Goal: Task Accomplishment & Management: Use online tool/utility

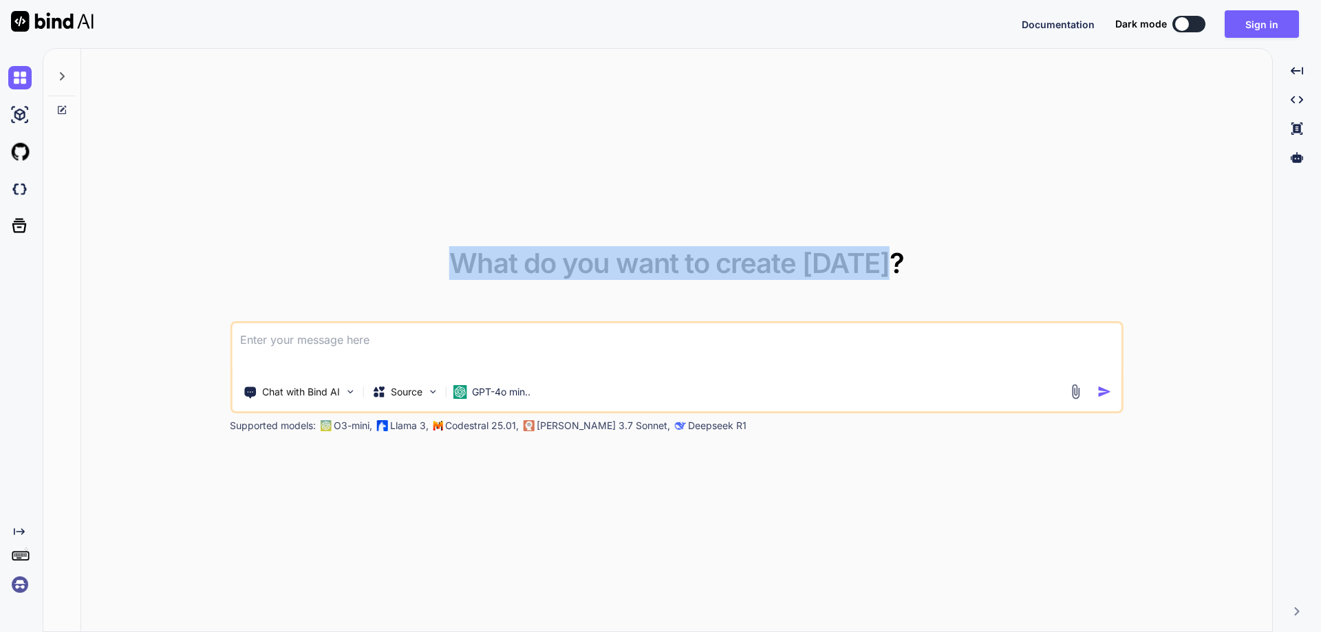
drag, startPoint x: 461, startPoint y: 264, endPoint x: 921, endPoint y: 249, distance: 460.6
click at [921, 250] on div "What do you want to create today? Chat with Bind AI Source GPT-4o min.. Support…" at bounding box center [677, 341] width 894 height 183
click at [473, 247] on span "What do you want to create today?" at bounding box center [676, 263] width 455 height 34
drag, startPoint x: 458, startPoint y: 264, endPoint x: 914, endPoint y: 279, distance: 456.5
click at [914, 279] on div "What do you want to create today? Chat with Bind AI Source GPT-4o min.. Support…" at bounding box center [677, 341] width 894 height 183
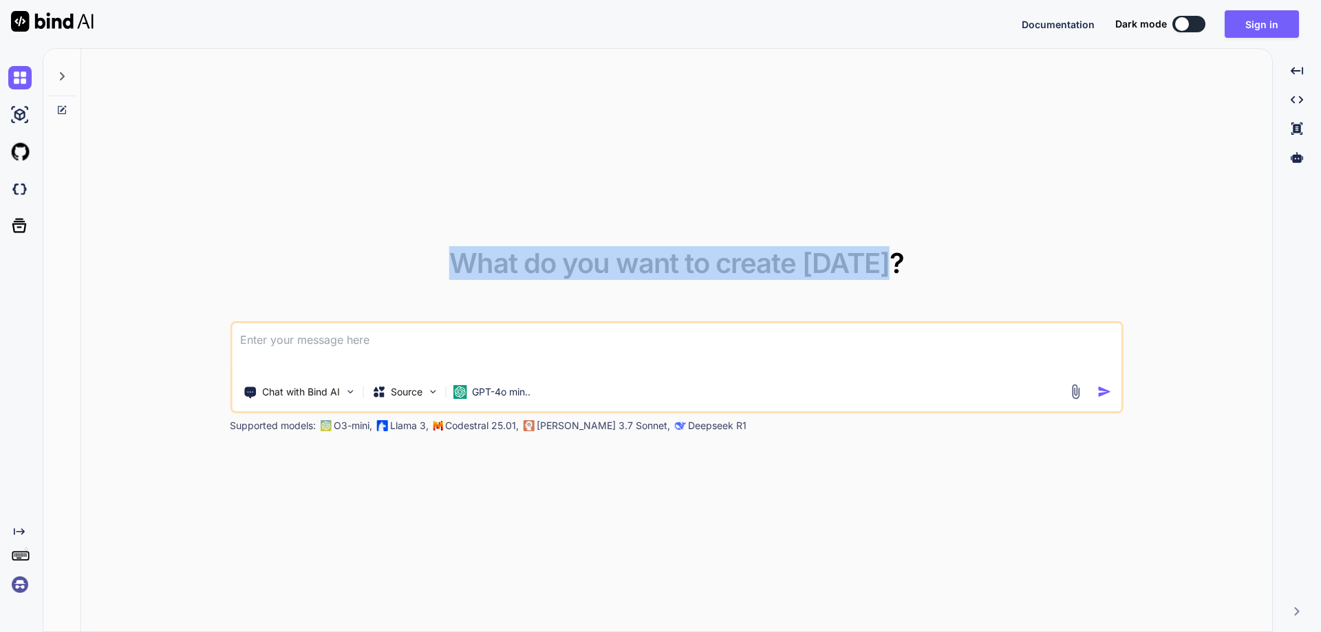
click at [912, 271] on div "What do you want to create today? Chat with Bind AI Source GPT-4o min.. Support…" at bounding box center [677, 341] width 894 height 183
click at [495, 260] on span "What do you want to create today?" at bounding box center [676, 263] width 455 height 34
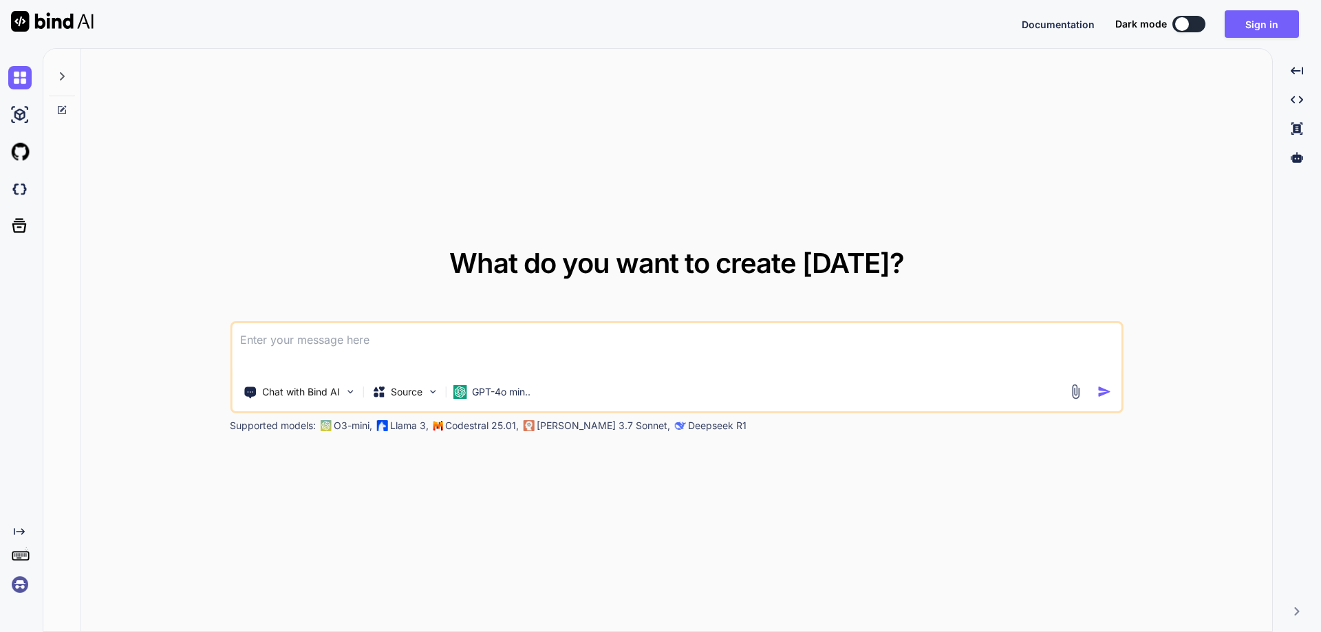
click at [541, 270] on span "What do you want to create today?" at bounding box center [676, 263] width 455 height 34
click at [592, 262] on span "What do you want to create today?" at bounding box center [676, 263] width 455 height 34
click at [641, 261] on span "What do you want to create today?" at bounding box center [676, 263] width 455 height 34
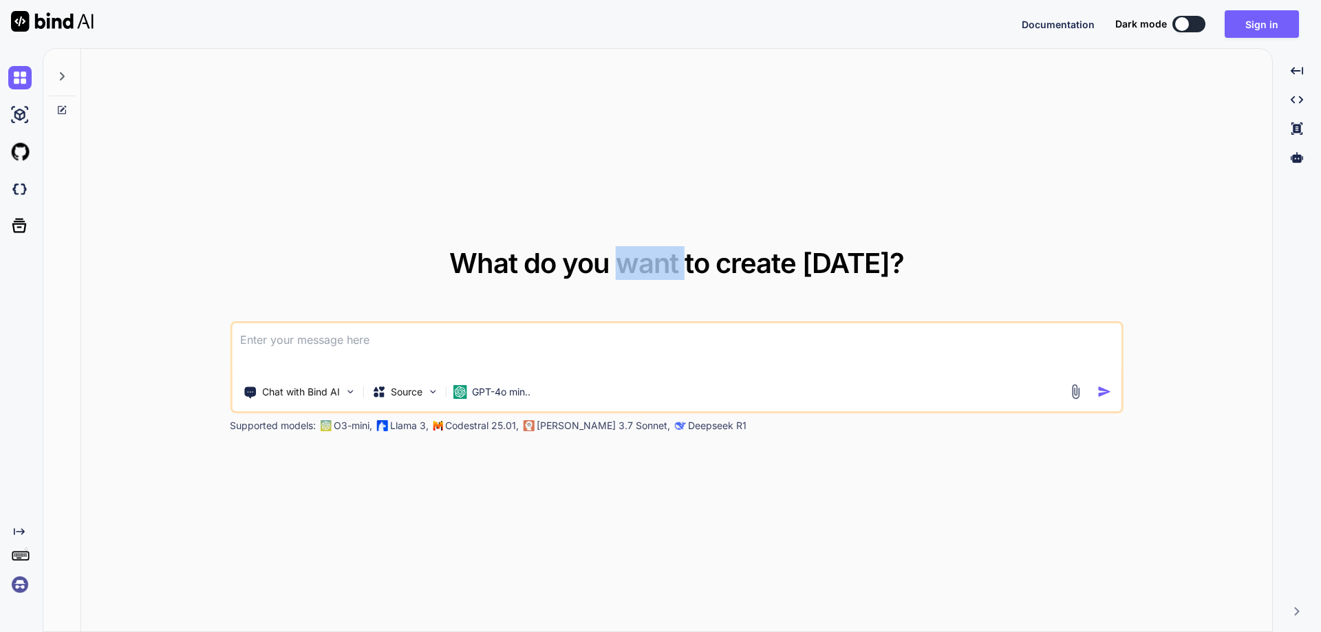
click at [641, 261] on span "What do you want to create today?" at bounding box center [676, 263] width 455 height 34
click at [706, 268] on span "What do you want to create today?" at bounding box center [676, 263] width 455 height 34
click at [780, 272] on span "What do you want to create today?" at bounding box center [676, 263] width 455 height 34
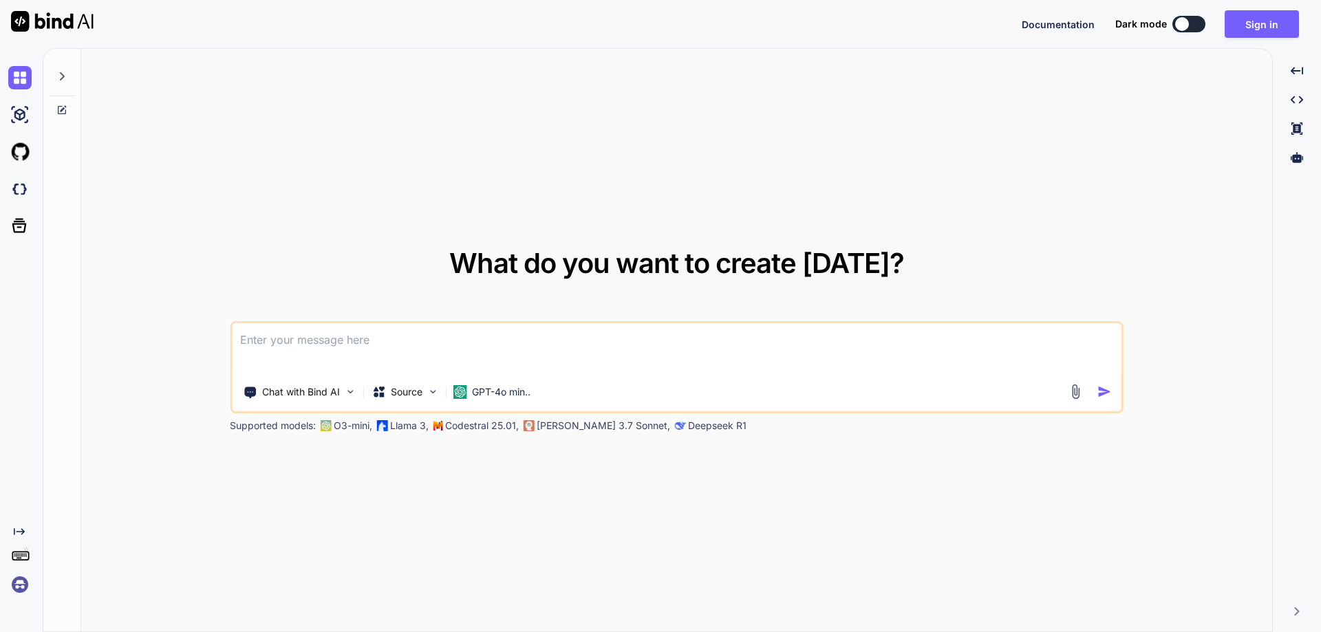
click at [835, 264] on span "What do you want to create today?" at bounding box center [676, 263] width 455 height 34
click at [781, 268] on span "What do you want to create today?" at bounding box center [676, 263] width 455 height 34
click at [707, 262] on span "What do you want to create today?" at bounding box center [676, 263] width 455 height 34
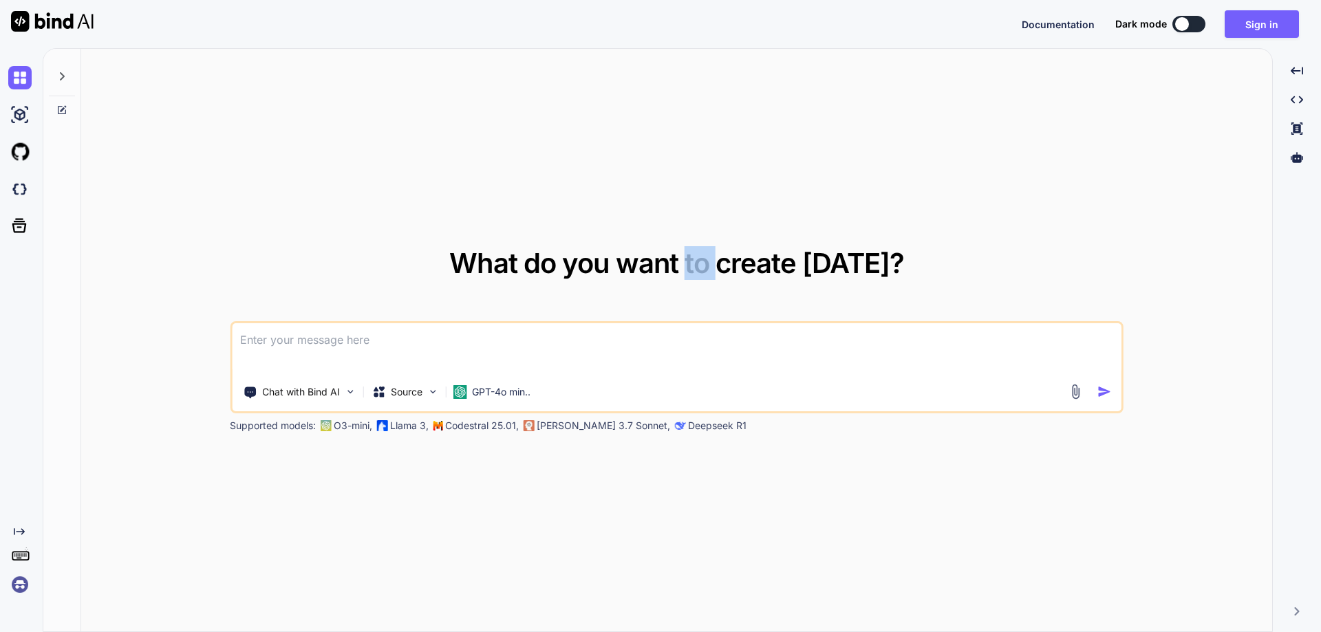
click at [707, 262] on span "What do you want to create today?" at bounding box center [676, 263] width 455 height 34
click at [667, 266] on span "What do you want to create today?" at bounding box center [676, 263] width 455 height 34
click at [603, 266] on span "What do you want to create today?" at bounding box center [676, 263] width 455 height 34
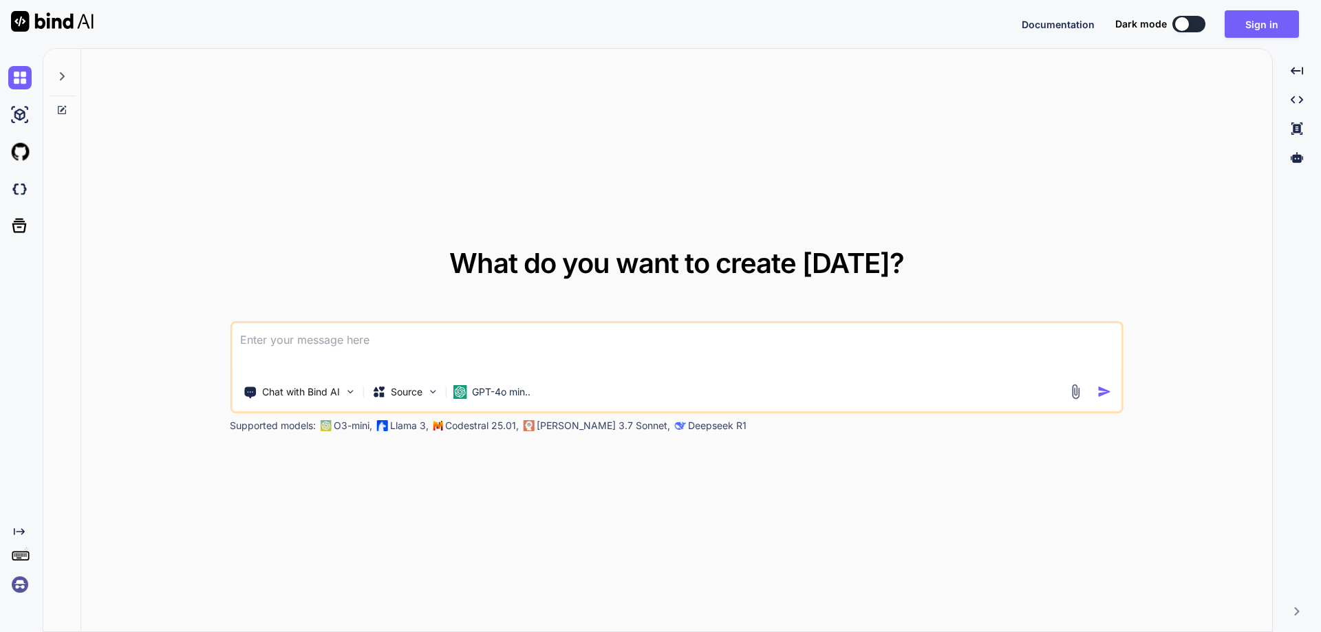
click at [551, 259] on span "What do you want to create today?" at bounding box center [676, 263] width 455 height 34
click at [468, 264] on span "What do you want to create today?" at bounding box center [676, 263] width 455 height 34
click at [558, 261] on span "What do you want to create today?" at bounding box center [676, 263] width 455 height 34
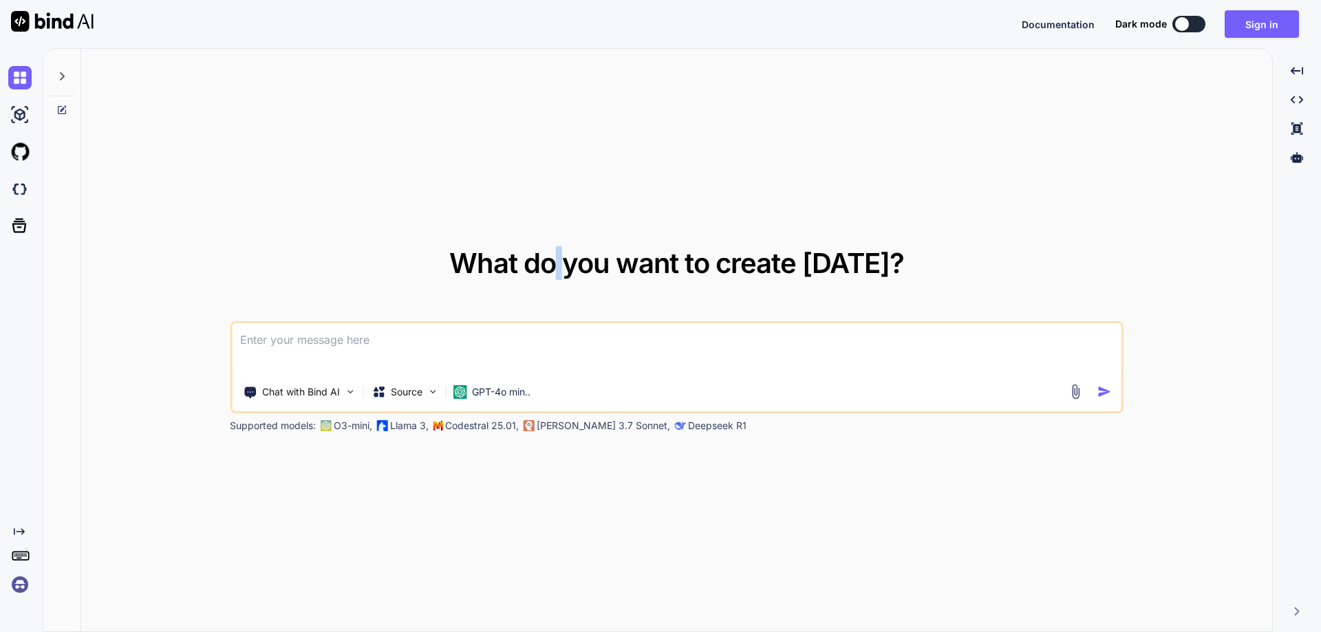
click at [558, 261] on span "What do you want to create today?" at bounding box center [676, 263] width 455 height 34
click at [584, 260] on span "What do you want to create today?" at bounding box center [676, 263] width 455 height 34
click at [637, 267] on span "What do you want to create today?" at bounding box center [676, 263] width 455 height 34
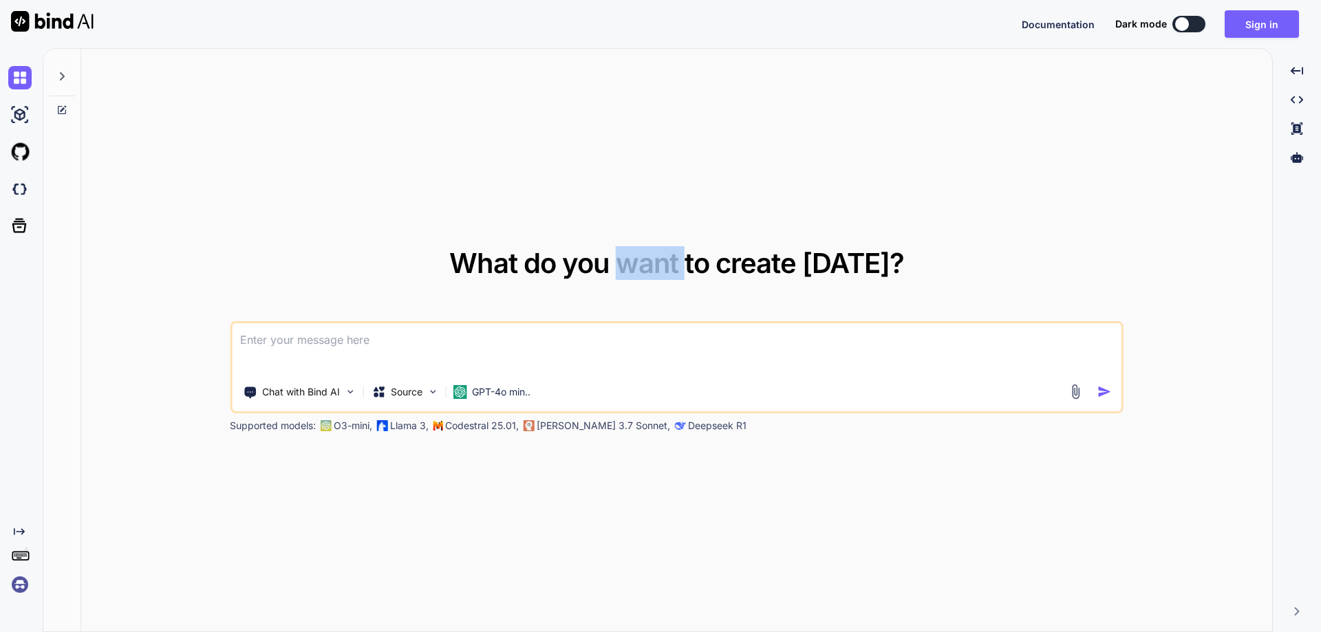
click at [696, 266] on span "What do you want to create today?" at bounding box center [676, 263] width 455 height 34
click at [781, 268] on span "What do you want to create today?" at bounding box center [676, 263] width 455 height 34
click at [855, 270] on span "What do you want to create today?" at bounding box center [676, 263] width 455 height 34
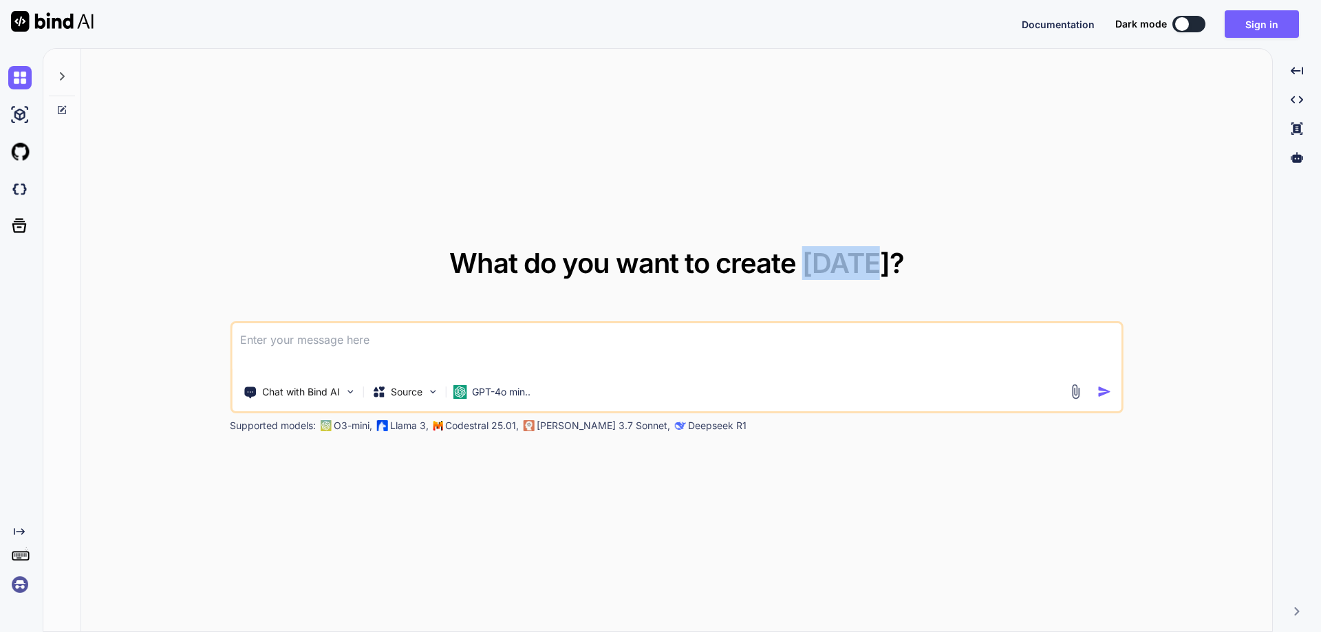
click at [855, 270] on span "What do you want to create today?" at bounding box center [676, 263] width 455 height 34
click at [791, 266] on span "What do you want to create today?" at bounding box center [676, 263] width 455 height 34
click at [699, 269] on span "What do you want to create today?" at bounding box center [676, 263] width 455 height 34
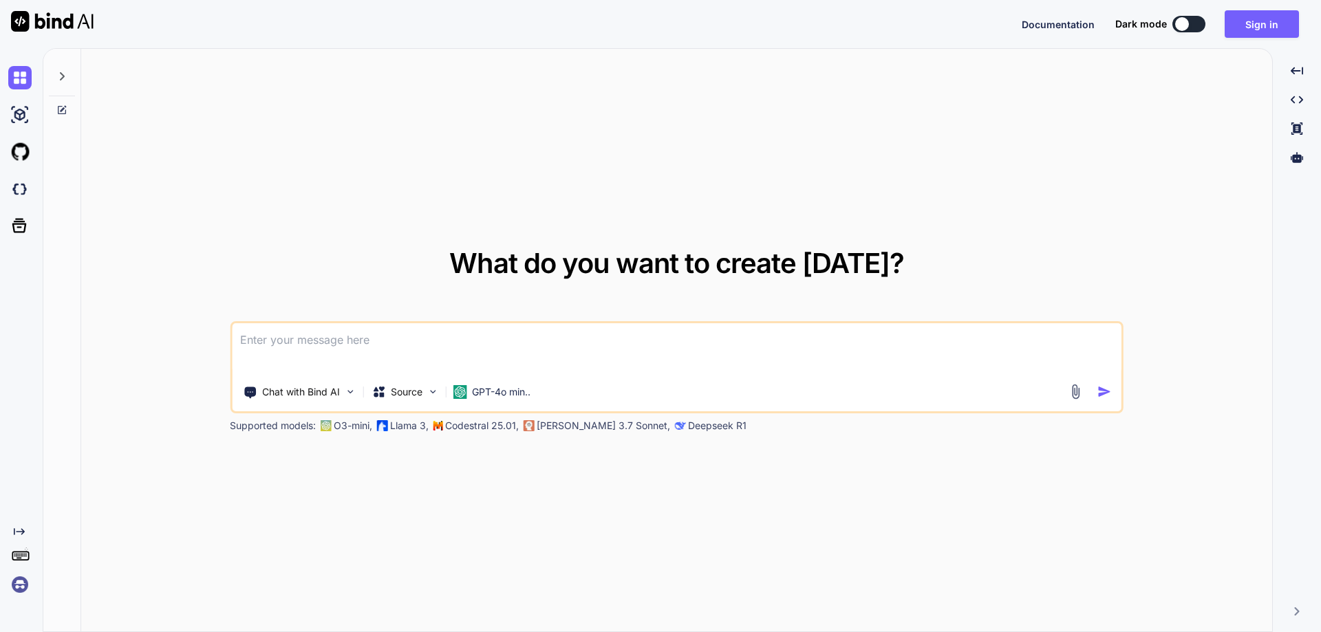
click at [647, 266] on span "What do you want to create today?" at bounding box center [676, 263] width 455 height 34
click at [646, 265] on span "What do you want to create today?" at bounding box center [676, 263] width 455 height 34
click at [586, 260] on span "What do you want to create today?" at bounding box center [676, 263] width 455 height 34
click at [545, 264] on span "What do you want to create today?" at bounding box center [676, 263] width 455 height 34
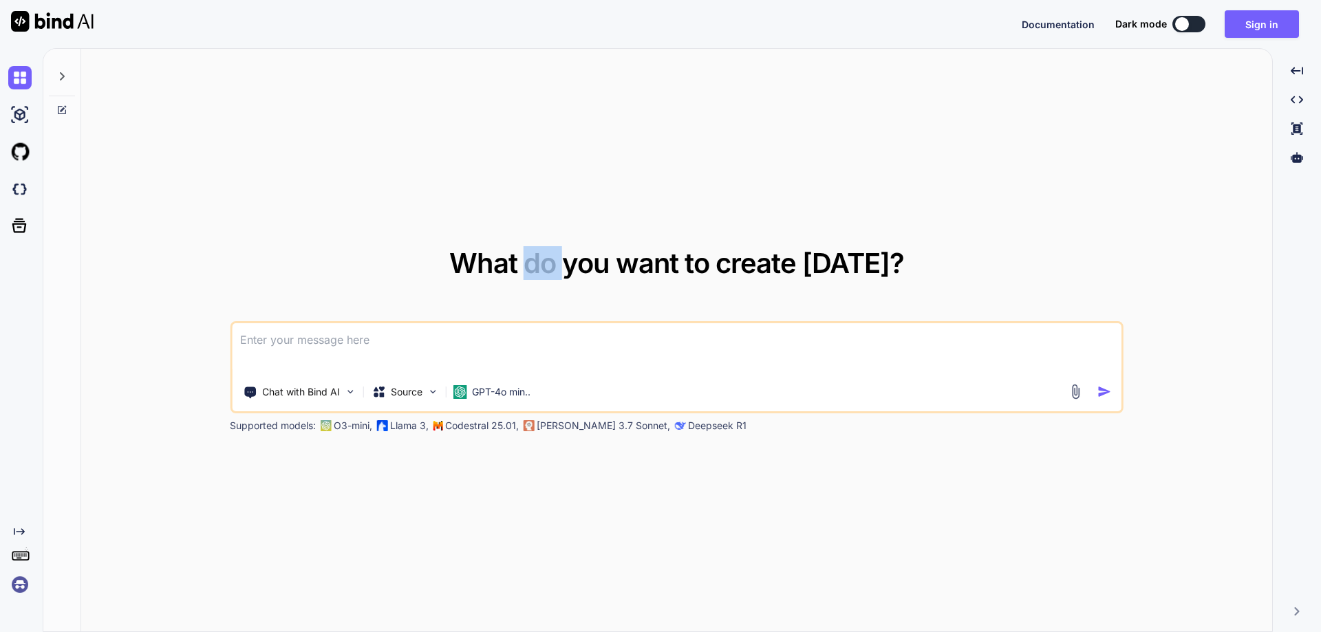
click at [545, 264] on span "What do you want to create today?" at bounding box center [676, 263] width 455 height 34
click at [484, 259] on span "What do you want to create today?" at bounding box center [676, 263] width 455 height 34
click at [549, 271] on span "What do you want to create today?" at bounding box center [676, 263] width 455 height 34
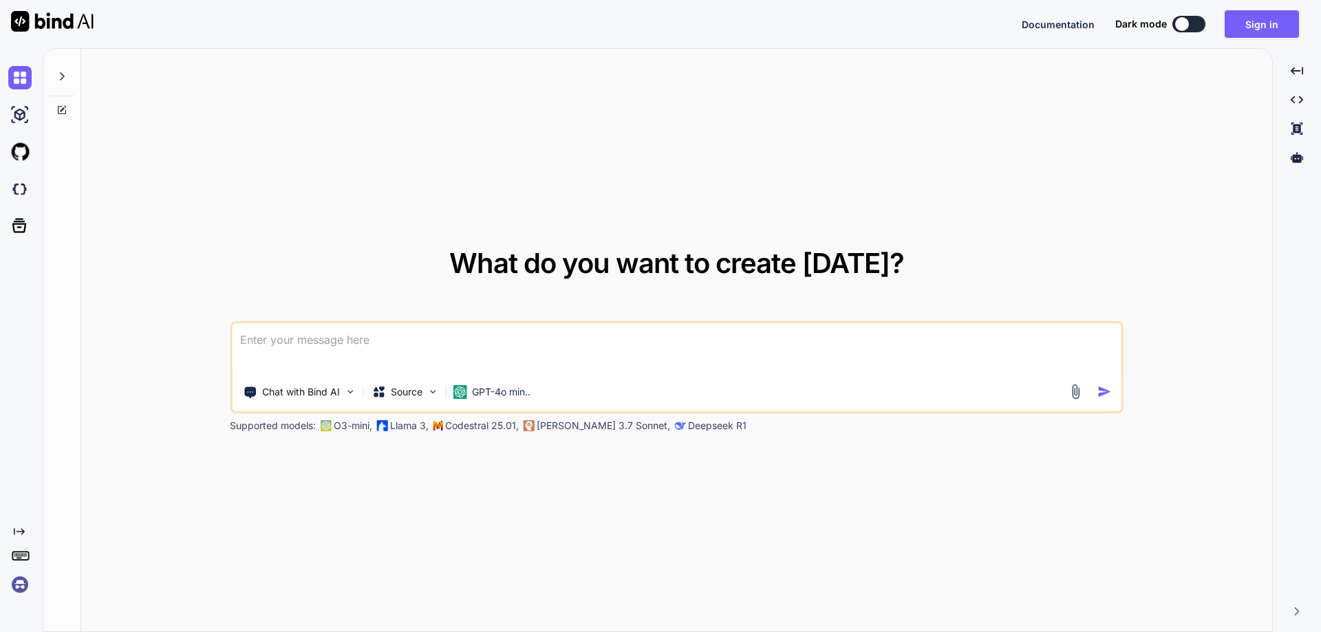
click at [604, 265] on span "What do you want to create today?" at bounding box center [676, 263] width 455 height 34
click at [673, 268] on span "What do you want to create today?" at bounding box center [676, 263] width 455 height 34
click at [706, 260] on span "What do you want to create today?" at bounding box center [676, 263] width 455 height 34
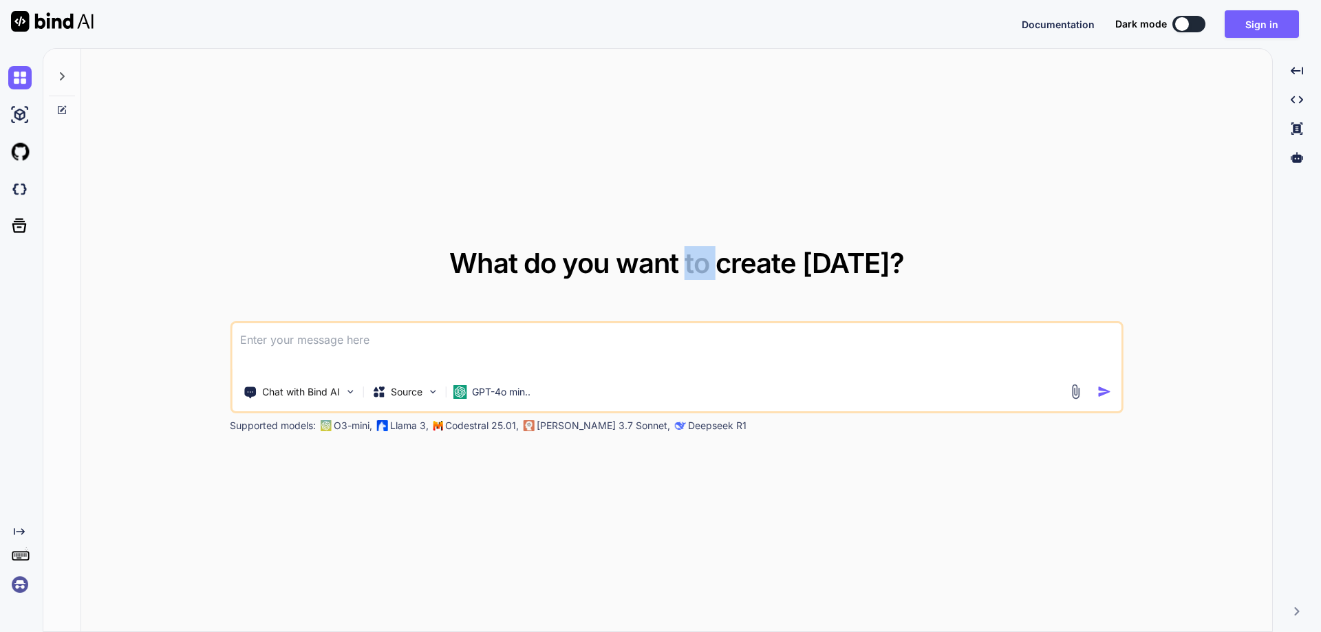
click at [706, 260] on span "What do you want to create today?" at bounding box center [676, 263] width 455 height 34
click at [766, 265] on span "What do you want to create today?" at bounding box center [676, 263] width 455 height 34
click at [831, 268] on span "What do you want to create today?" at bounding box center [676, 263] width 455 height 34
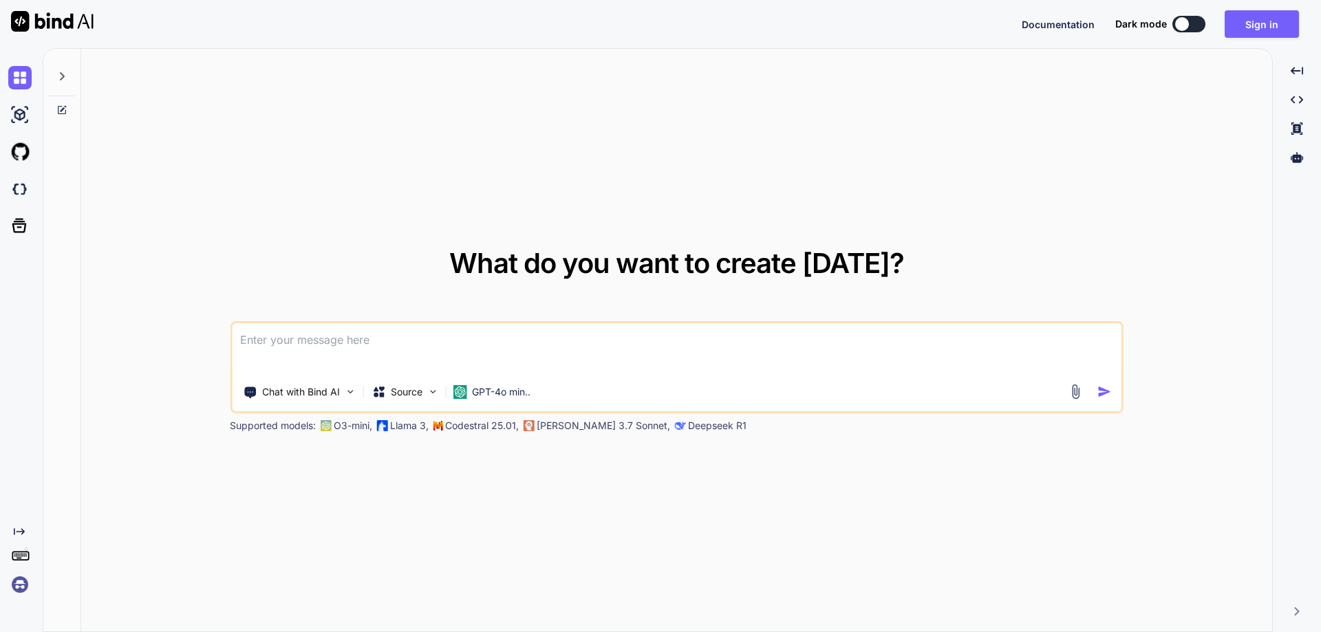
click at [780, 268] on span "What do you want to create today?" at bounding box center [676, 263] width 455 height 34
click at [705, 264] on span "What do you want to create today?" at bounding box center [676, 263] width 455 height 34
click at [652, 273] on span "What do you want to create today?" at bounding box center [676, 263] width 455 height 34
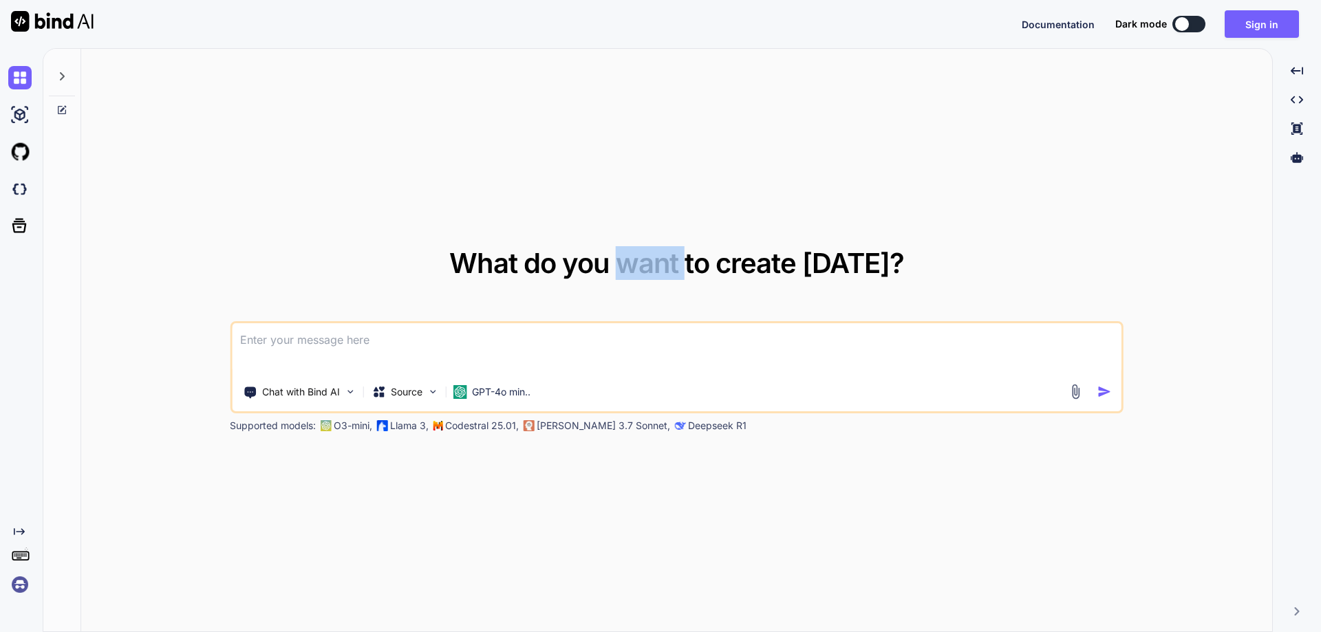
click at [652, 272] on span "What do you want to create today?" at bounding box center [676, 263] width 455 height 34
click at [596, 270] on span "What do you want to create today?" at bounding box center [676, 263] width 455 height 34
click at [546, 266] on span "What do you want to create today?" at bounding box center [676, 263] width 455 height 34
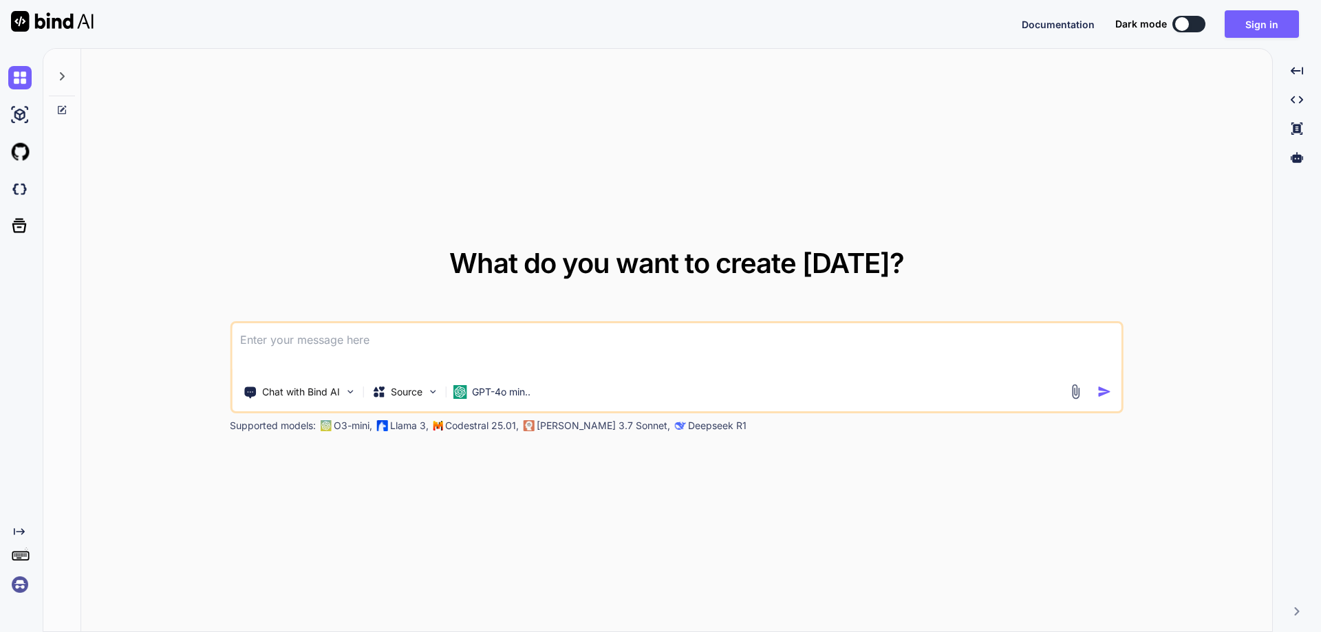
click at [487, 258] on span "What do you want to create today?" at bounding box center [676, 263] width 455 height 34
click at [544, 257] on span "What do you want to create today?" at bounding box center [676, 263] width 455 height 34
click at [582, 260] on span "What do you want to create today?" at bounding box center [676, 263] width 455 height 34
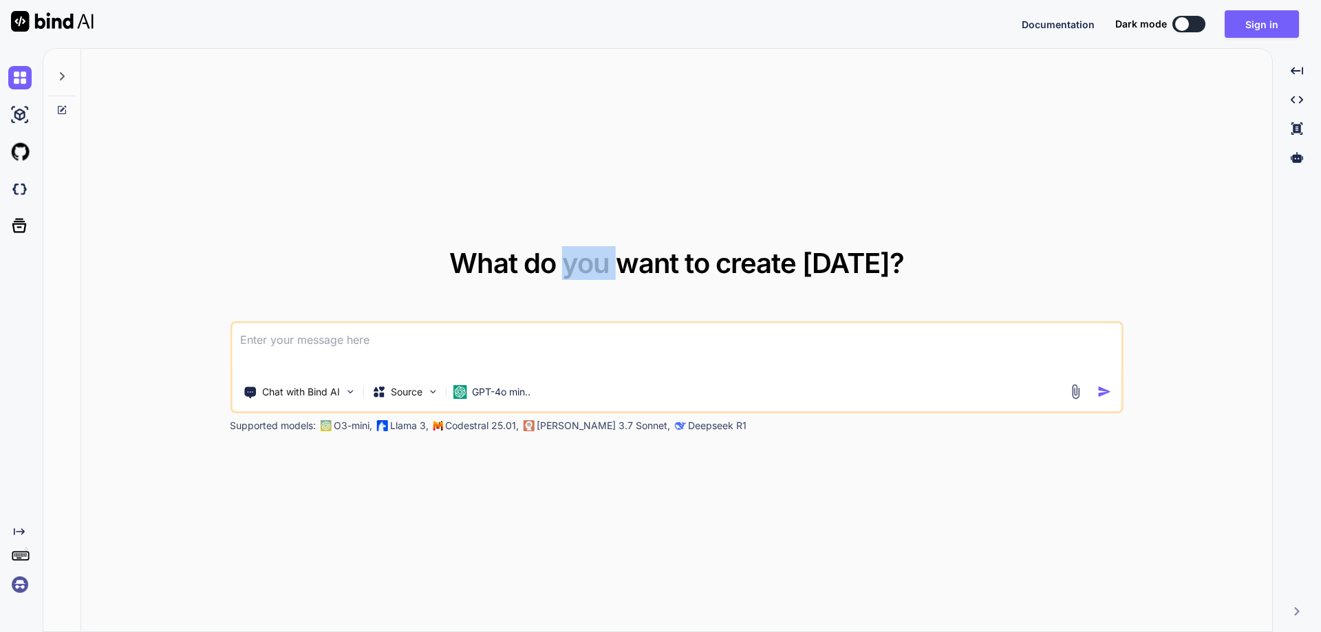
click at [582, 260] on span "What do you want to create today?" at bounding box center [676, 263] width 455 height 34
click at [653, 262] on span "What do you want to create today?" at bounding box center [676, 263] width 455 height 34
click at [653, 259] on span "What do you want to create today?" at bounding box center [676, 263] width 455 height 34
click at [696, 254] on span "What do you want to create today?" at bounding box center [676, 263] width 455 height 34
click at [697, 254] on span "What do you want to create today?" at bounding box center [676, 263] width 455 height 34
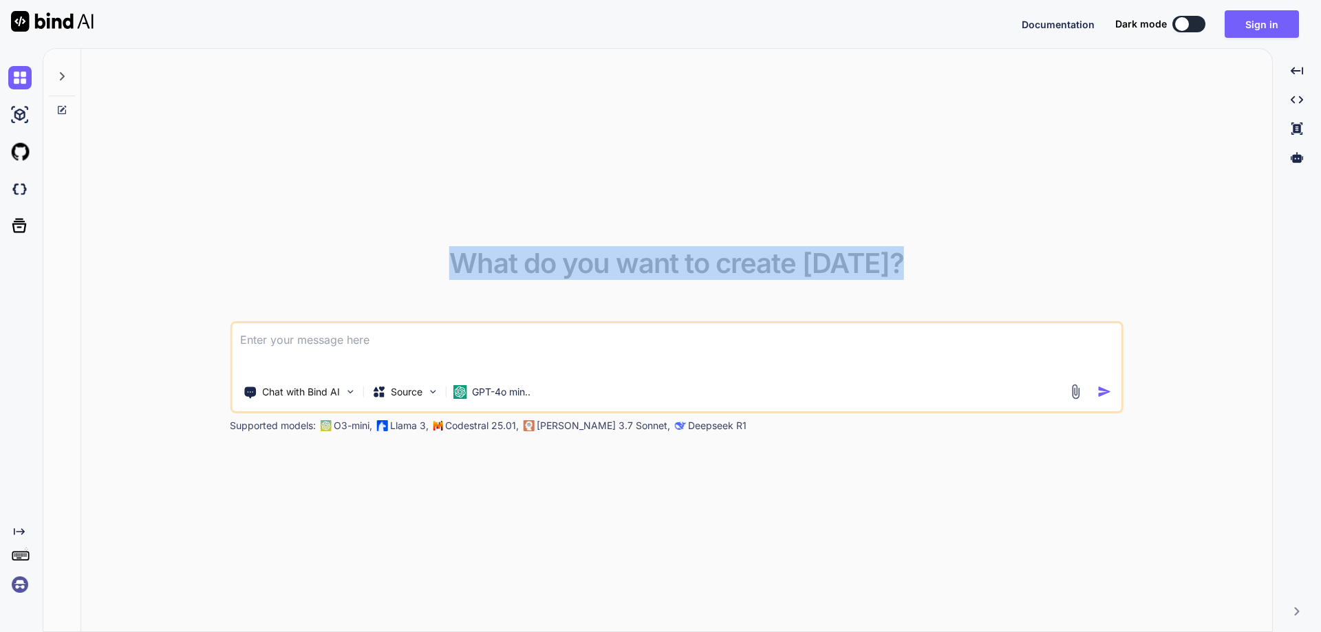
click at [697, 254] on span "What do you want to create today?" at bounding box center [676, 263] width 455 height 34
click at [697, 255] on span "What do you want to create today?" at bounding box center [676, 263] width 455 height 34
click at [697, 257] on span "What do you want to create today?" at bounding box center [676, 263] width 455 height 34
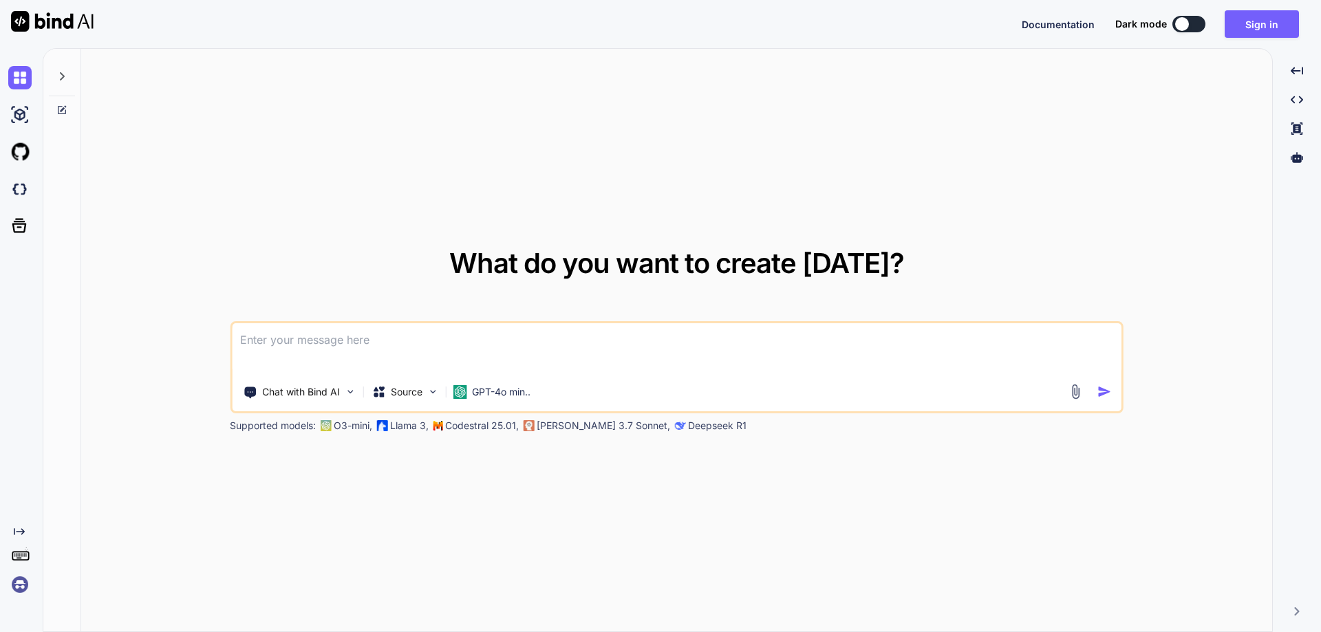
click at [697, 259] on span "What do you want to create today?" at bounding box center [676, 263] width 455 height 34
click at [770, 259] on span "What do you want to create today?" at bounding box center [676, 263] width 455 height 34
click at [833, 263] on span "What do you want to create today?" at bounding box center [676, 263] width 455 height 34
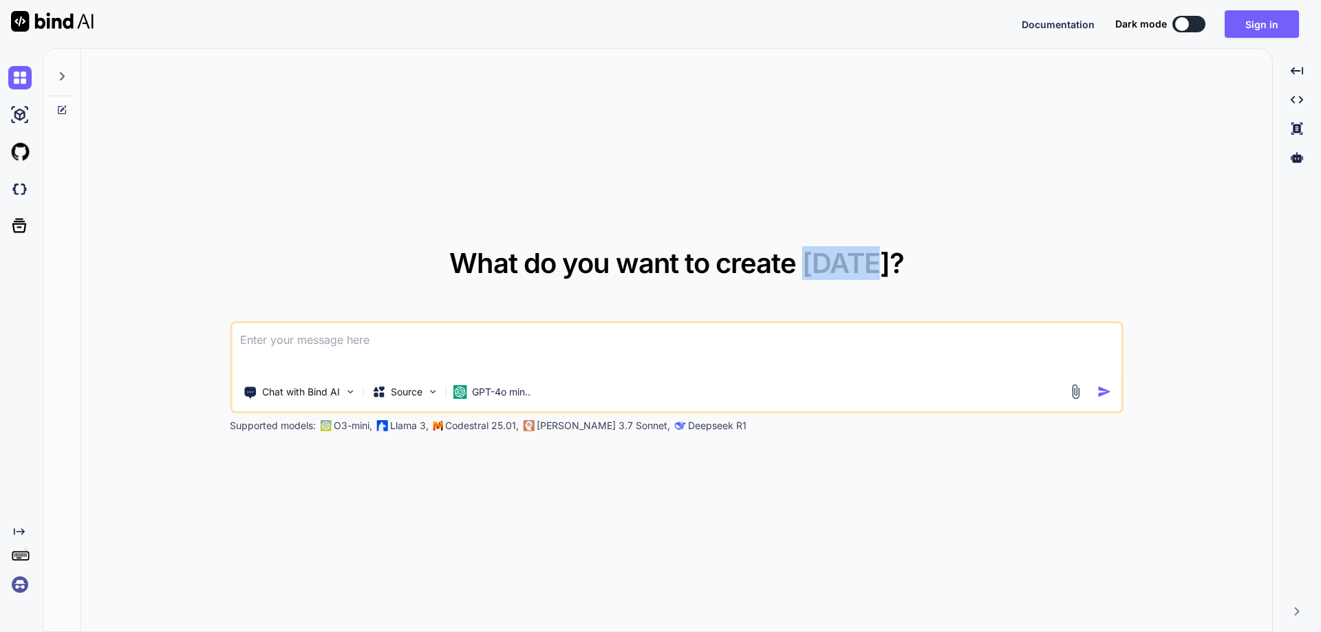
click at [834, 263] on span "What do you want to create today?" at bounding box center [676, 263] width 455 height 34
click at [760, 264] on span "What do you want to create today?" at bounding box center [676, 263] width 455 height 34
click at [708, 261] on span "What do you want to create today?" at bounding box center [676, 263] width 455 height 34
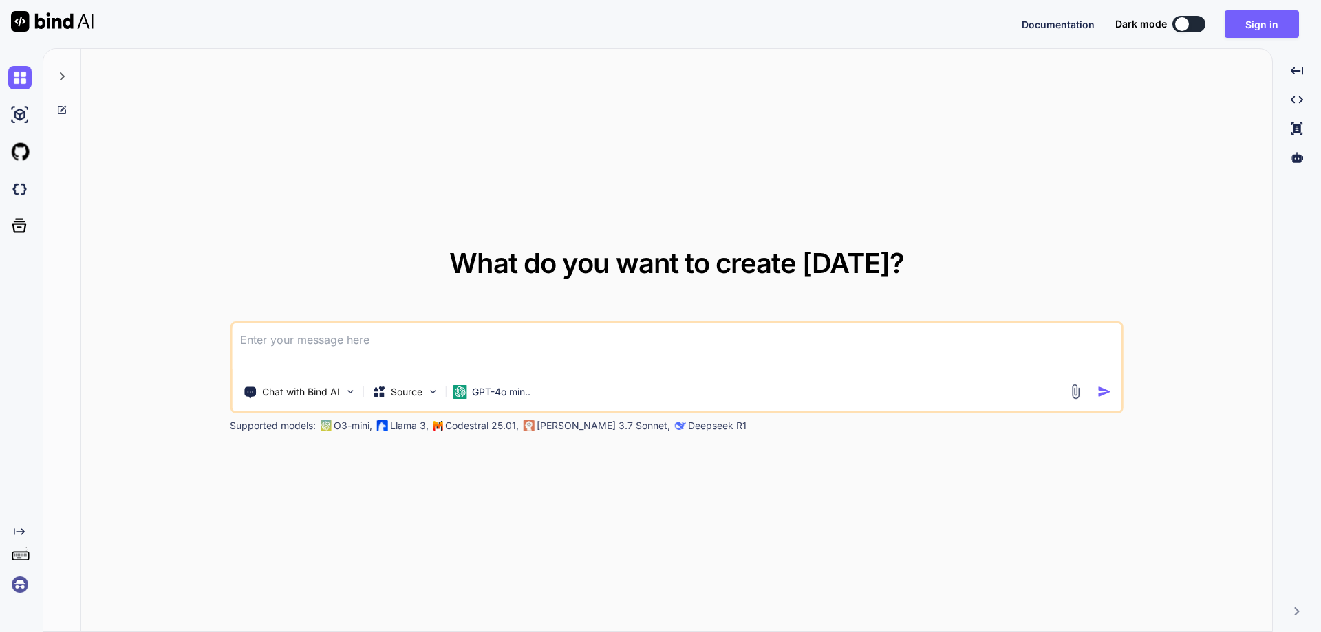
click at [654, 262] on span "What do you want to create today?" at bounding box center [676, 263] width 455 height 34
click at [590, 269] on span "What do you want to create today?" at bounding box center [676, 263] width 455 height 34
click at [544, 266] on span "What do you want to create today?" at bounding box center [676, 263] width 455 height 34
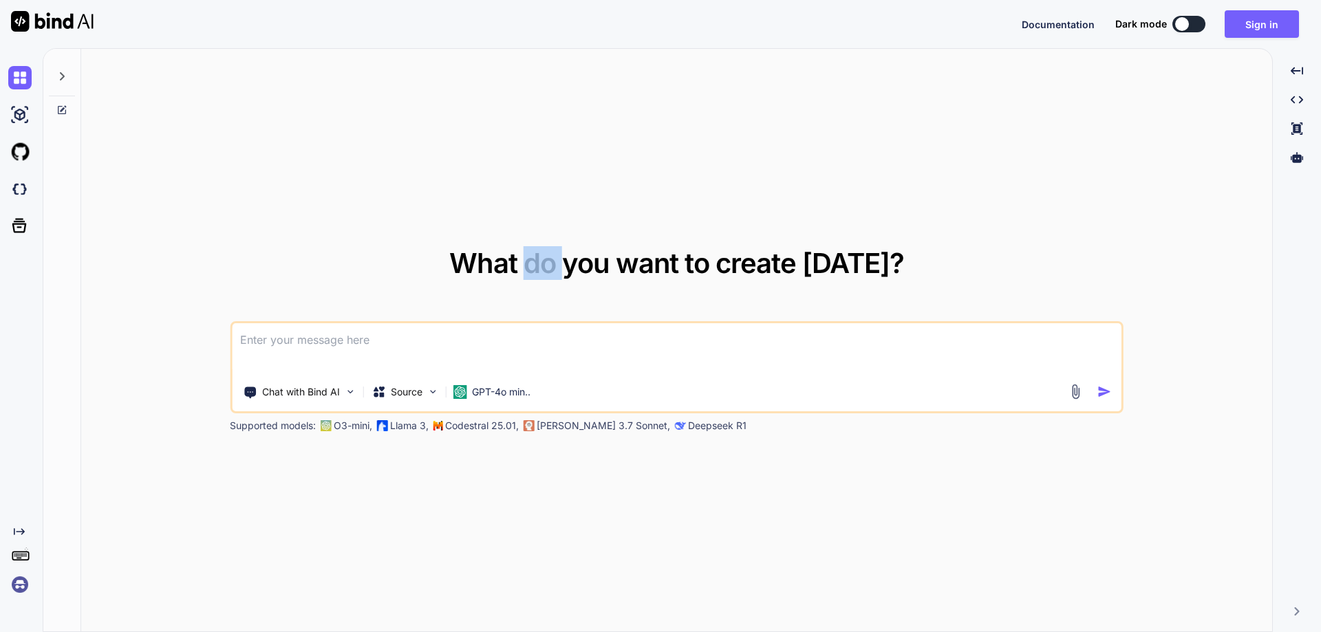
click at [544, 266] on span "What do you want to create today?" at bounding box center [676, 263] width 455 height 34
click at [498, 261] on span "What do you want to create today?" at bounding box center [676, 263] width 455 height 34
click at [498, 260] on span "What do you want to create today?" at bounding box center [676, 263] width 455 height 34
click at [546, 260] on span "What do you want to create today?" at bounding box center [676, 263] width 455 height 34
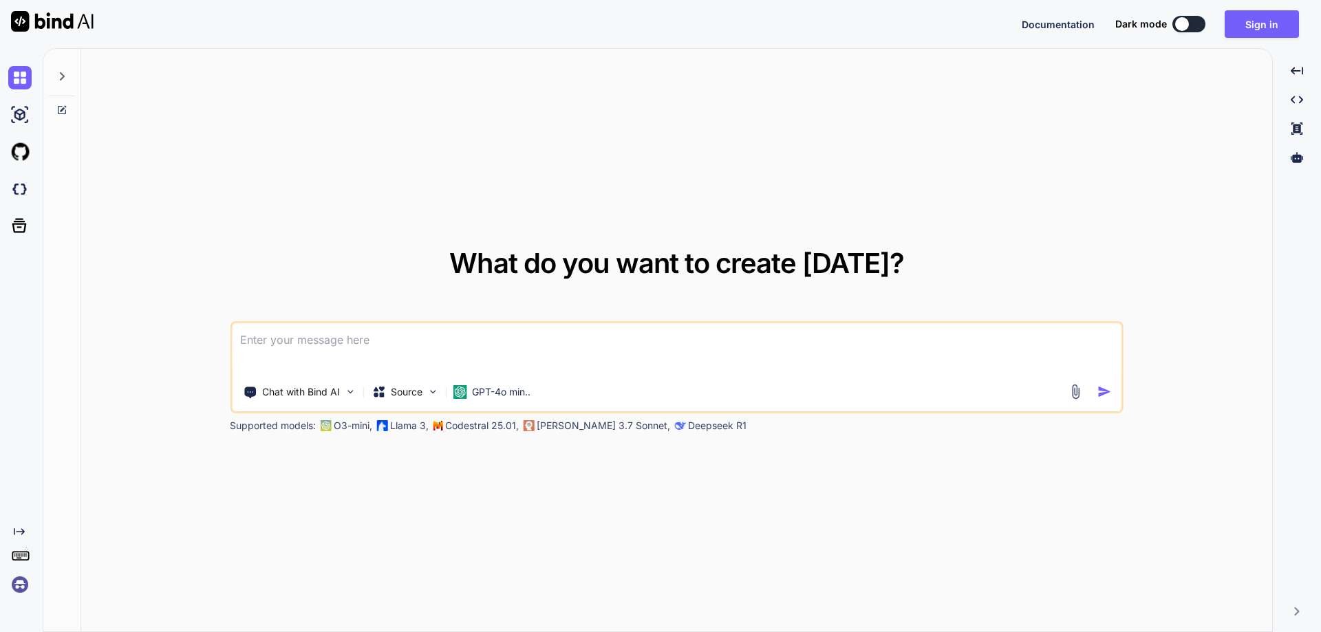
click at [597, 266] on span "What do you want to create today?" at bounding box center [676, 263] width 455 height 34
click at [650, 269] on span "What do you want to create today?" at bounding box center [676, 263] width 455 height 34
click at [651, 269] on span "What do you want to create today?" at bounding box center [676, 263] width 455 height 34
click at [710, 266] on span "What do you want to create today?" at bounding box center [676, 263] width 455 height 34
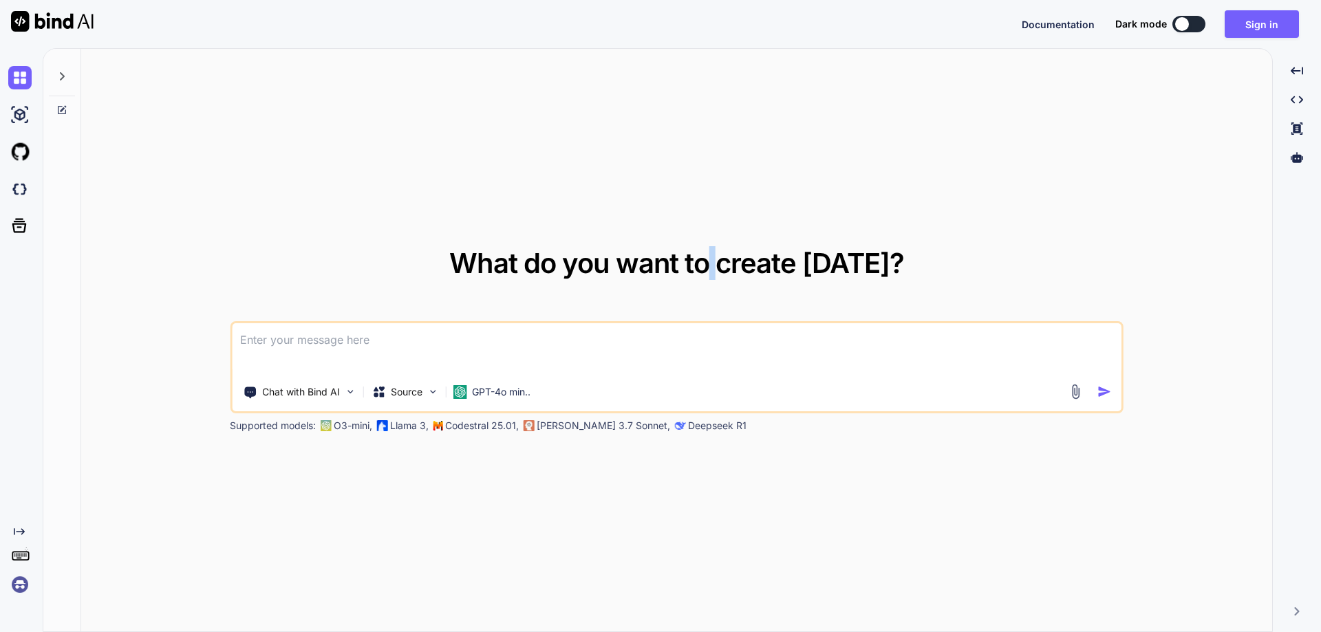
click at [710, 266] on span "What do you want to create today?" at bounding box center [676, 263] width 455 height 34
click at [773, 265] on span "What do you want to create today?" at bounding box center [676, 263] width 455 height 34
click at [843, 264] on span "What do you want to create today?" at bounding box center [676, 263] width 455 height 34
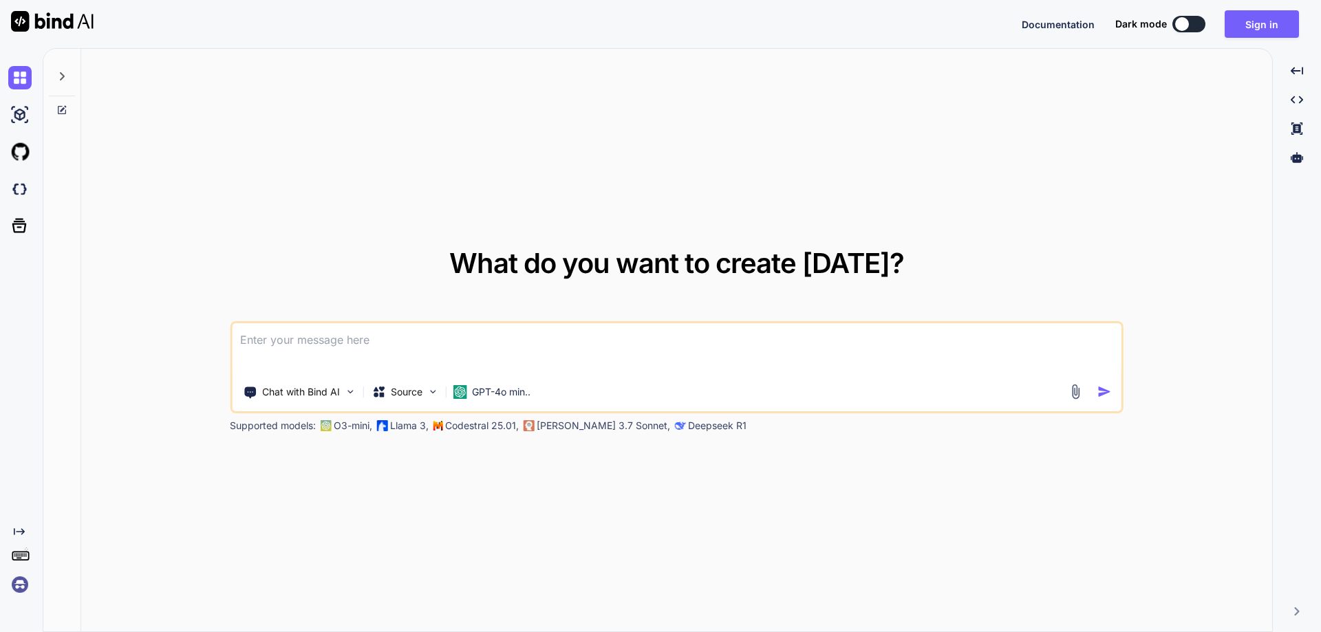
click at [843, 264] on span "What do you want to create today?" at bounding box center [676, 263] width 455 height 34
click at [1193, 25] on button at bounding box center [1189, 24] width 33 height 17
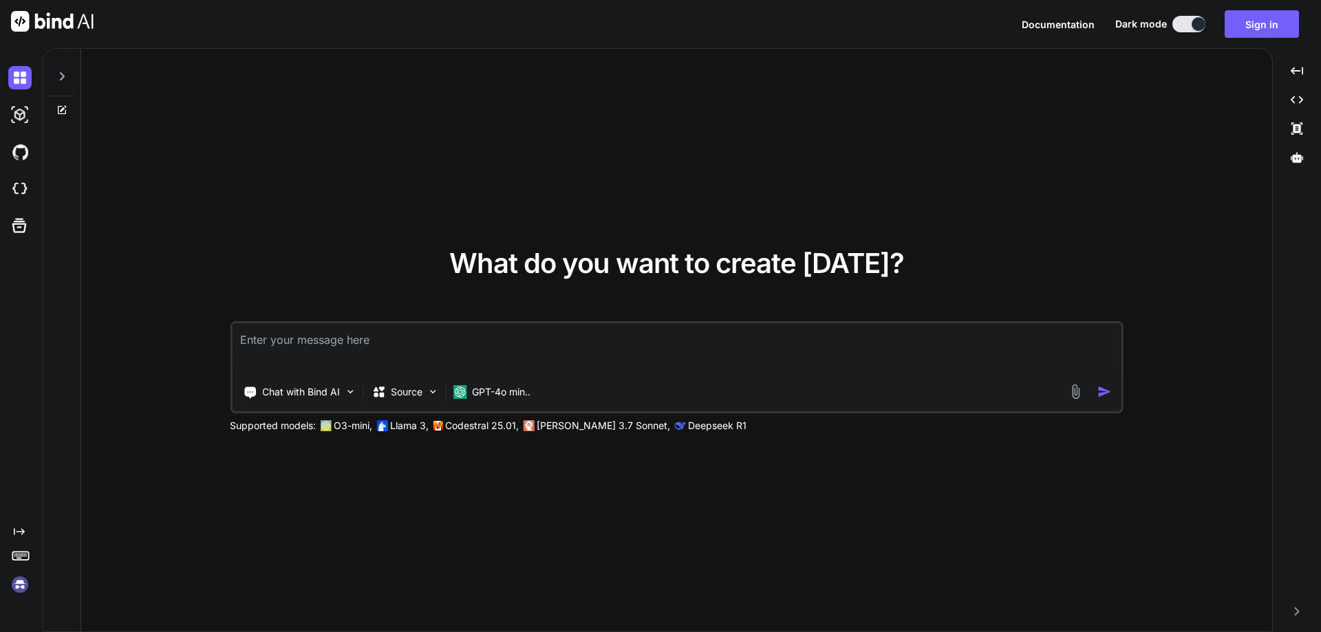
click at [500, 265] on span "What do you want to create today?" at bounding box center [676, 263] width 455 height 34
click at [500, 264] on span "What do you want to create today?" at bounding box center [676, 263] width 455 height 34
click at [544, 262] on span "What do you want to create today?" at bounding box center [676, 263] width 455 height 34
click at [598, 266] on span "What do you want to create today?" at bounding box center [676, 263] width 455 height 34
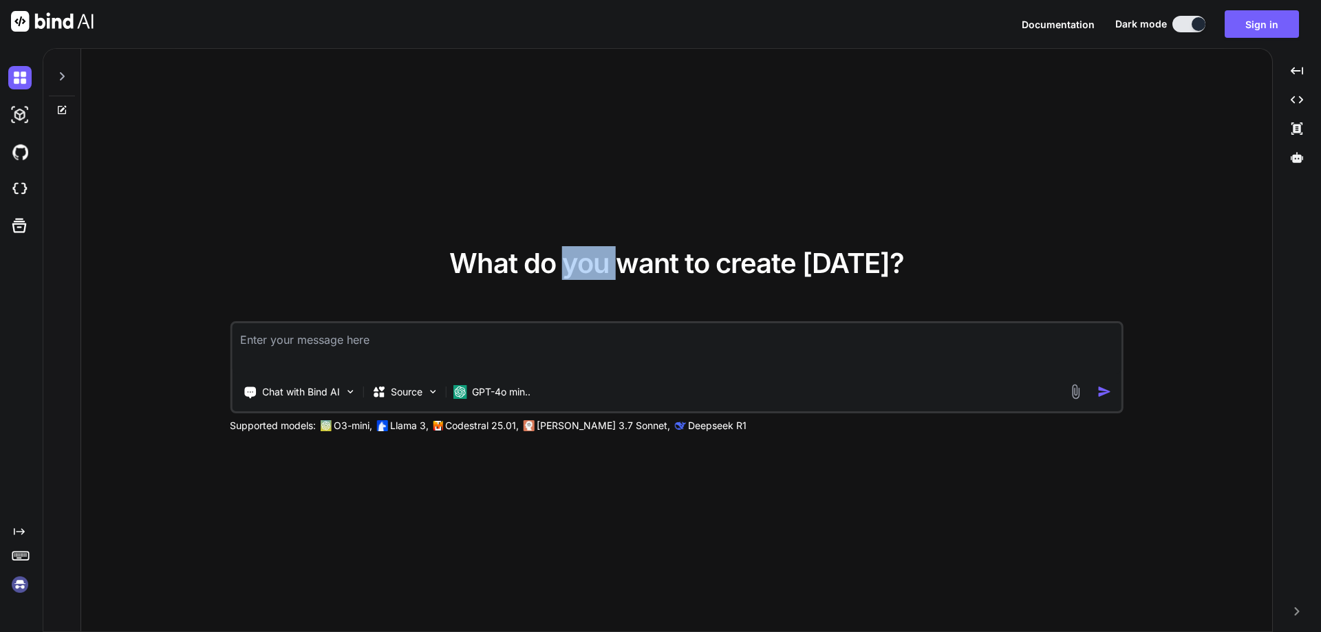
click at [598, 266] on span "What do you want to create today?" at bounding box center [676, 263] width 455 height 34
click at [661, 265] on span "What do you want to create today?" at bounding box center [676, 263] width 455 height 34
click at [699, 266] on span "What do you want to create today?" at bounding box center [676, 263] width 455 height 34
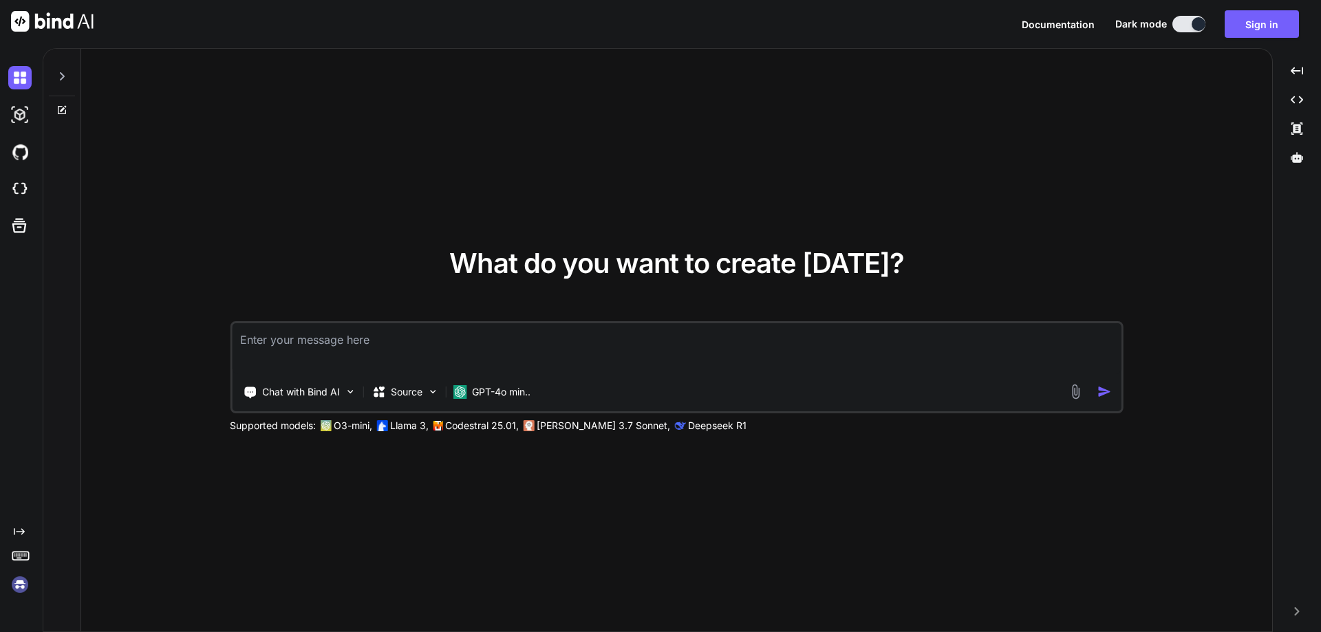
click at [771, 265] on span "What do you want to create today?" at bounding box center [676, 263] width 455 height 34
click at [843, 271] on span "What do you want to create today?" at bounding box center [676, 263] width 455 height 34
click at [843, 270] on span "What do you want to create today?" at bounding box center [676, 263] width 455 height 34
click at [772, 262] on span "What do you want to create today?" at bounding box center [676, 263] width 455 height 34
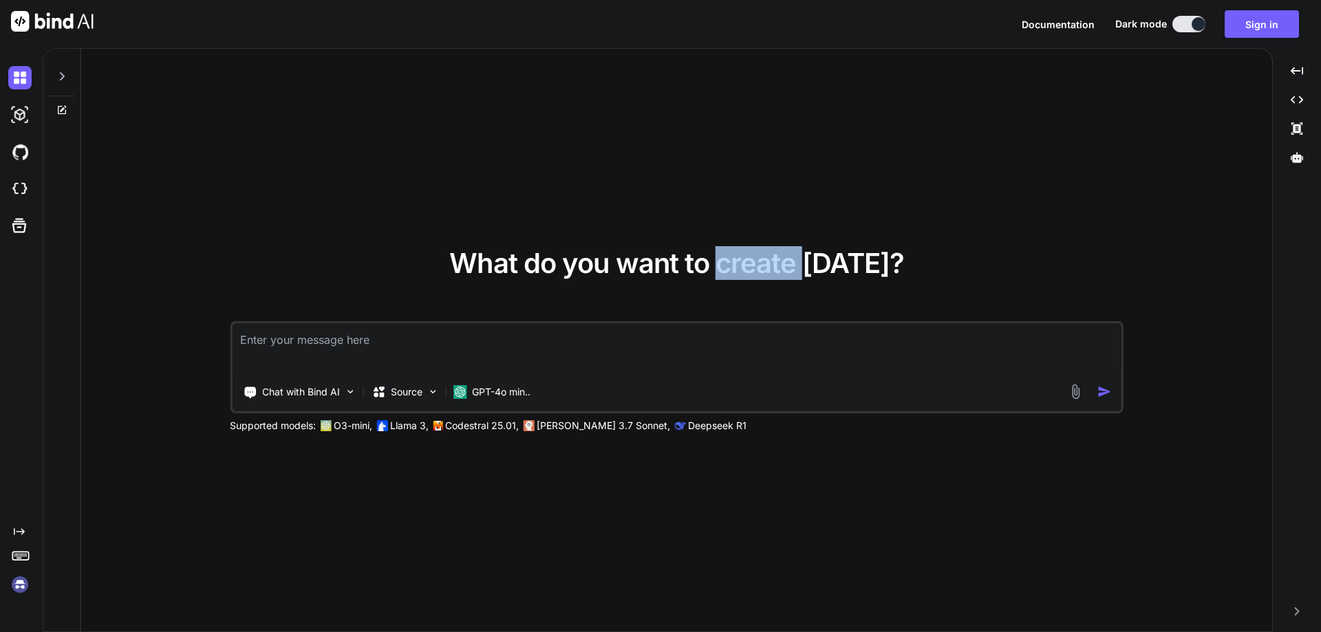
click at [772, 262] on span "What do you want to create today?" at bounding box center [676, 263] width 455 height 34
click at [703, 264] on span "What do you want to create today?" at bounding box center [676, 263] width 455 height 34
click at [659, 259] on span "What do you want to create today?" at bounding box center [676, 263] width 455 height 34
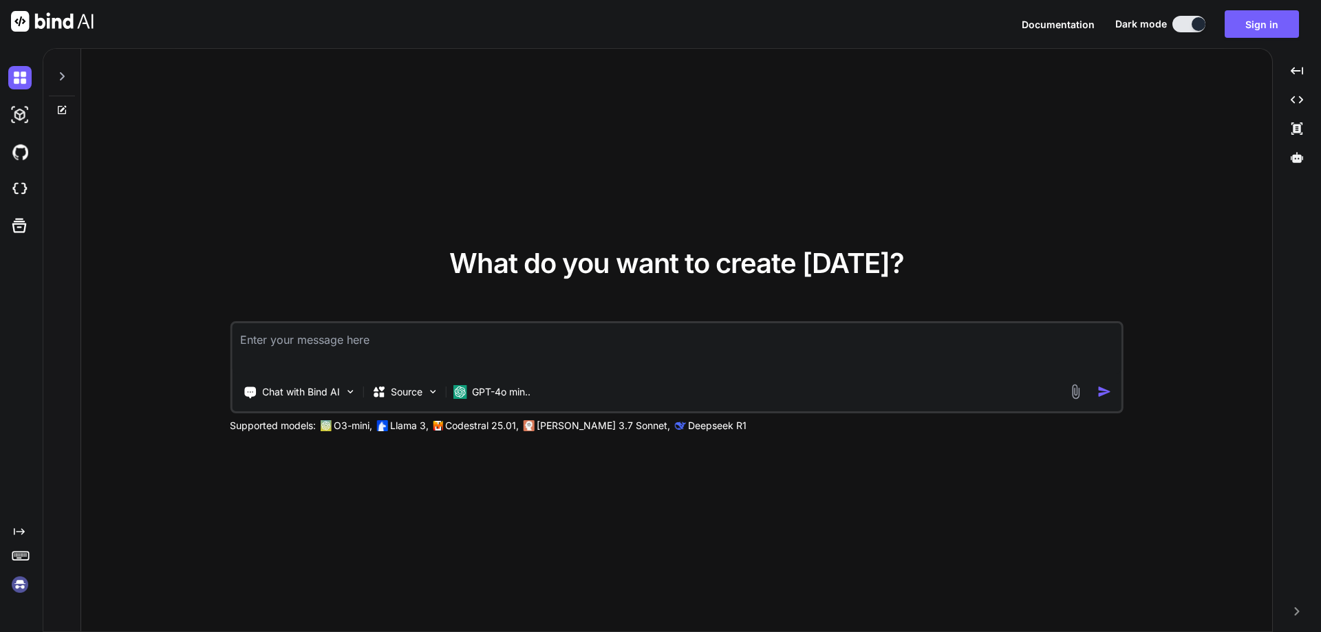
click at [584, 266] on span "What do you want to create today?" at bounding box center [676, 263] width 455 height 34
click at [553, 260] on span "What do you want to create today?" at bounding box center [676, 263] width 455 height 34
click at [504, 262] on span "What do you want to create today?" at bounding box center [676, 263] width 455 height 34
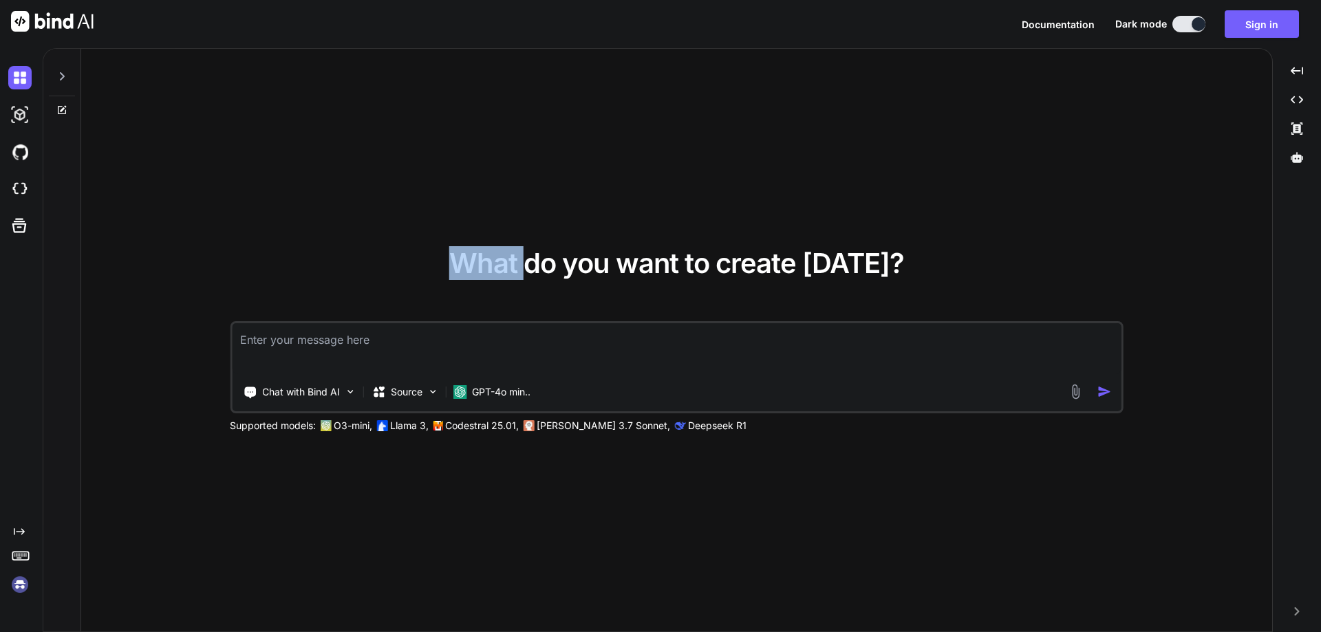
click at [504, 262] on span "What do you want to create today?" at bounding box center [676, 263] width 455 height 34
click at [548, 260] on span "What do you want to create today?" at bounding box center [676, 263] width 455 height 34
click at [608, 263] on span "What do you want to create today?" at bounding box center [676, 263] width 455 height 34
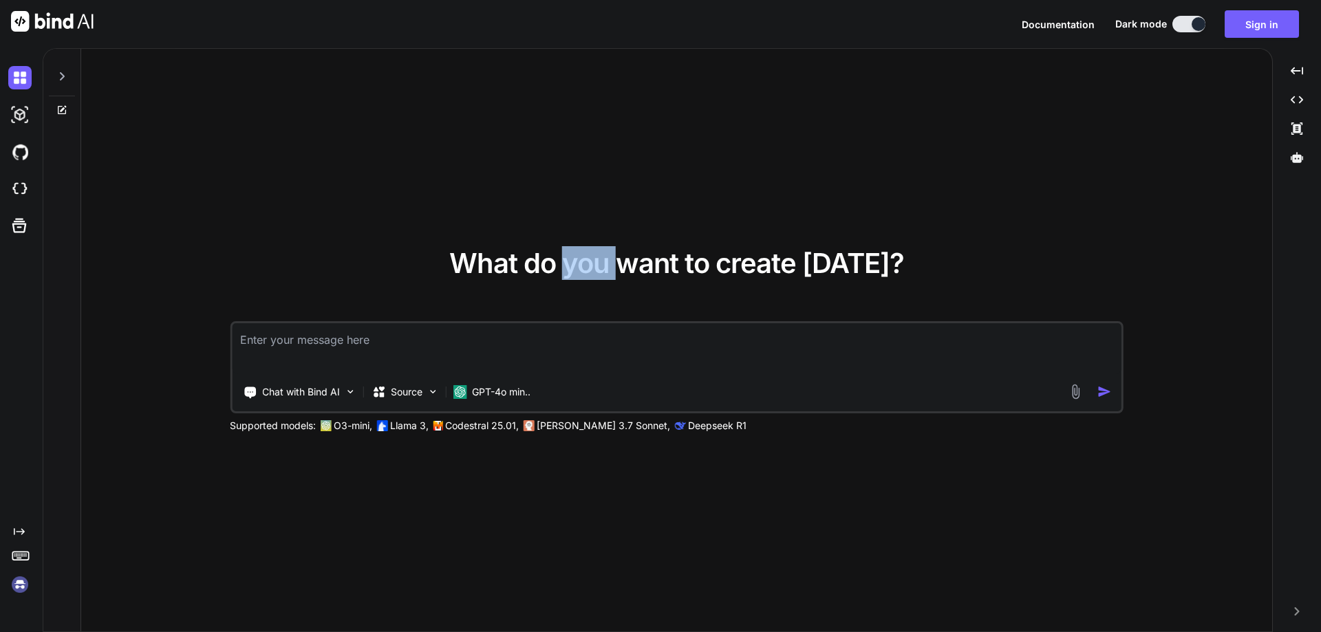
click at [630, 266] on span "What do you want to create today?" at bounding box center [676, 263] width 455 height 34
click at [704, 262] on span "What do you want to create today?" at bounding box center [676, 263] width 455 height 34
click at [758, 267] on span "What do you want to create today?" at bounding box center [676, 263] width 455 height 34
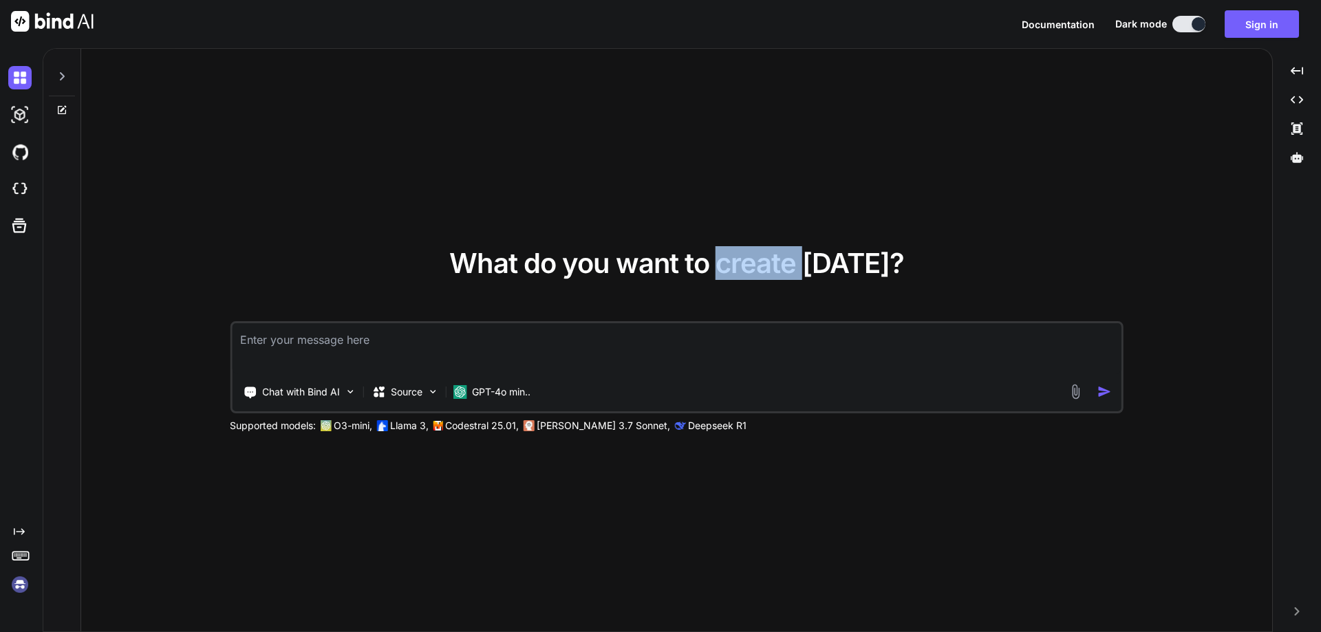
click at [758, 267] on span "What do you want to create today?" at bounding box center [676, 263] width 455 height 34
click at [859, 263] on span "What do you want to create today?" at bounding box center [676, 263] width 455 height 34
click at [798, 264] on span "What do you want to create today?" at bounding box center [676, 263] width 455 height 34
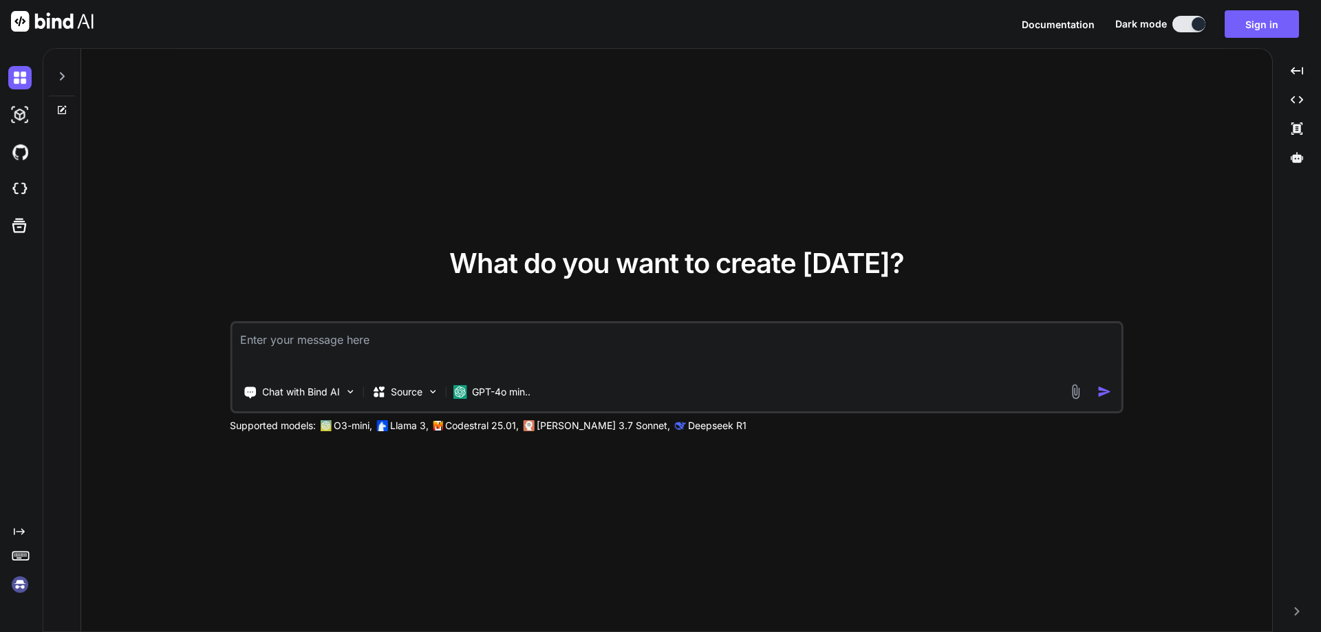
click at [727, 263] on span "What do you want to create today?" at bounding box center [676, 263] width 455 height 34
click at [717, 265] on span "What do you want to create today?" at bounding box center [676, 263] width 455 height 34
click at [693, 260] on span "What do you want to create today?" at bounding box center [676, 263] width 455 height 34
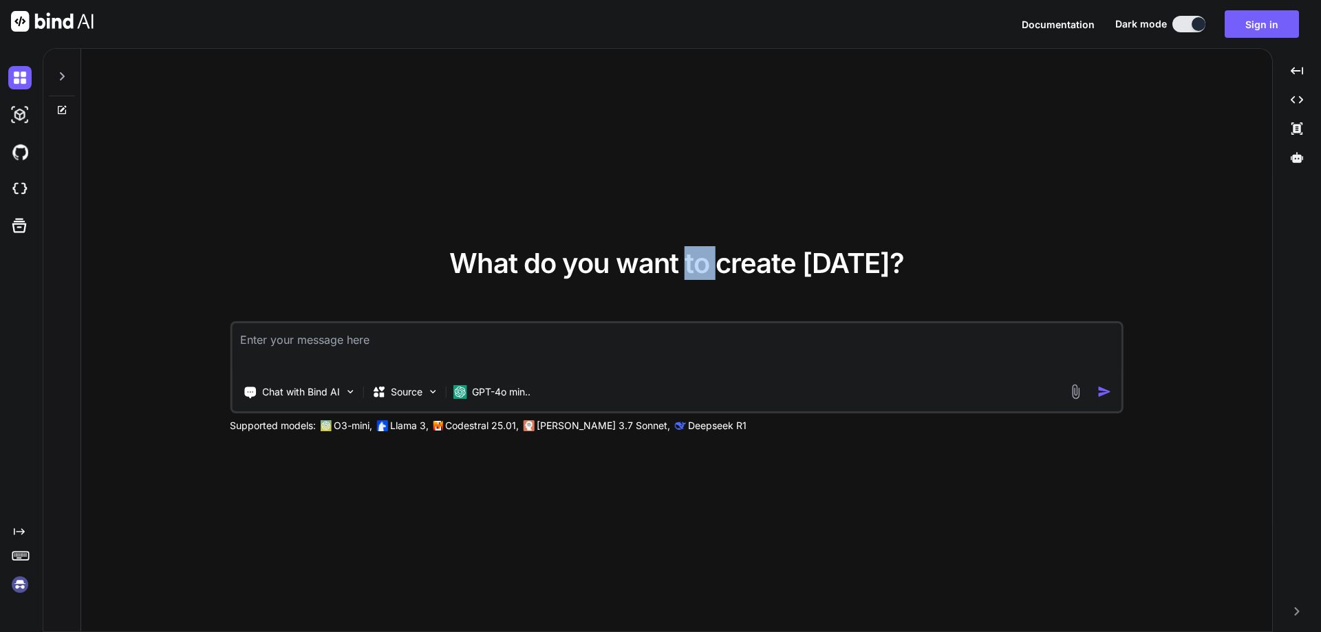
click at [693, 260] on span "What do you want to create today?" at bounding box center [676, 263] width 455 height 34
click at [688, 259] on span "What do you want to create today?" at bounding box center [676, 263] width 455 height 34
click at [622, 263] on span "What do you want to create today?" at bounding box center [676, 263] width 455 height 34
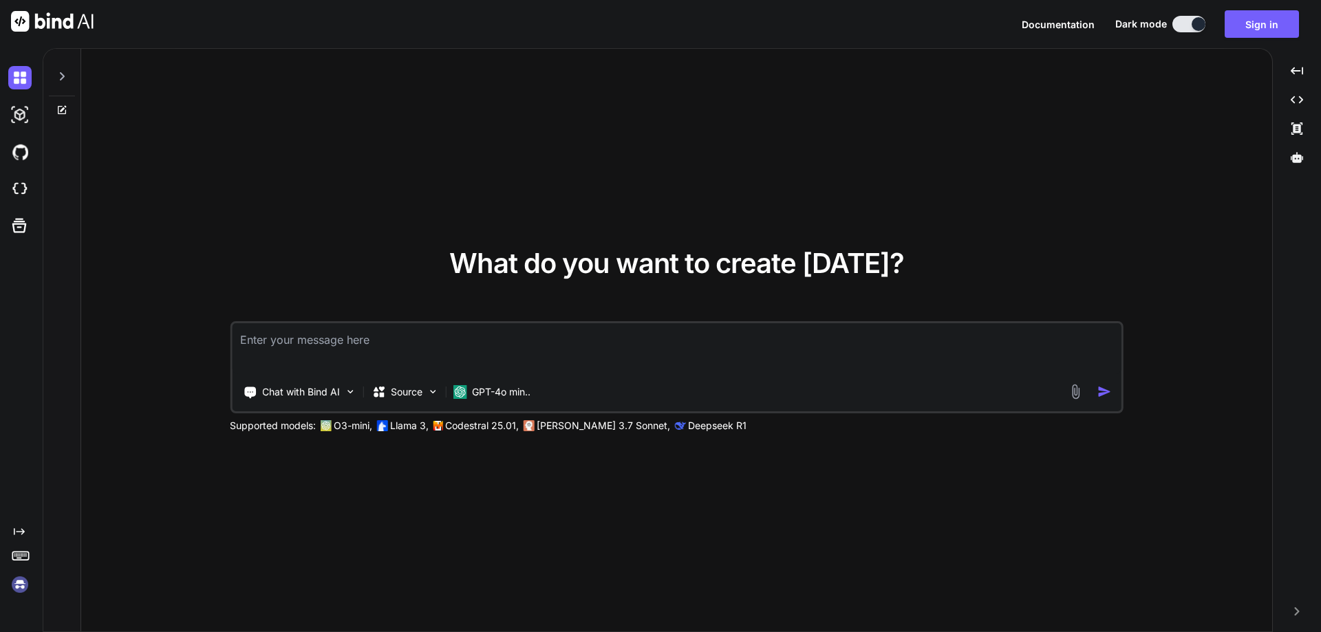
click at [617, 270] on span "What do you want to create today?" at bounding box center [676, 263] width 455 height 34
click at [566, 268] on span "What do you want to create today?" at bounding box center [676, 263] width 455 height 34
click at [528, 266] on span "What do you want to create today?" at bounding box center [676, 263] width 455 height 34
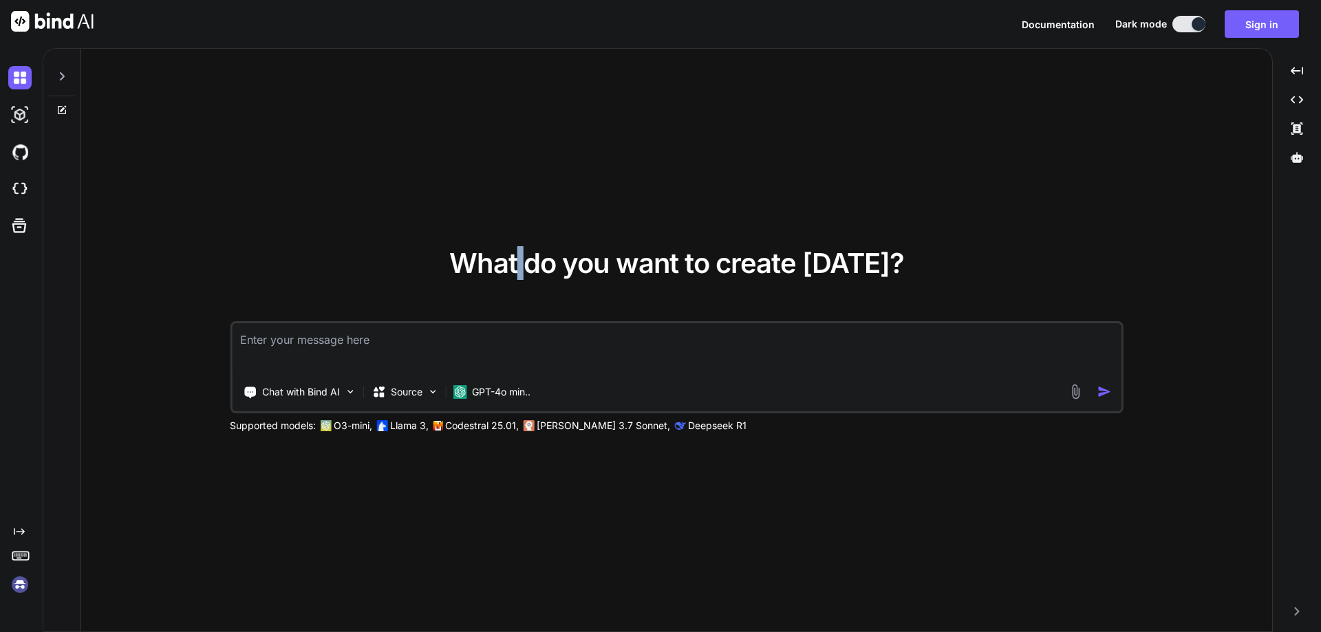
click at [528, 266] on span "What do you want to create today?" at bounding box center [676, 263] width 455 height 34
click at [454, 262] on div "What do you want to create today? Chat with Bind AI Source GPT-4o min.. Support…" at bounding box center [677, 341] width 894 height 183
click at [544, 260] on span "What do you want to create today?" at bounding box center [676, 263] width 455 height 34
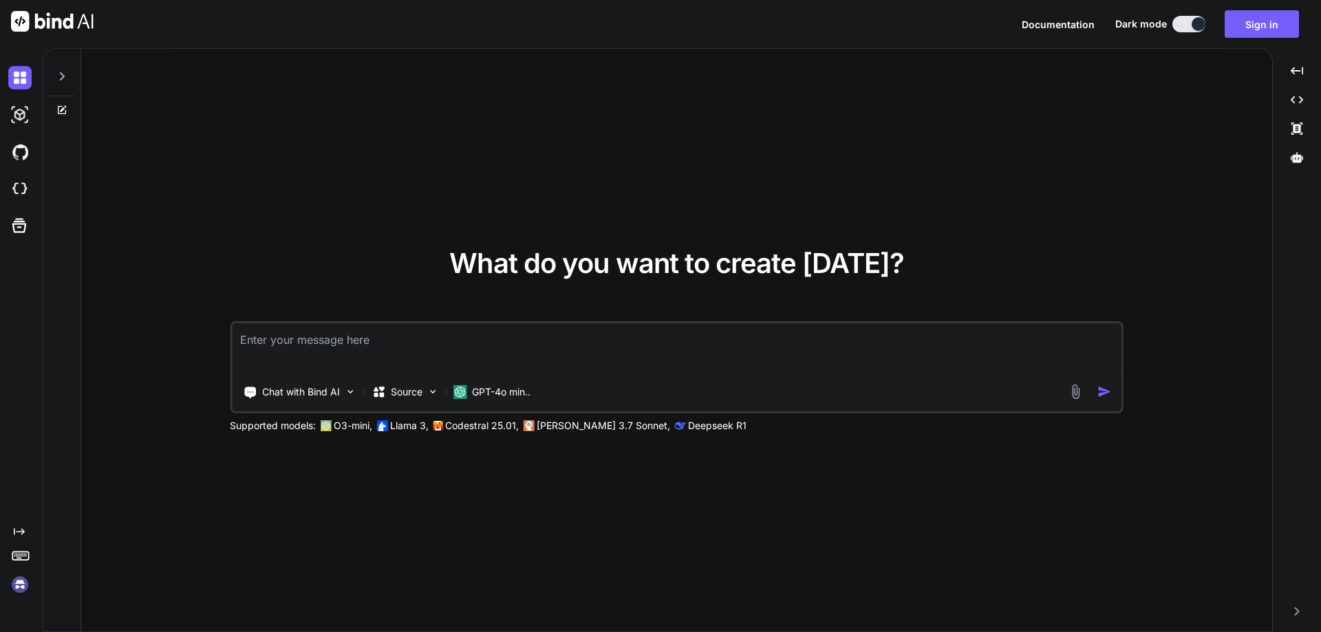
click at [587, 267] on span "What do you want to create today?" at bounding box center [676, 263] width 455 height 34
click at [647, 265] on span "What do you want to create today?" at bounding box center [676, 263] width 455 height 34
click at [704, 261] on span "What do you want to create today?" at bounding box center [676, 263] width 455 height 34
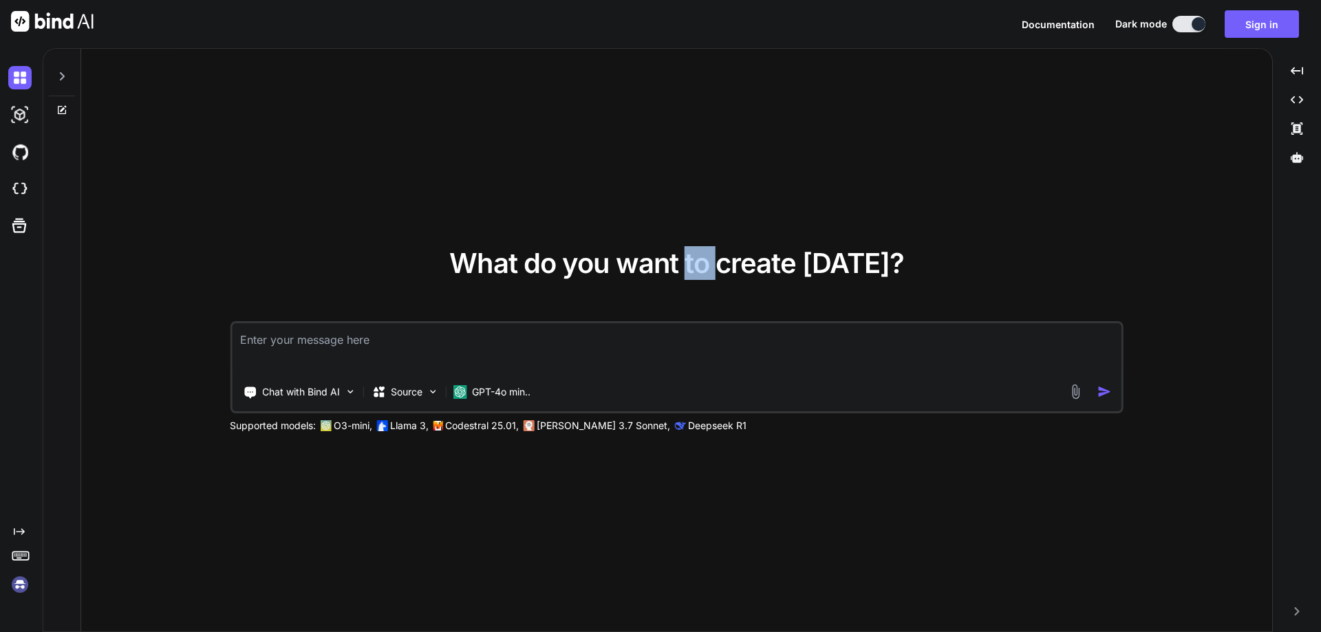
click at [704, 261] on span "What do you want to create today?" at bounding box center [676, 263] width 455 height 34
click at [744, 261] on span "What do you want to create today?" at bounding box center [676, 263] width 455 height 34
click at [857, 266] on span "What do you want to create today?" at bounding box center [676, 263] width 455 height 34
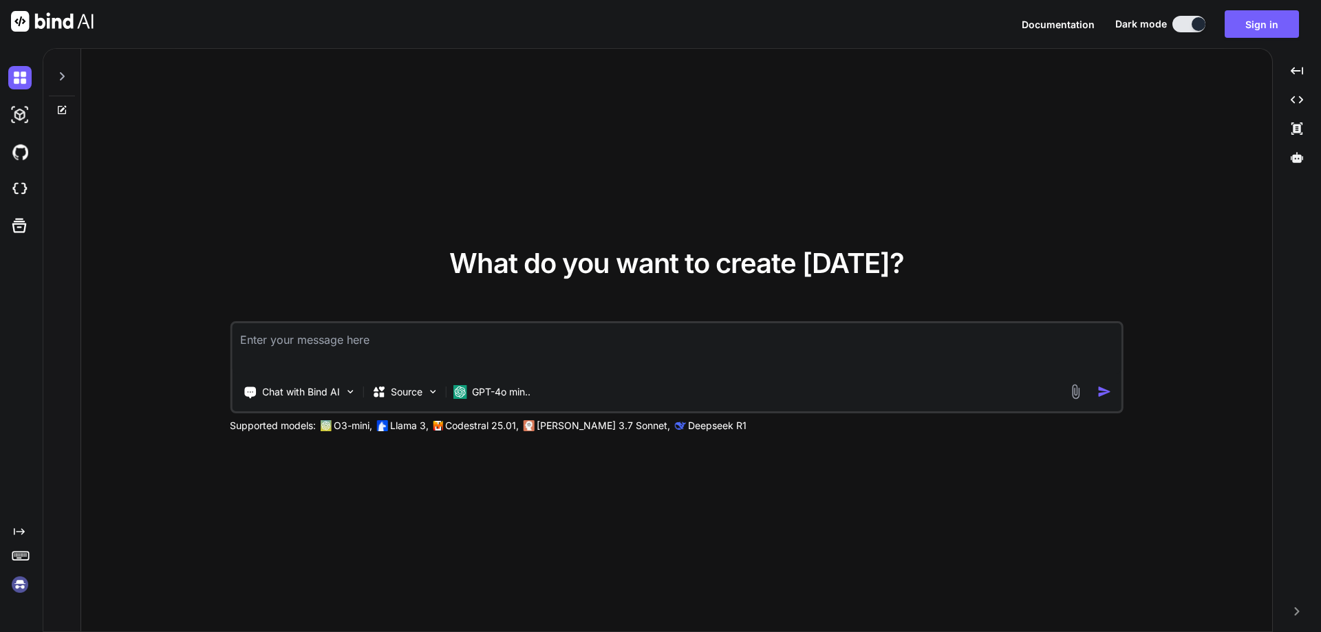
click at [779, 270] on span "What do you want to create today?" at bounding box center [676, 263] width 455 height 34
click at [778, 270] on span "What do you want to create today?" at bounding box center [676, 263] width 455 height 34
click at [707, 264] on span "What do you want to create today?" at bounding box center [676, 263] width 455 height 34
click at [650, 264] on span "What do you want to create today?" at bounding box center [676, 263] width 455 height 34
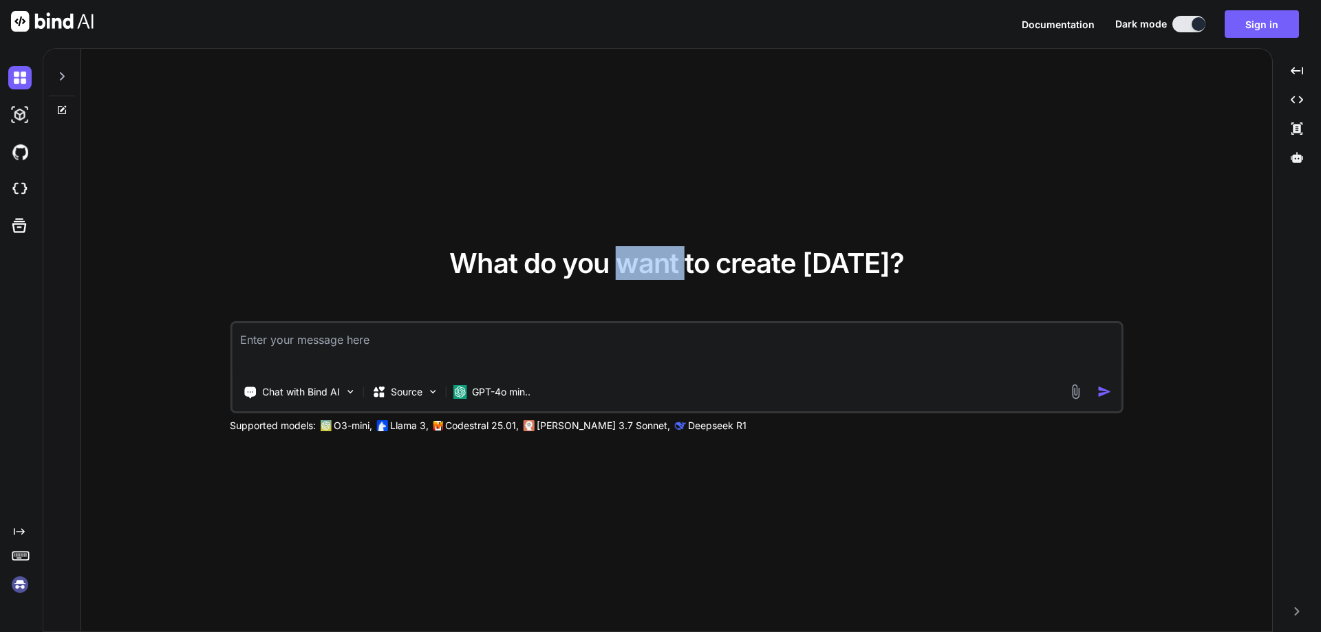
click at [650, 264] on span "What do you want to create today?" at bounding box center [676, 263] width 455 height 34
click at [603, 267] on span "What do you want to create today?" at bounding box center [676, 263] width 455 height 34
click at [481, 262] on span "What do you want to create today?" at bounding box center [676, 263] width 455 height 34
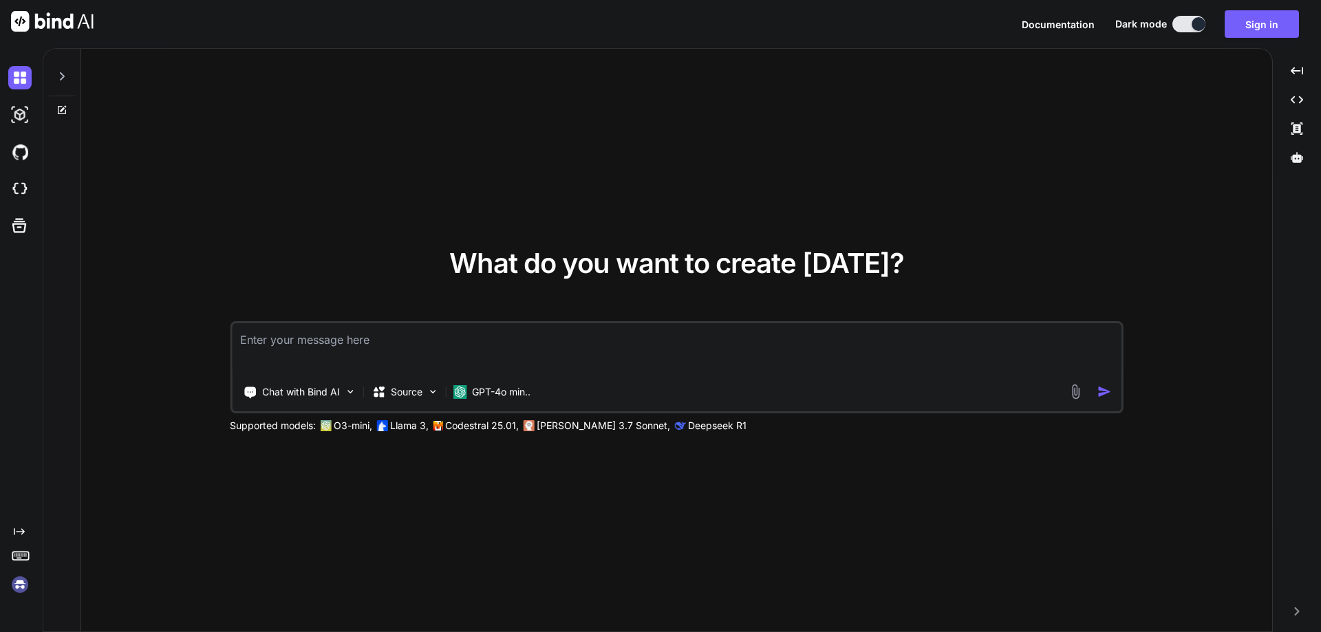
click at [431, 242] on div "What do you want to create today? Chat with Bind AI Source GPT-4o min.. Support…" at bounding box center [676, 341] width 1191 height 584
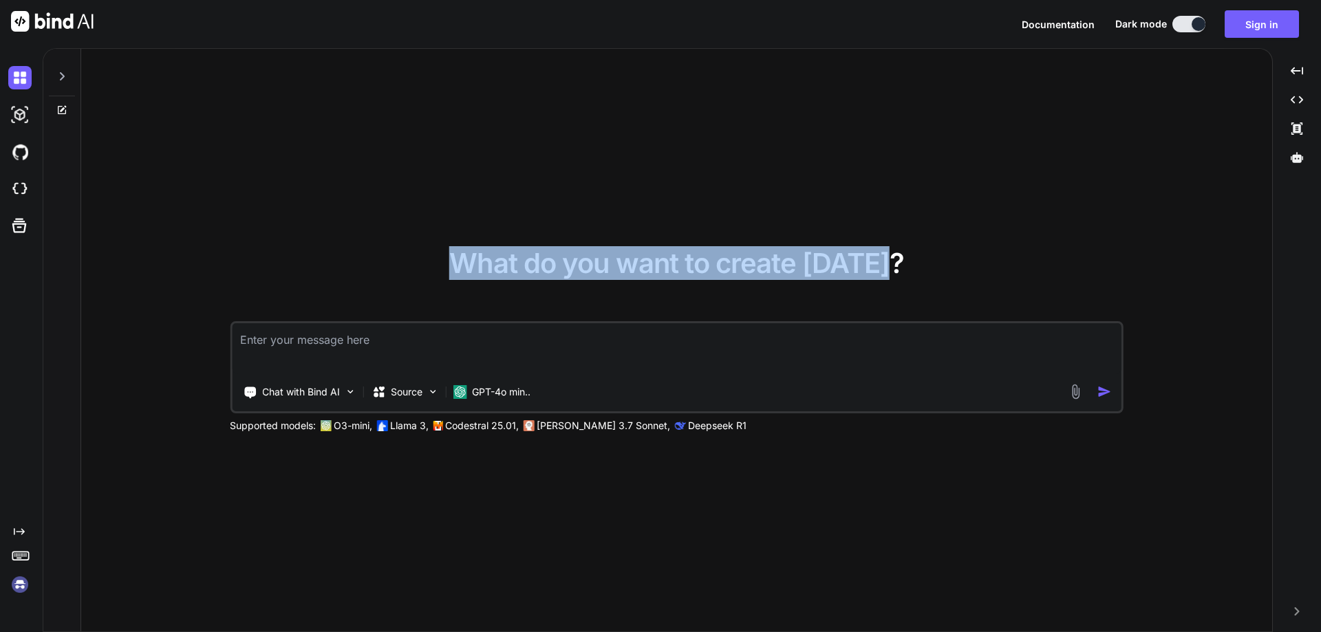
drag, startPoint x: 460, startPoint y: 264, endPoint x: 909, endPoint y: 271, distance: 449.4
click at [909, 271] on div "What do you want to create today? Chat with Bind AI Source GPT-4o min.. Support…" at bounding box center [677, 341] width 894 height 183
drag, startPoint x: 906, startPoint y: 265, endPoint x: 463, endPoint y: 278, distance: 443.4
click at [463, 278] on div "What do you want to create today? Chat with Bind AI Source GPT-4o min.. Support…" at bounding box center [677, 341] width 894 height 183
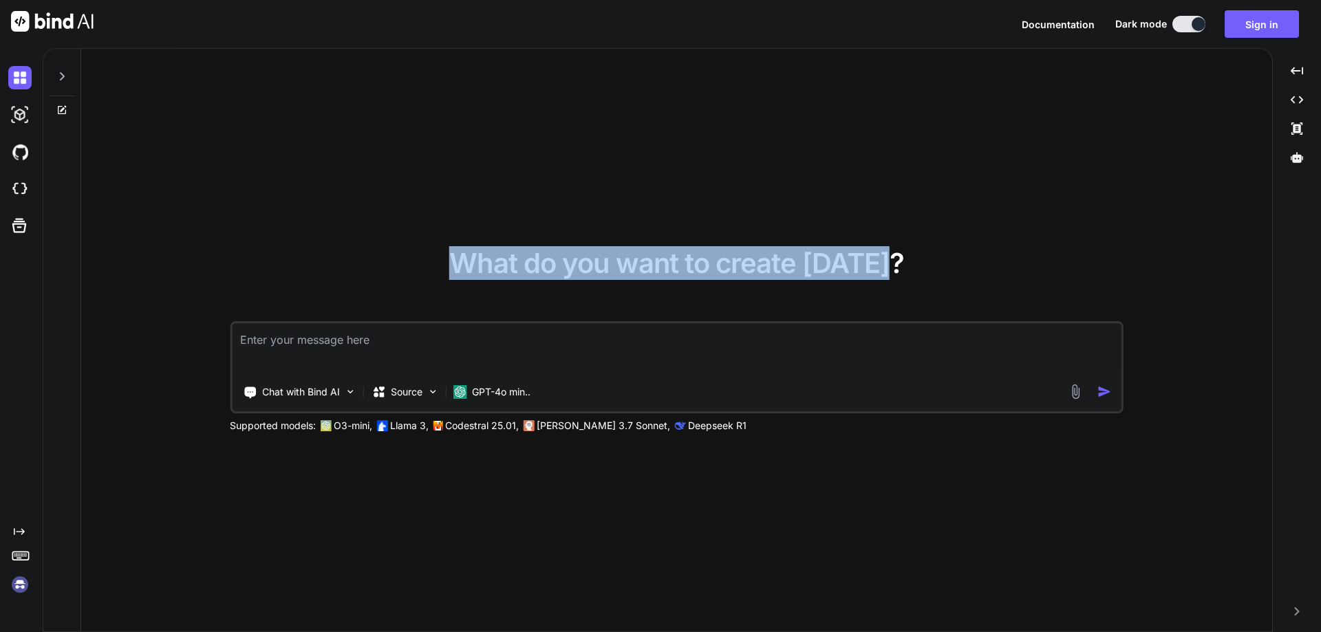
click at [484, 259] on span "What do you want to create today?" at bounding box center [676, 263] width 455 height 34
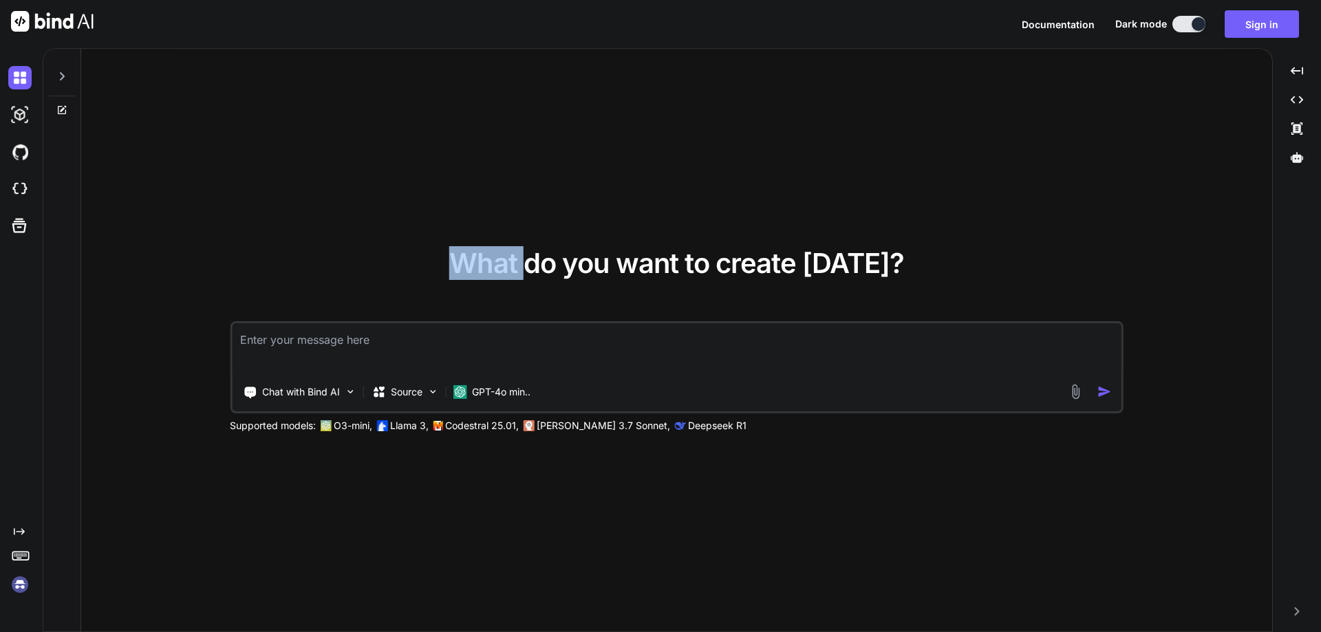
click at [484, 259] on span "What do you want to create today?" at bounding box center [676, 263] width 455 height 34
click at [555, 268] on span "What do you want to create today?" at bounding box center [676, 263] width 455 height 34
click at [584, 268] on span "What do you want to create today?" at bounding box center [676, 263] width 455 height 34
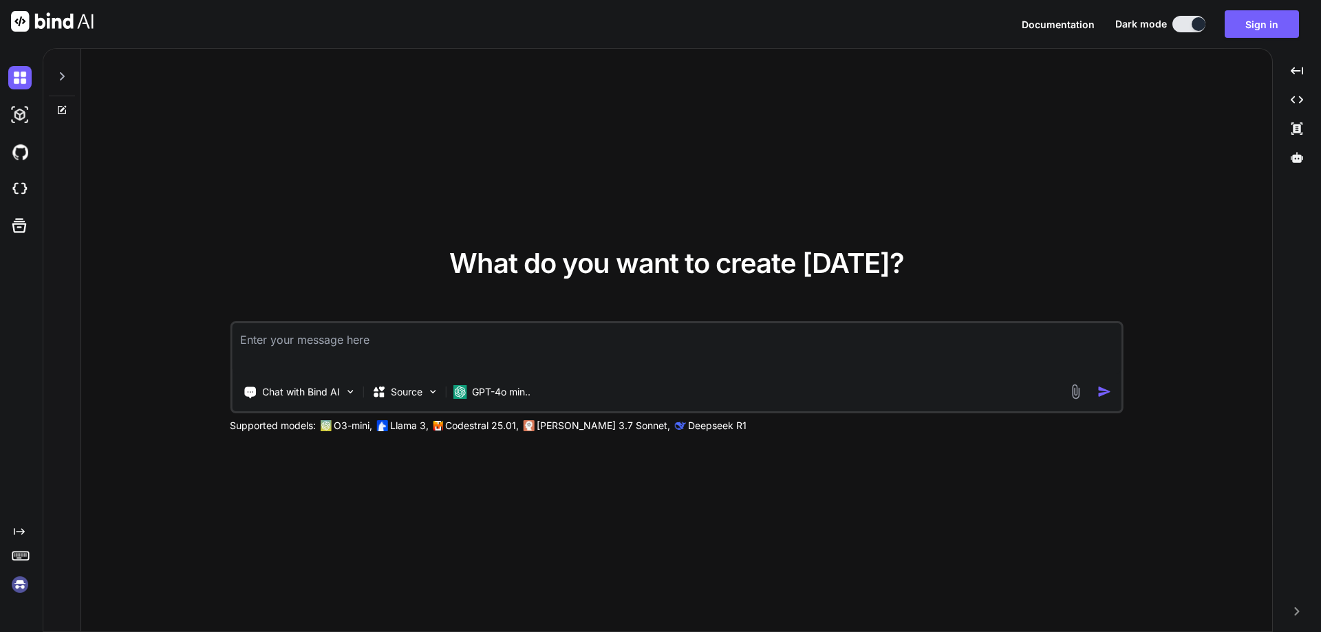
click at [672, 266] on span "What do you want to create today?" at bounding box center [676, 263] width 455 height 34
click at [703, 262] on span "What do you want to create today?" at bounding box center [676, 263] width 455 height 34
click at [754, 264] on span "What do you want to create today?" at bounding box center [676, 263] width 455 height 34
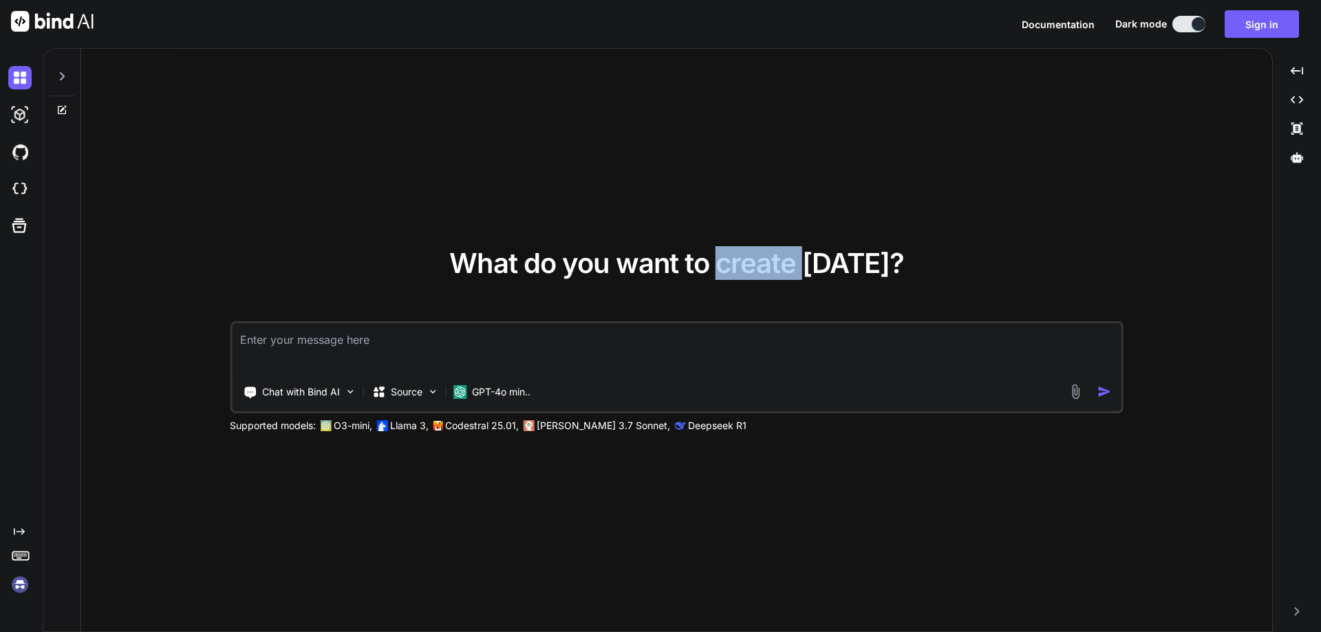
click at [754, 264] on span "What do you want to create today?" at bounding box center [676, 263] width 455 height 34
click at [849, 269] on span "What do you want to create today?" at bounding box center [676, 263] width 455 height 34
click at [889, 264] on span "What do you want to create today?" at bounding box center [676, 263] width 455 height 34
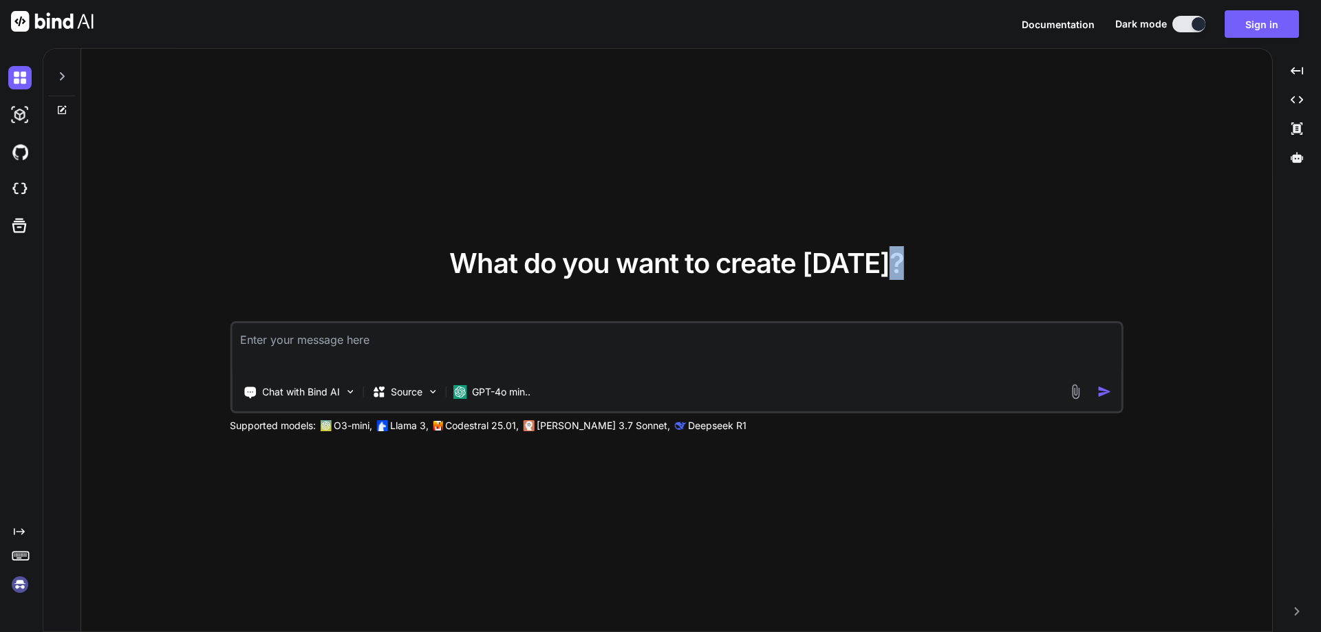
click at [895, 257] on span "What do you want to create today?" at bounding box center [676, 263] width 455 height 34
click at [888, 259] on span "What do you want to create today?" at bounding box center [676, 263] width 455 height 34
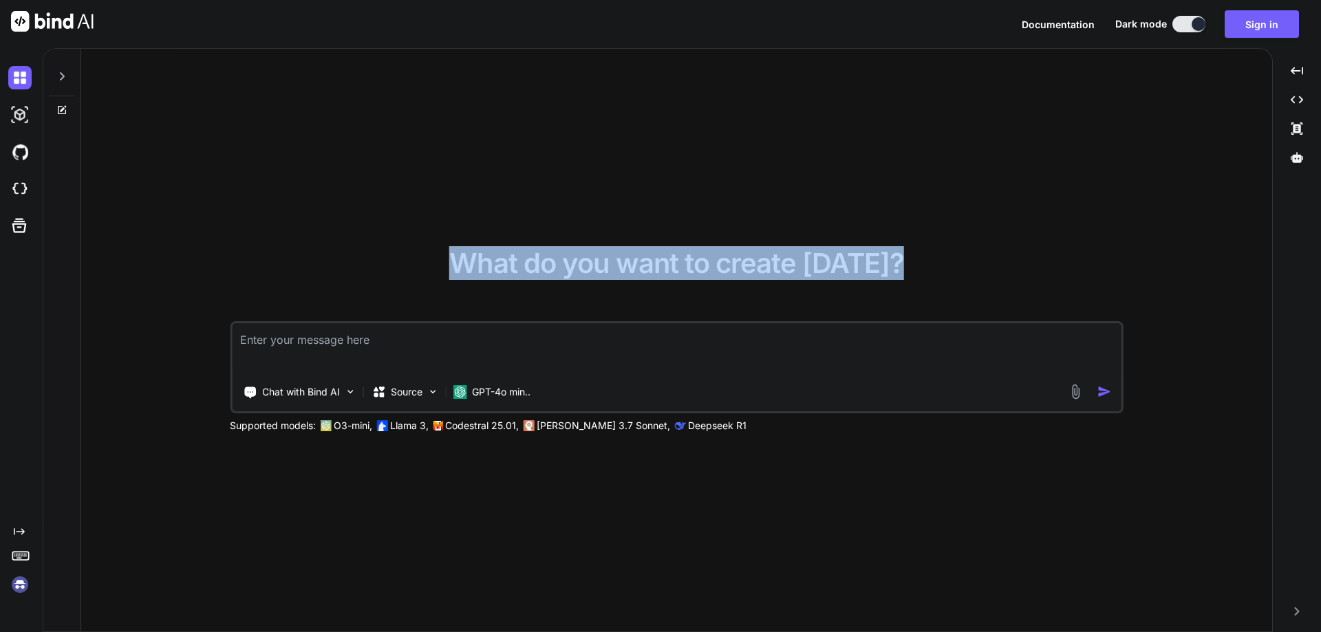
click at [888, 259] on span "What do you want to create today?" at bounding box center [676, 263] width 455 height 34
click at [828, 267] on span "What do you want to create today?" at bounding box center [676, 263] width 455 height 34
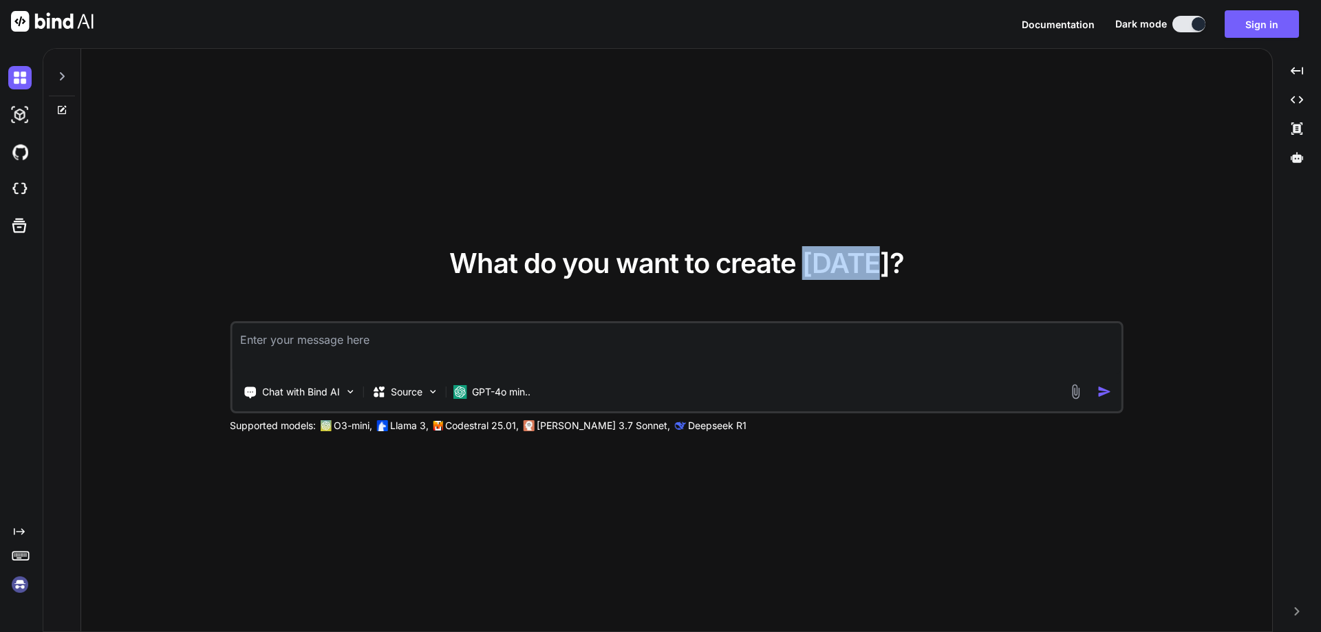
click at [828, 267] on span "What do you want to create today?" at bounding box center [676, 263] width 455 height 34
click at [774, 266] on span "What do you want to create today?" at bounding box center [676, 263] width 455 height 34
click at [706, 265] on span "What do you want to create today?" at bounding box center [676, 263] width 455 height 34
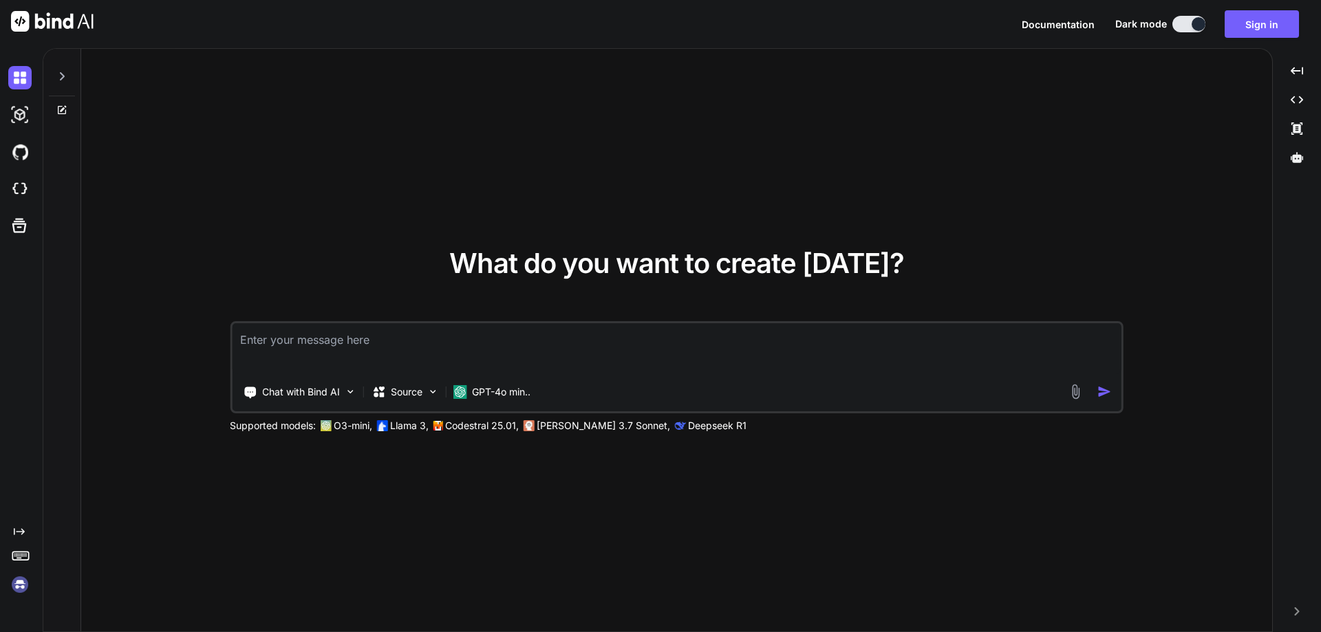
click at [652, 262] on span "What do you want to create today?" at bounding box center [676, 263] width 455 height 34
click at [599, 262] on span "What do you want to create today?" at bounding box center [676, 263] width 455 height 34
click at [548, 264] on span "What do you want to create today?" at bounding box center [676, 263] width 455 height 34
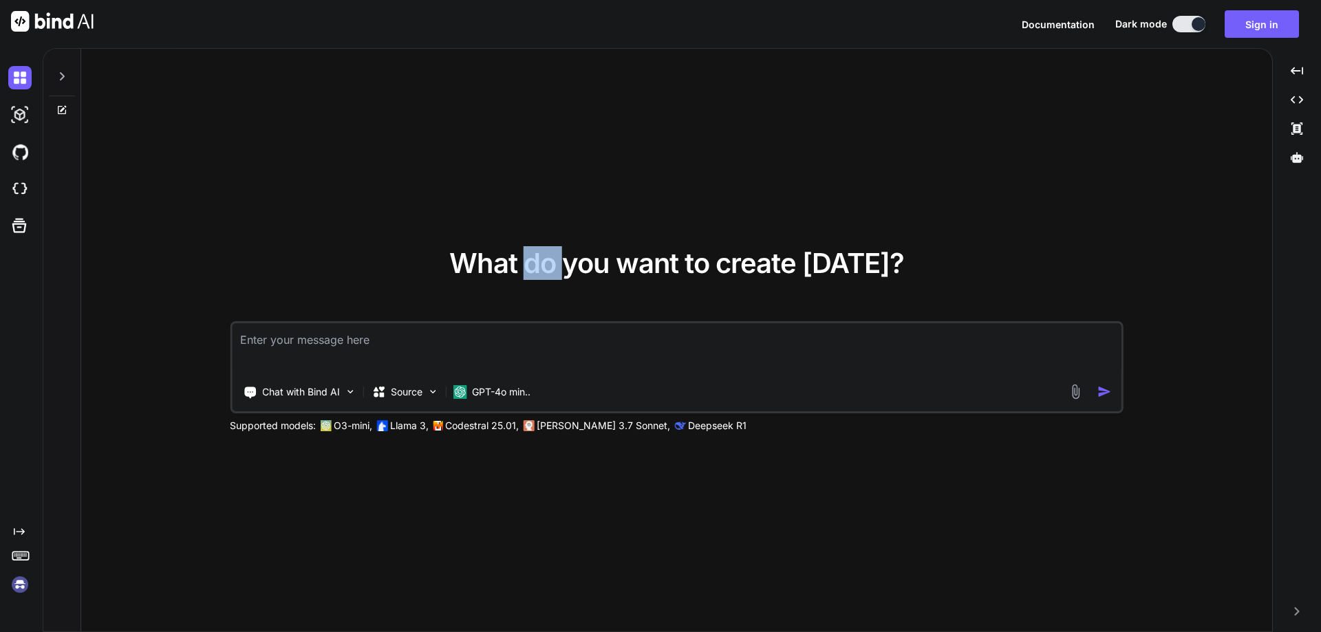
click at [548, 264] on span "What do you want to create today?" at bounding box center [676, 263] width 455 height 34
click at [496, 266] on span "What do you want to create today?" at bounding box center [676, 263] width 455 height 34
click at [548, 270] on span "What do you want to create today?" at bounding box center [676, 263] width 455 height 34
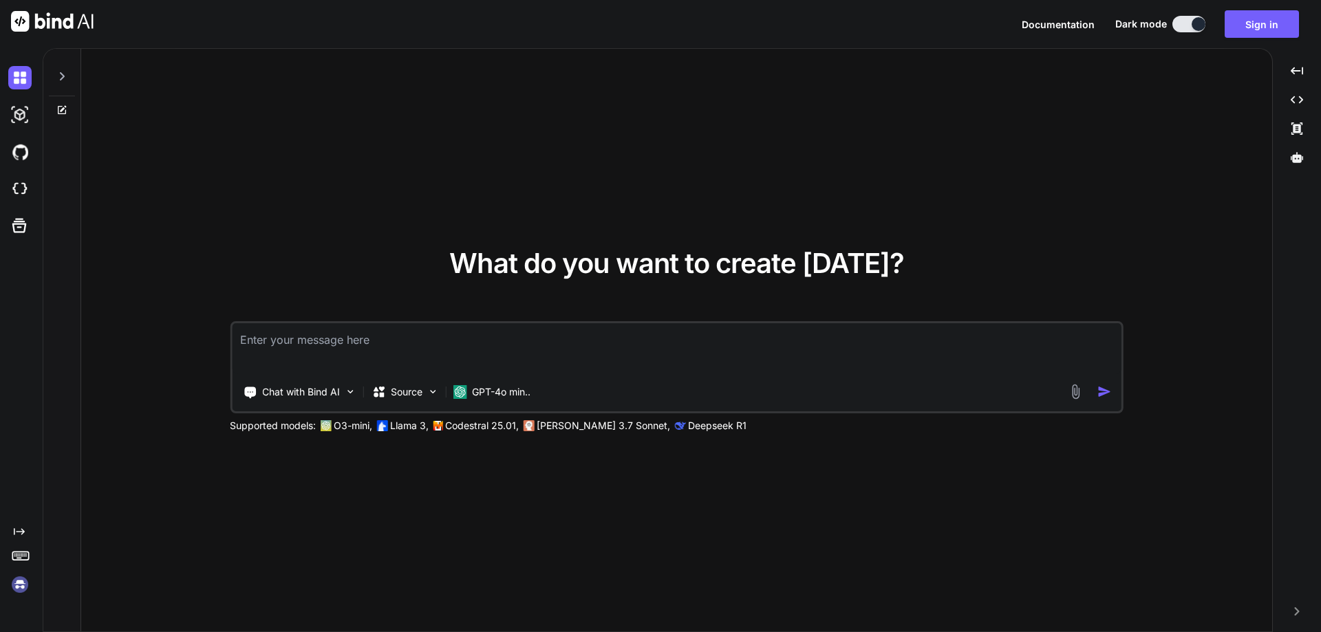
click at [598, 262] on span "What do you want to create today?" at bounding box center [676, 263] width 455 height 34
click at [660, 266] on span "What do you want to create today?" at bounding box center [676, 263] width 455 height 34
click at [698, 264] on span "What do you want to create today?" at bounding box center [676, 263] width 455 height 34
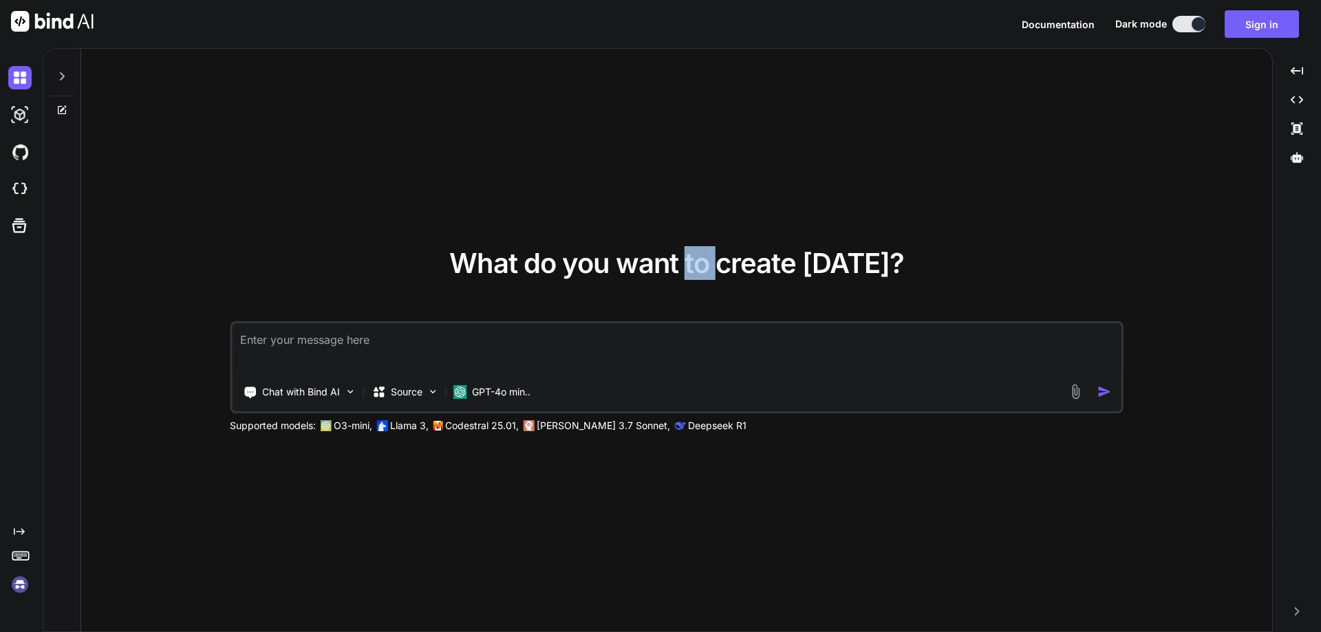
click at [698, 264] on span "What do you want to create today?" at bounding box center [676, 263] width 455 height 34
click at [754, 264] on span "What do you want to create today?" at bounding box center [676, 263] width 455 height 34
click at [842, 266] on span "What do you want to create today?" at bounding box center [676, 263] width 455 height 34
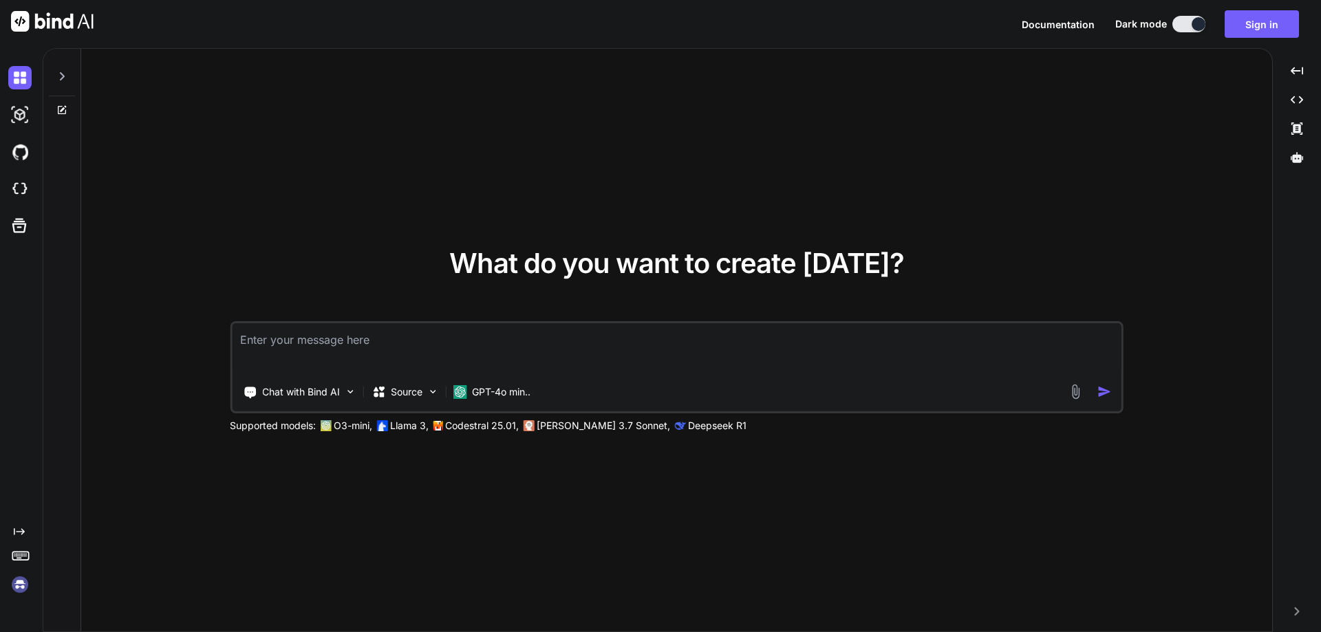
click at [467, 261] on span "What do you want to create today?" at bounding box center [676, 263] width 455 height 34
click at [542, 259] on span "What do you want to create today?" at bounding box center [676, 263] width 455 height 34
click at [591, 259] on span "What do you want to create today?" at bounding box center [676, 263] width 455 height 34
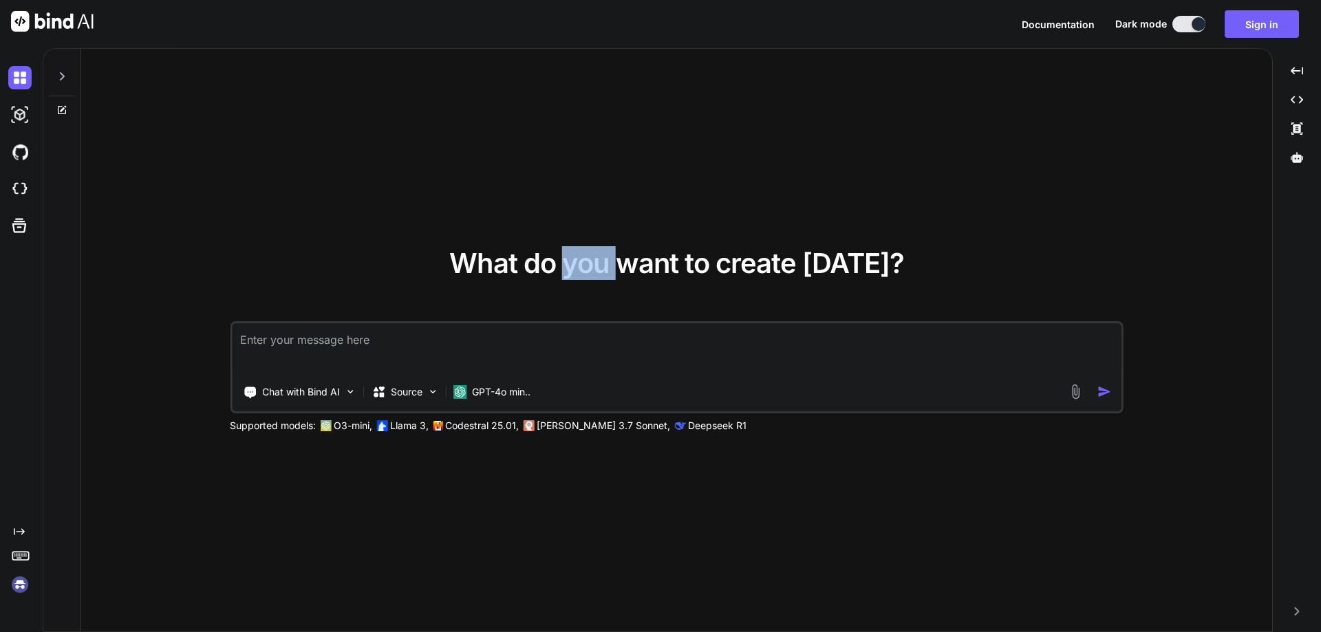
click at [591, 259] on span "What do you want to create today?" at bounding box center [676, 263] width 455 height 34
click at [689, 262] on span "What do you want to create today?" at bounding box center [676, 263] width 455 height 34
click at [641, 264] on span "What do you want to create today?" at bounding box center [676, 263] width 455 height 34
click at [705, 265] on span "What do you want to create today?" at bounding box center [676, 263] width 455 height 34
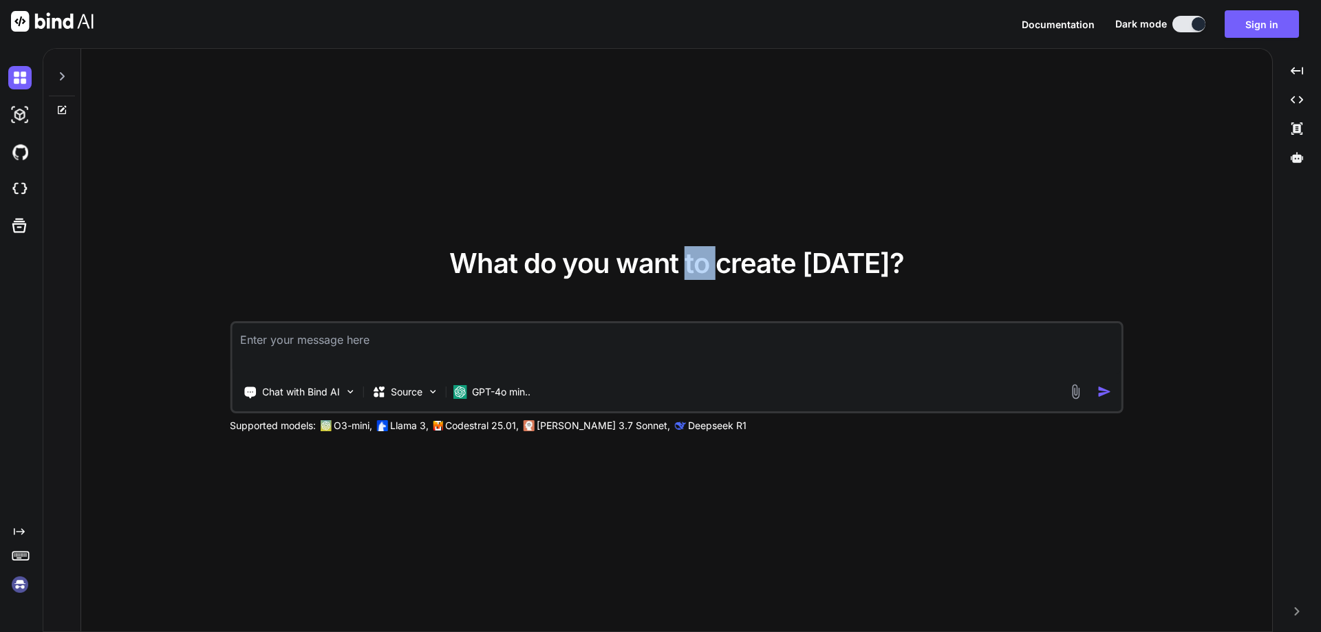
click at [705, 265] on span "What do you want to create today?" at bounding box center [676, 263] width 455 height 34
click at [767, 267] on span "What do you want to create today?" at bounding box center [676, 263] width 455 height 34
click at [820, 264] on span "What do you want to create today?" at bounding box center [676, 263] width 455 height 34
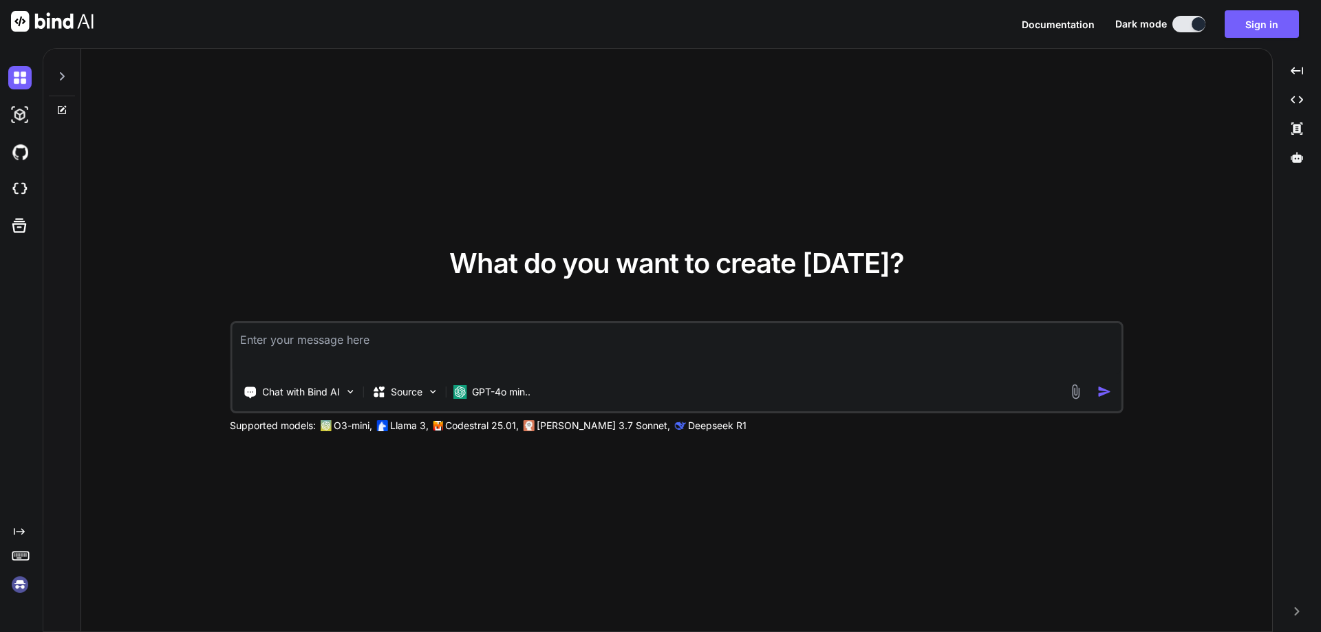
click at [892, 261] on span "What do you want to create today?" at bounding box center [676, 263] width 455 height 34
click at [886, 258] on span "What do you want to create today?" at bounding box center [676, 263] width 455 height 34
click at [865, 262] on span "What do you want to create today?" at bounding box center [676, 263] width 455 height 34
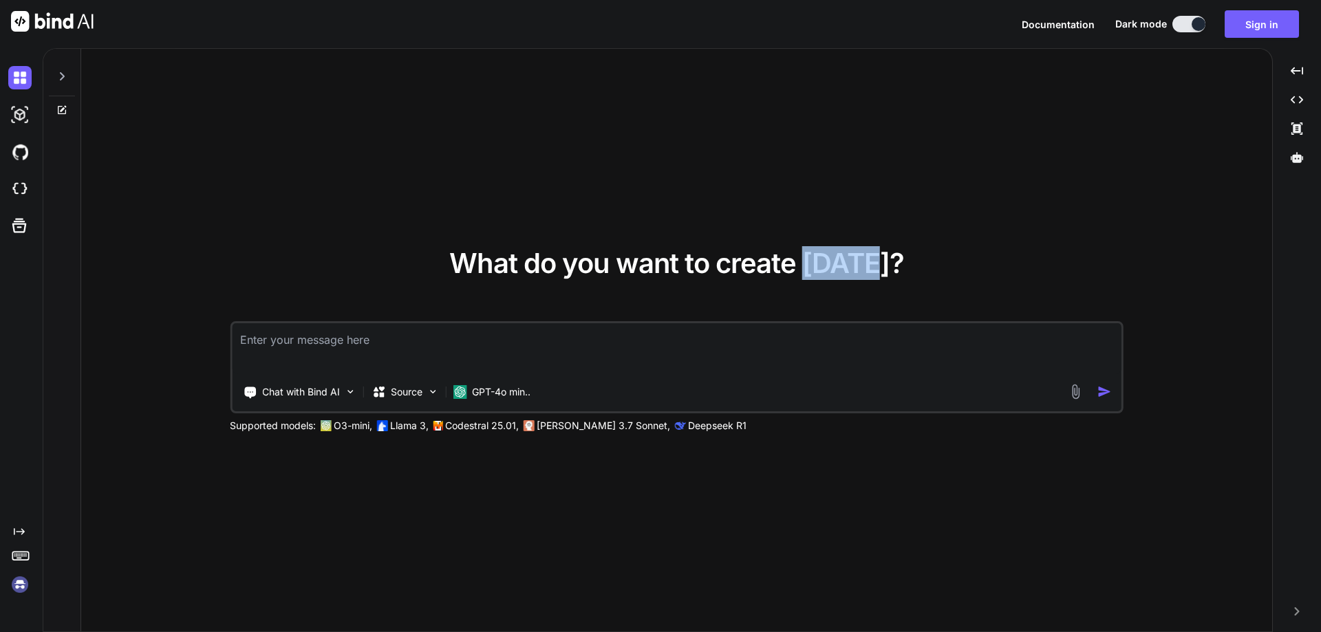
click at [865, 262] on span "What do you want to create today?" at bounding box center [676, 263] width 455 height 34
click at [781, 266] on span "What do you want to create today?" at bounding box center [676, 263] width 455 height 34
click at [701, 267] on span "What do you want to create today?" at bounding box center [676, 263] width 455 height 34
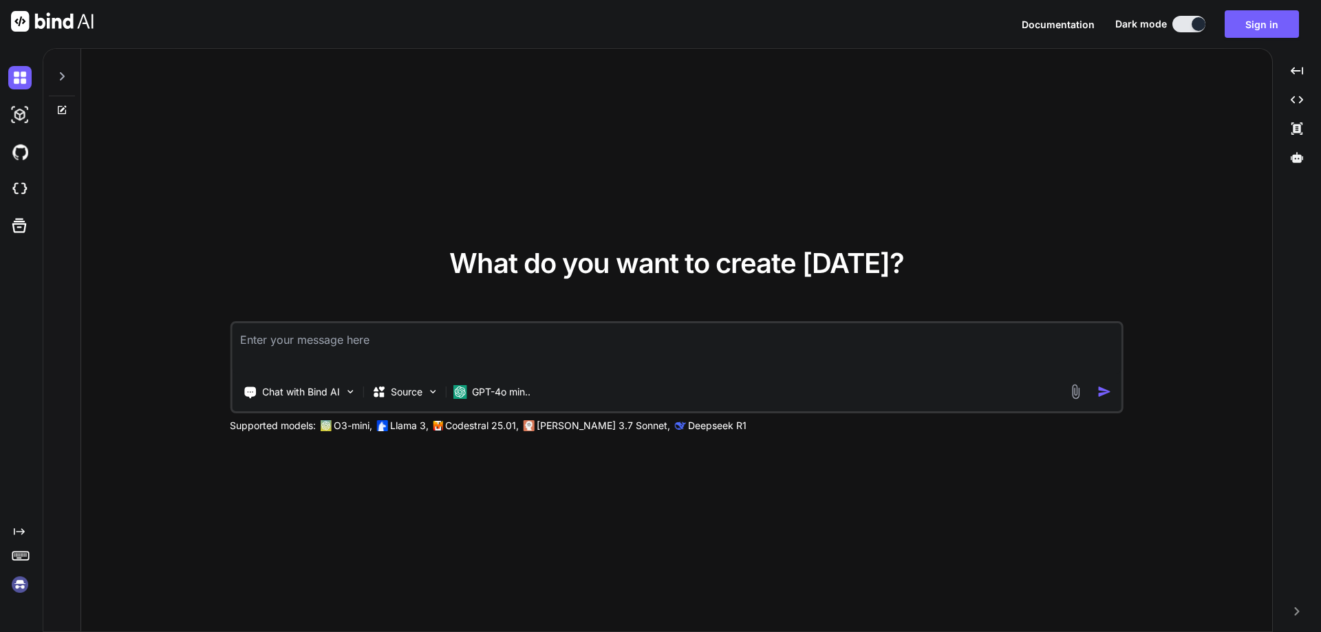
click at [314, 352] on textarea at bounding box center [677, 348] width 890 height 51
paste textarea
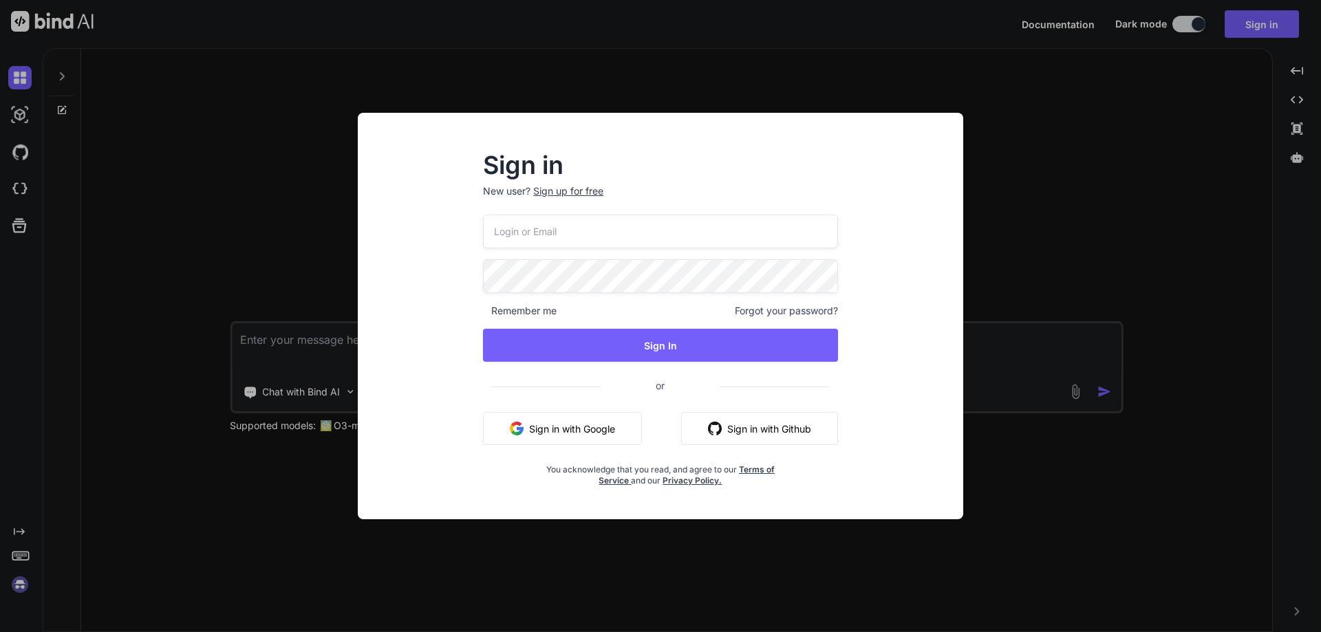
click at [557, 234] on input "email" at bounding box center [660, 232] width 355 height 34
paste input "Xyxbindai@yopmail.com"
type input "Xyxbindai@yopmail.com"
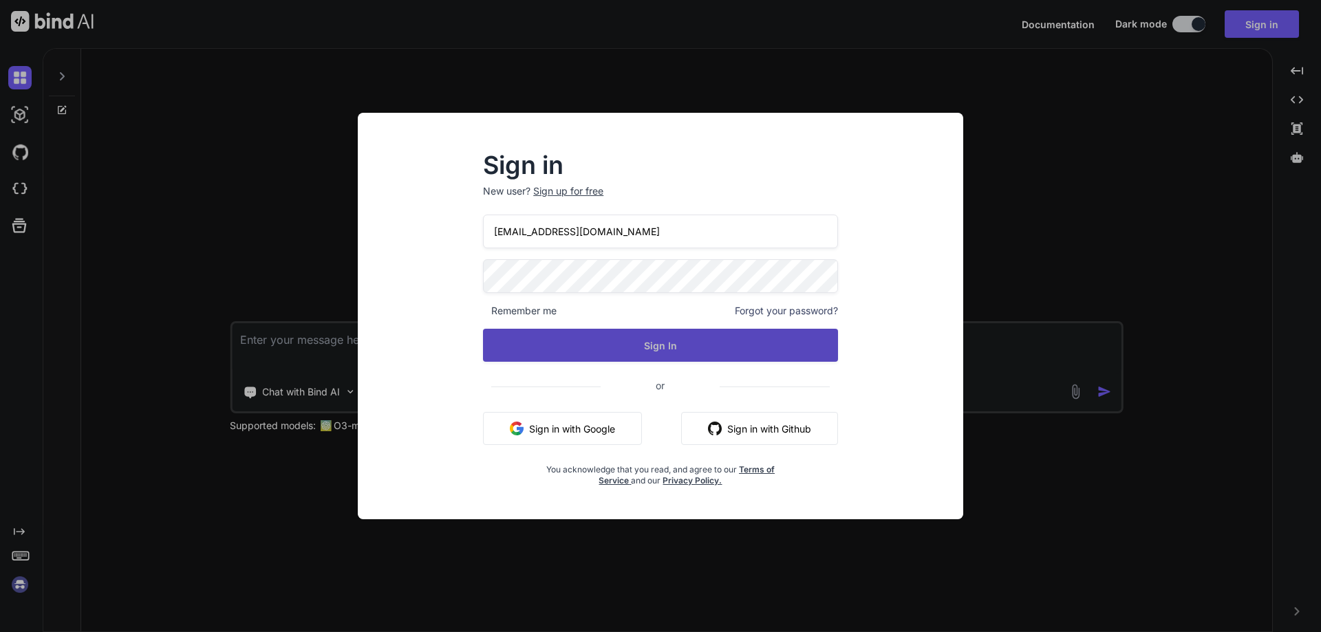
click at [652, 332] on button "Sign In" at bounding box center [660, 345] width 355 height 33
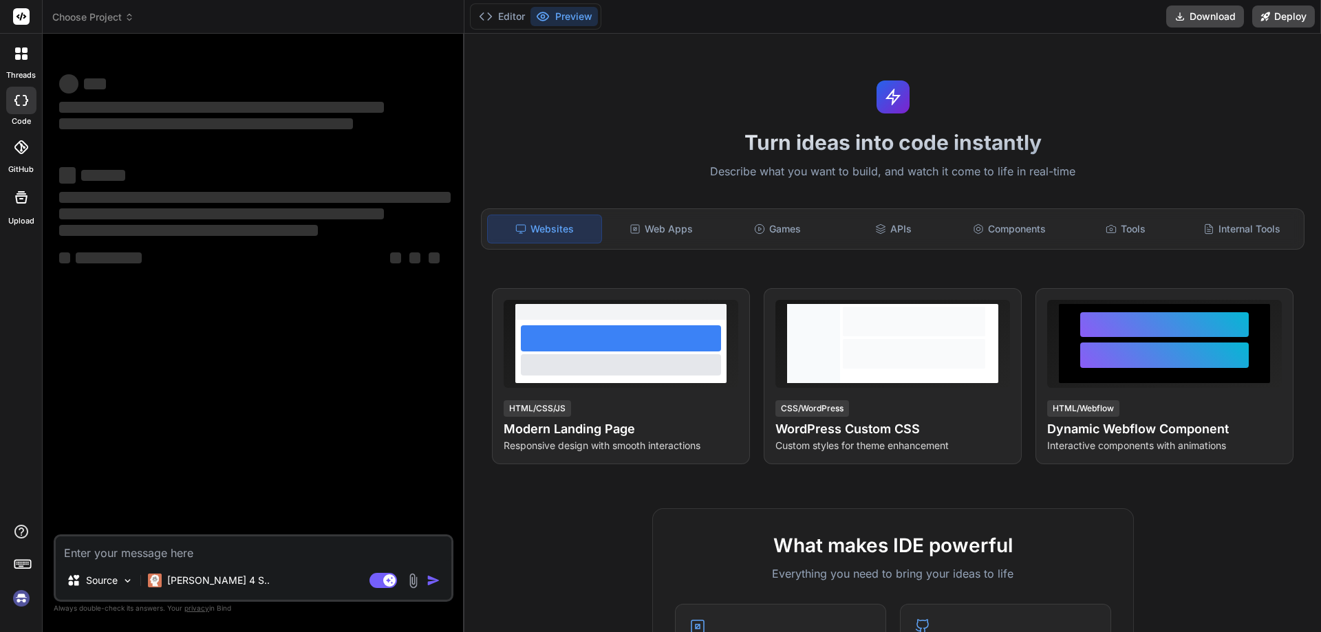
click at [168, 553] on textarea at bounding box center [254, 549] width 396 height 25
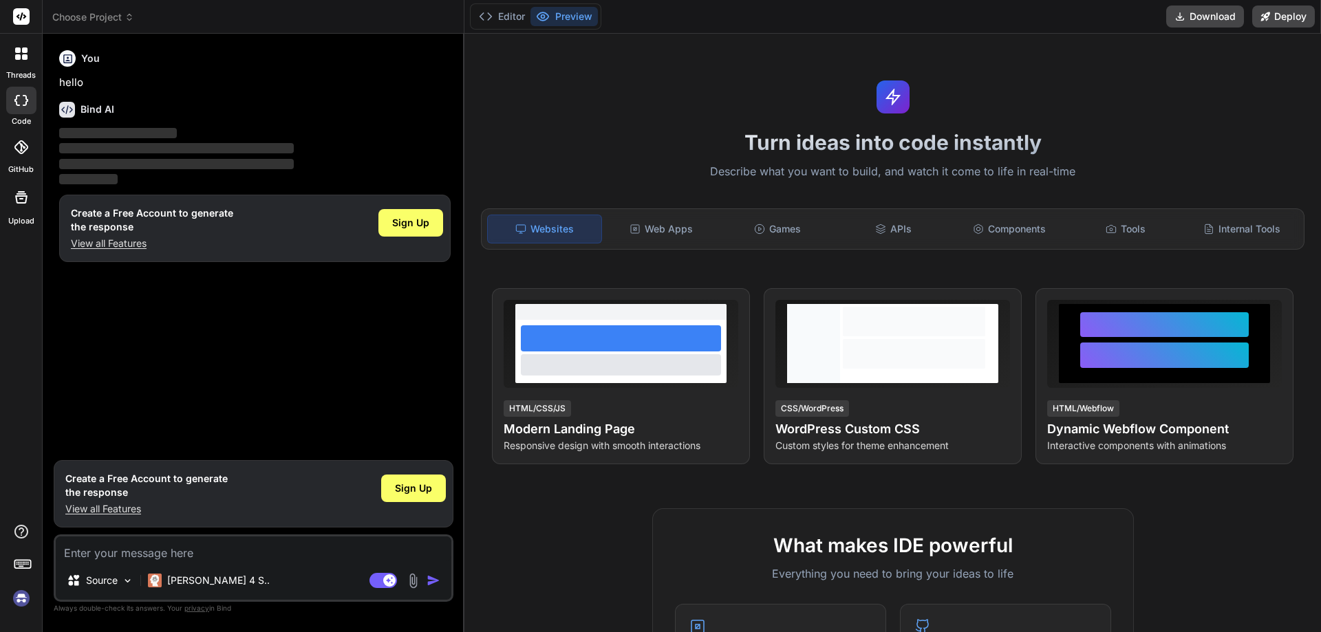
type textarea "x"
click at [114, 557] on textarea at bounding box center [254, 549] width 396 height 25
click at [102, 550] on textarea at bounding box center [254, 549] width 396 height 25
paste textarea "<button type="button" class="btn editBtn" data-toggle="tooltip" data-placement=…"
type textarea "<button type="button" class="btn editBtn" data-toggle="tooltip" data-placement=…"
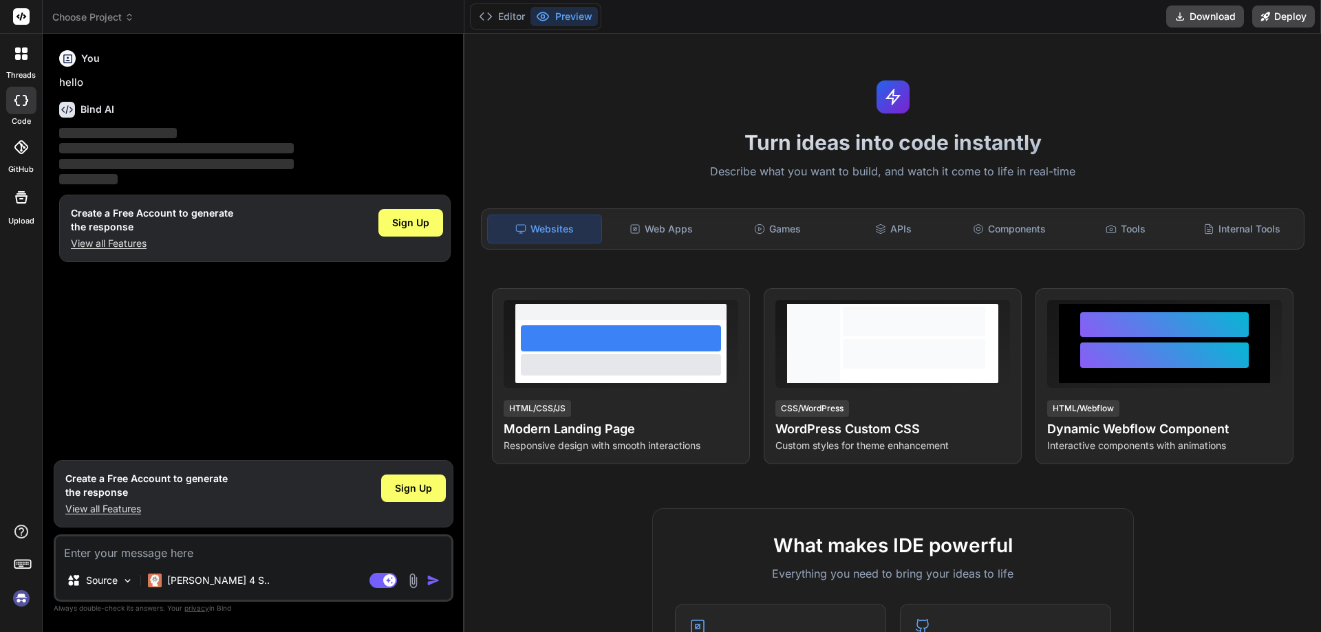
type textarea "x"
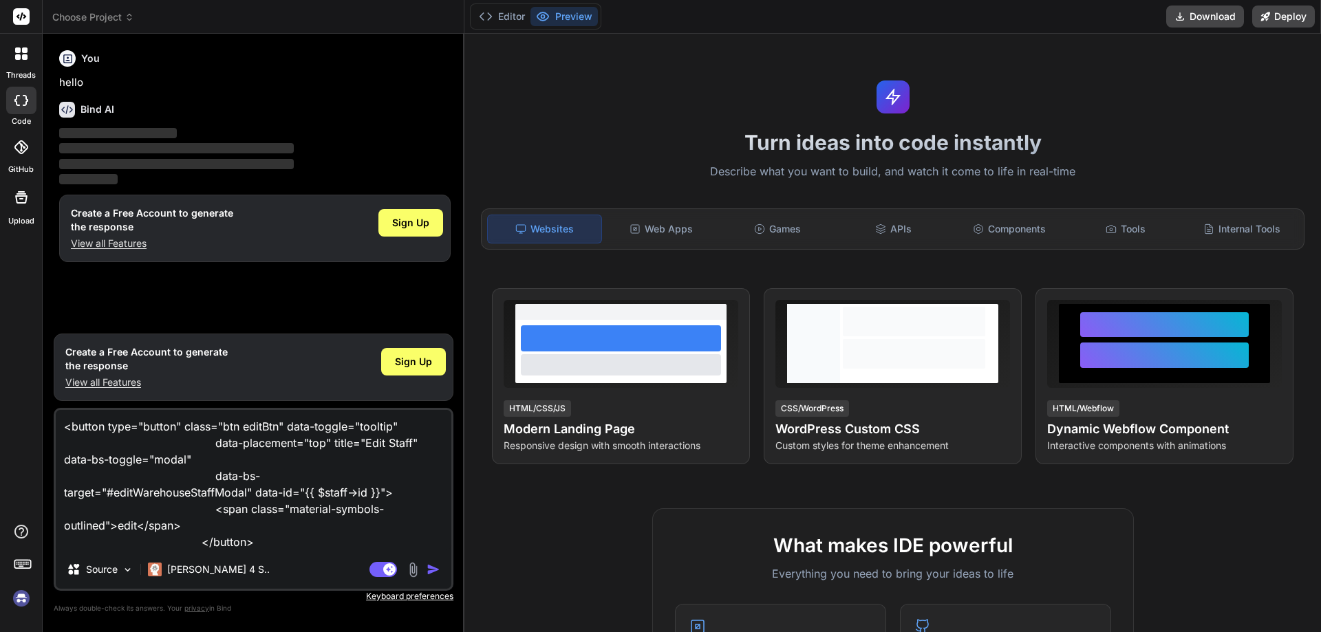
type textarea "<button type="button" class="btn editBtn" data-toggle="tooltip" data-placement=…"
type textarea "x"
type textarea "<button type="button" class="btn editBtn" data-toggle="tooltip" data-placement=…"
type textarea "x"
type textarea "<button type="button" class="btn editBtn" data-toggle="tooltip" data-placement=…"
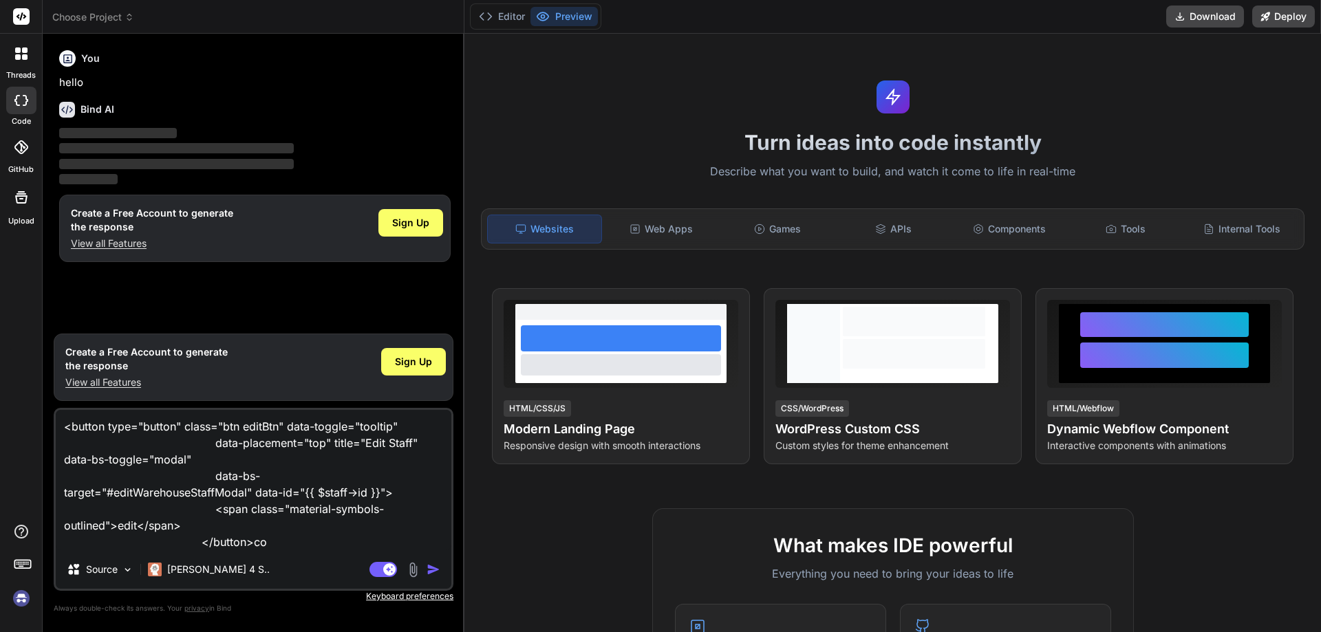
type textarea "x"
type textarea "<button type="button" class="btn editBtn" data-toggle="tooltip" data-placement=…"
type textarea "x"
type textarea "<button type="button" class="btn editBtn" data-toggle="tooltip" data-placement=…"
type textarea "x"
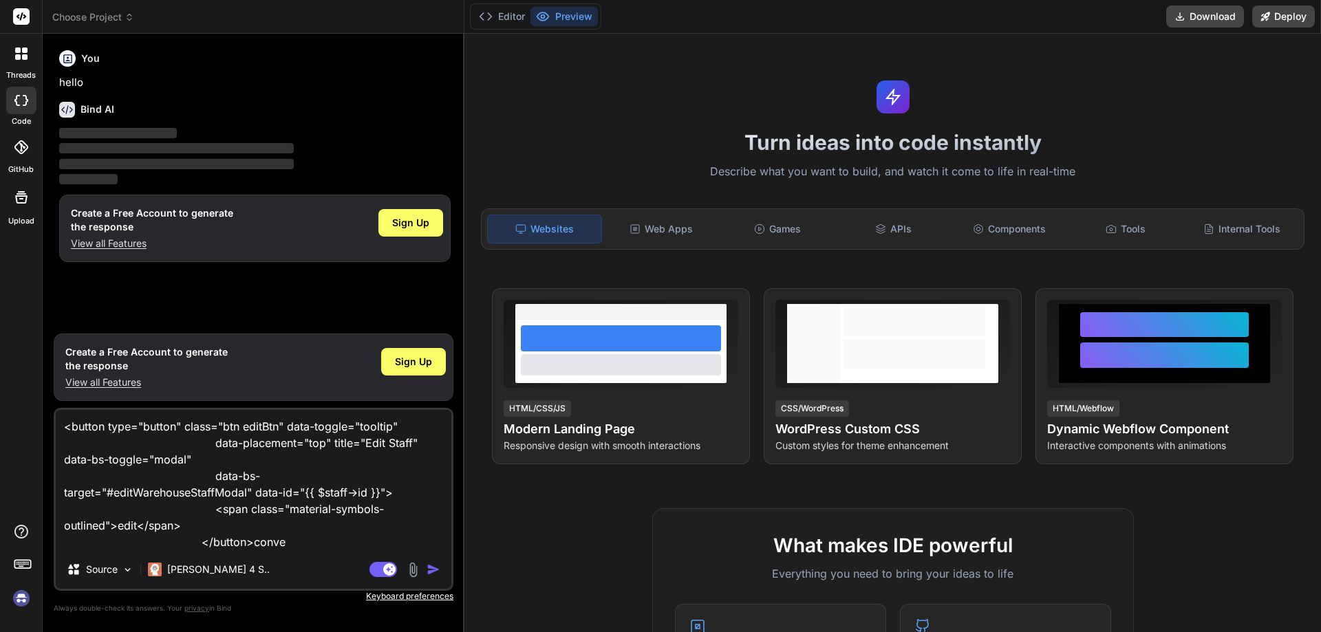
type textarea "<button type="button" class="btn editBtn" data-toggle="tooltip" data-placement=…"
type textarea "x"
type textarea "<button type="button" class="btn editBtn" data-toggle="tooltip" data-placement=…"
type textarea "x"
type textarea "<button type="button" class="btn editBtn" data-toggle="tooltip" data-placement=…"
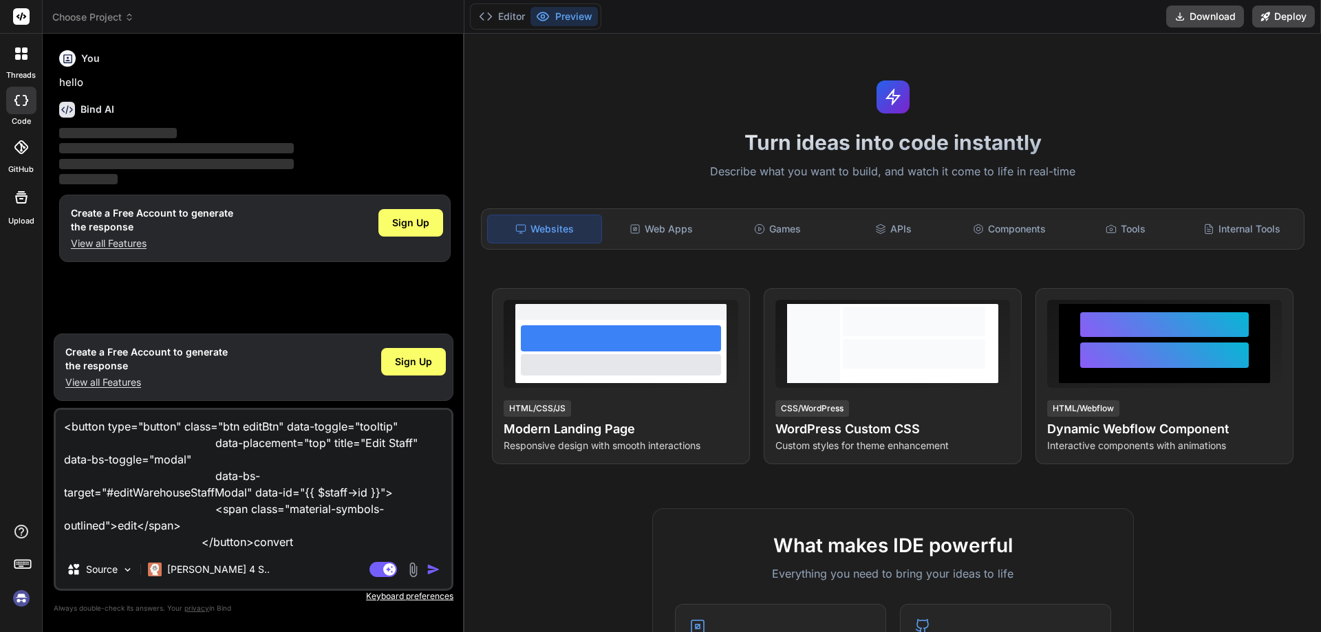
type textarea "x"
type textarea "<button type="button" class="btn editBtn" data-toggle="tooltip" data-placement=…"
type textarea "x"
type textarea "<button type="button" class="btn editBtn" data-toggle="tooltip" data-placement=…"
type textarea "x"
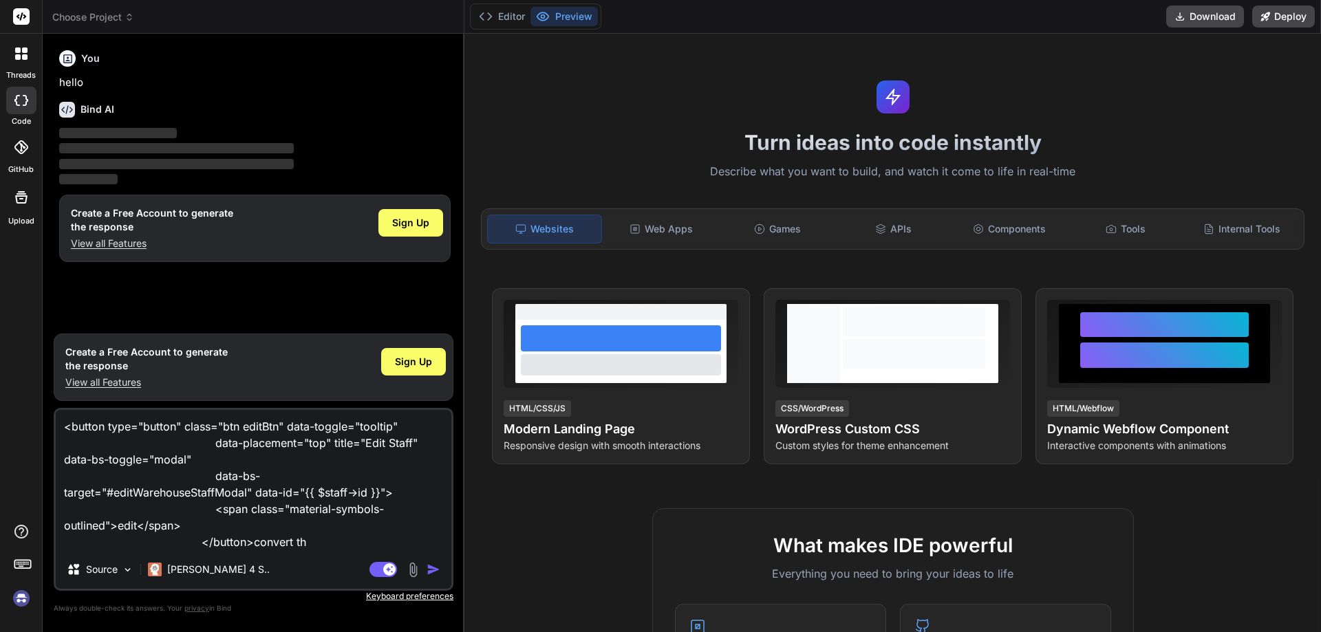
type textarea "<button type="button" class="btn editBtn" data-toggle="tooltip" data-placement=…"
type textarea "x"
type textarea "<button type="button" class="btn editBtn" data-toggle="tooltip" data-placement=…"
type textarea "x"
type textarea "<button type="button" class="btn editBtn" data-toggle="tooltip" data-placement=…"
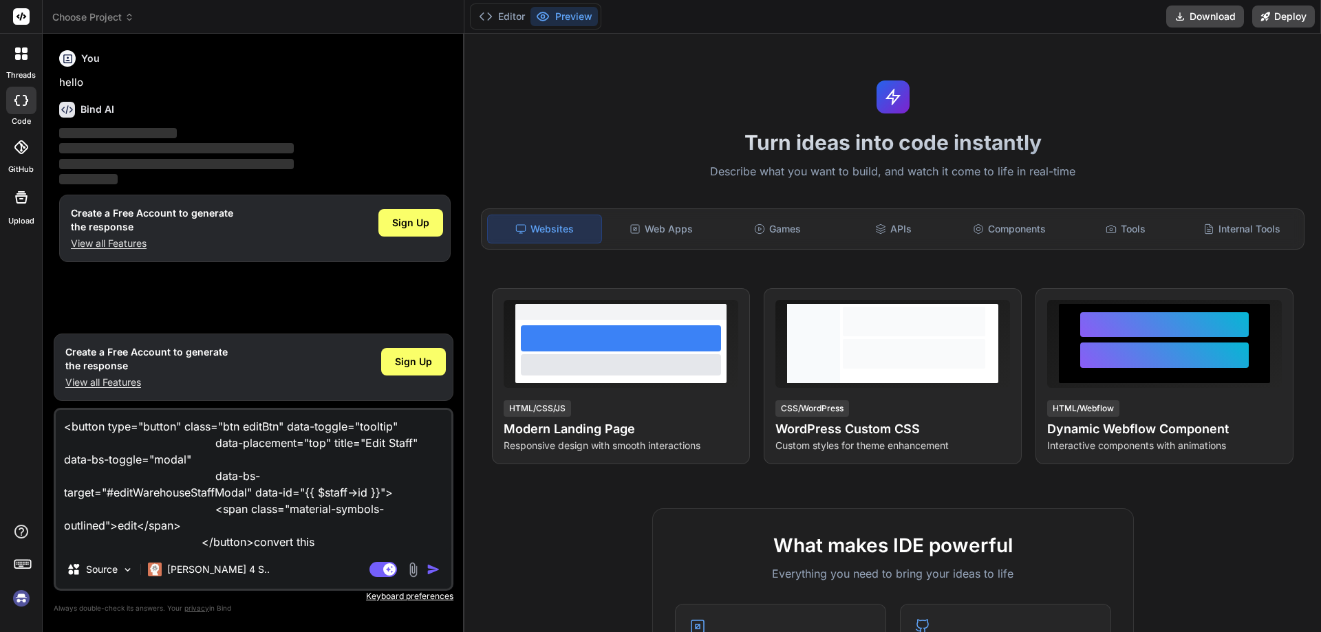
type textarea "x"
type textarea "<button type="button" class="btn editBtn" data-toggle="tooltip" data-placement=…"
type textarea "x"
type textarea "<button type="button" class="btn editBtn" data-toggle="tooltip" data-placement=…"
type textarea "x"
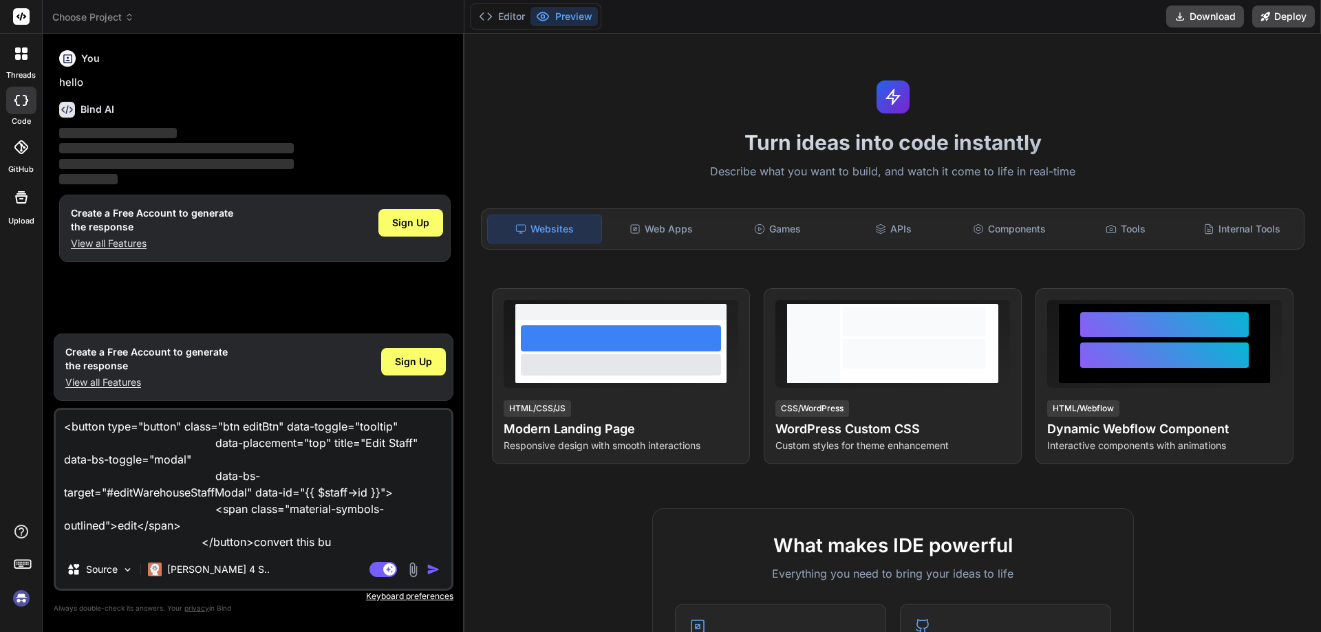
type textarea "<button type="button" class="btn editBtn" data-toggle="tooltip" data-placement=…"
type textarea "x"
type textarea "<button type="button" class="btn editBtn" data-toggle="tooltip" data-placement=…"
type textarea "x"
type textarea "<button type="button" class="btn editBtn" data-toggle="tooltip" data-placement=…"
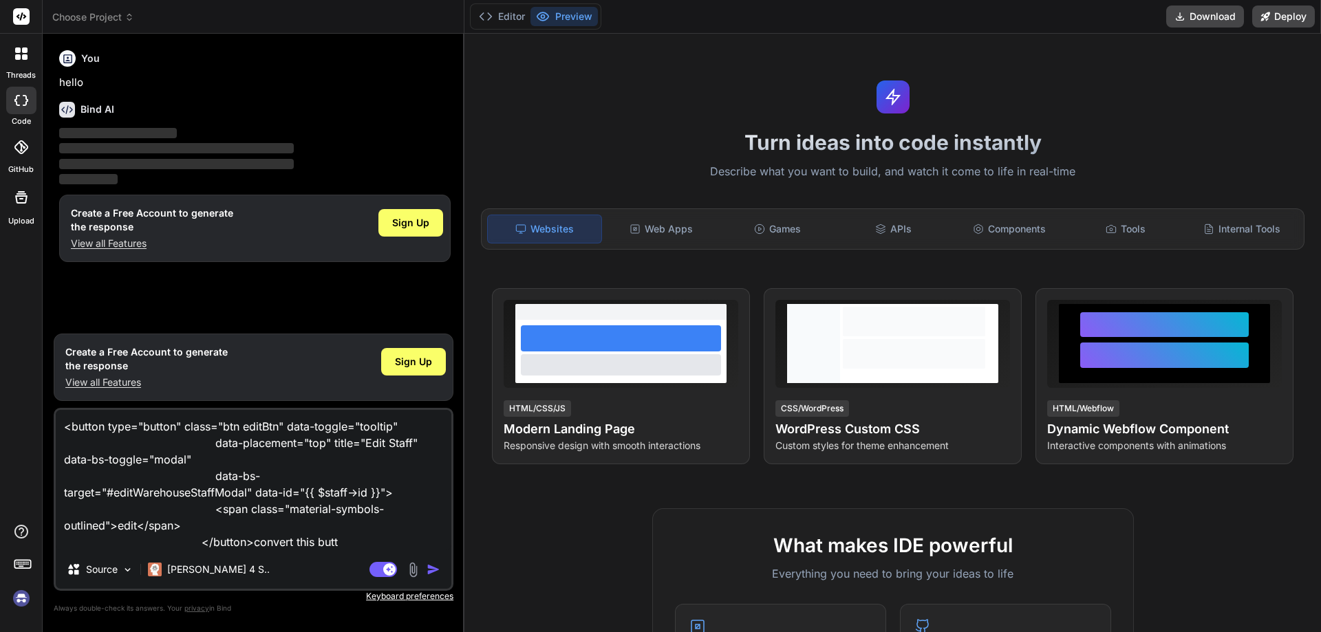
type textarea "x"
type textarea "<button type="button" class="btn editBtn" data-toggle="tooltip" data-placement=…"
type textarea "x"
type textarea "<button type="button" class="btn editBtn" data-toggle="tooltip" data-placement=…"
type textarea "x"
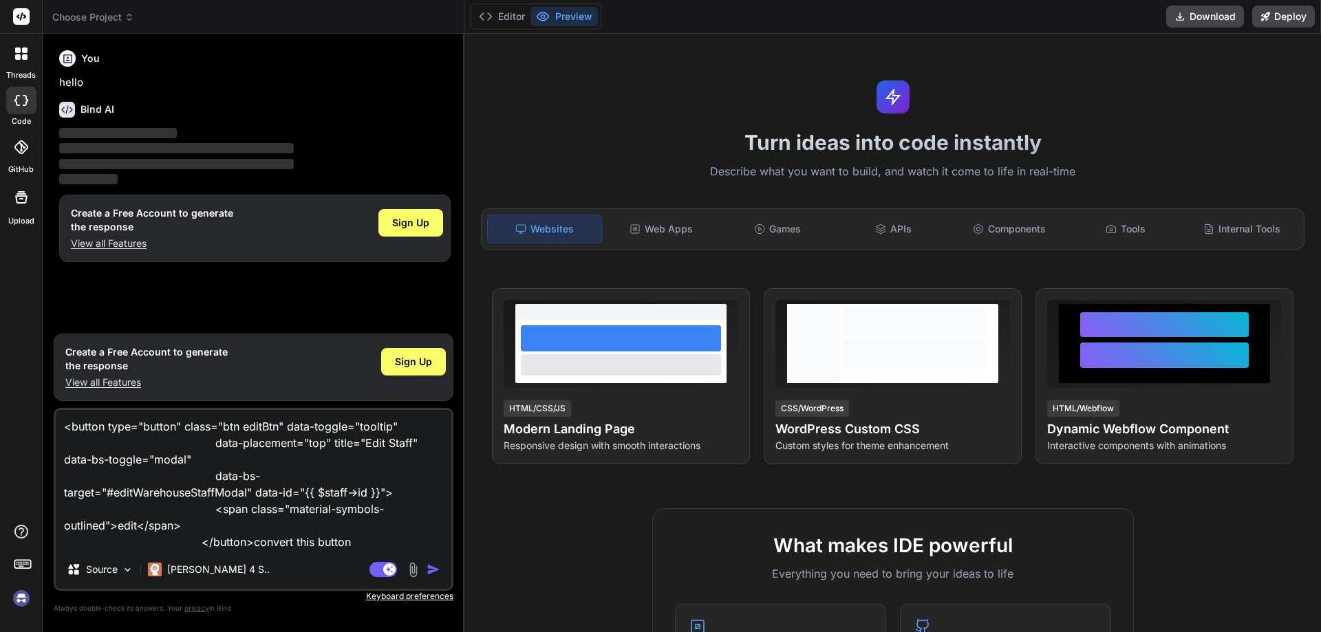
type textarea "<button type="button" class="btn editBtn" data-toggle="tooltip" data-placement=…"
type textarea "x"
type textarea "<button type="button" class="btn editBtn" data-toggle="tooltip" data-placement=…"
type textarea "x"
type textarea "<button type="button" class="btn editBtn" data-toggle="tooltip" data-placement=…"
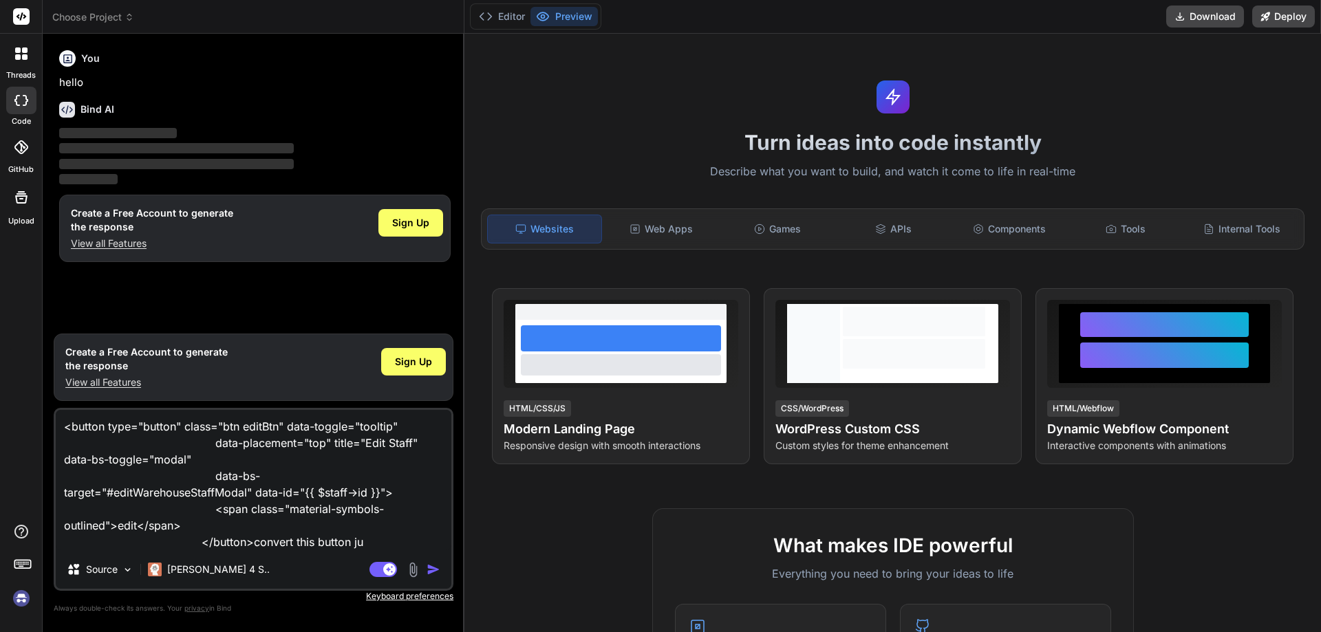
type textarea "x"
type textarea "<button type="button" class="btn editBtn" data-toggle="tooltip" data-placement=…"
type textarea "x"
type textarea "<button type="button" class="btn editBtn" data-toggle="tooltip" data-placement=…"
type textarea "x"
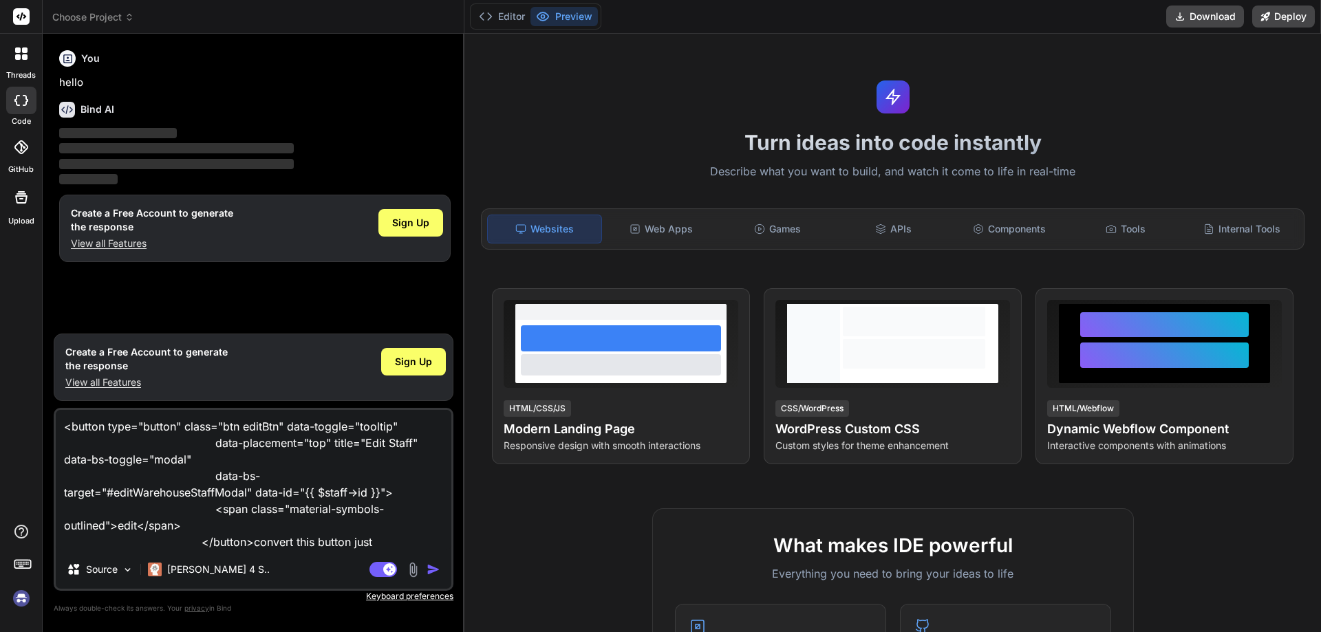
type textarea "<button type="button" class="btn editBtn" data-toggle="tooltip" data-placement=…"
type textarea "x"
type textarea "<button type="button" class="btn editBtn" data-toggle="tooltip" data-placement=…"
type textarea "x"
type textarea "<button type="button" class="btn editBtn" data-toggle="tooltip" data-placement=…"
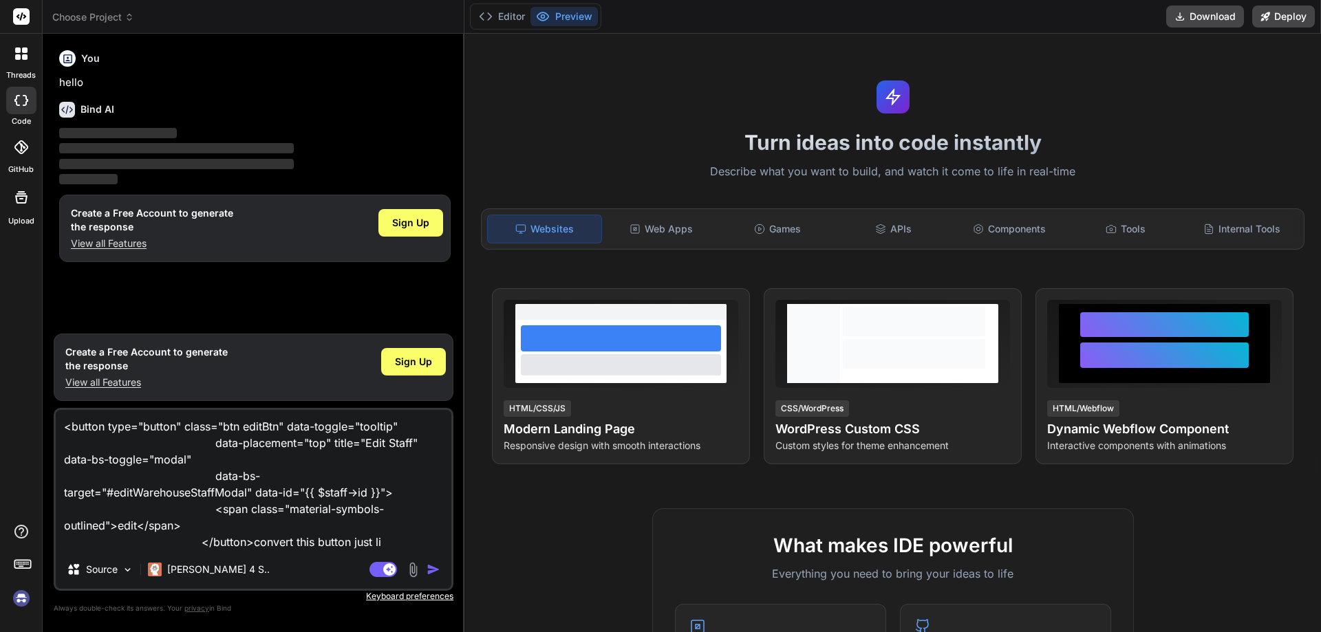
type textarea "x"
type textarea "<button type="button" class="btn editBtn" data-toggle="tooltip" data-placement=…"
type textarea "x"
type textarea "<button type="button" class="btn editBtn" data-toggle="tooltip" data-placement=…"
type textarea "x"
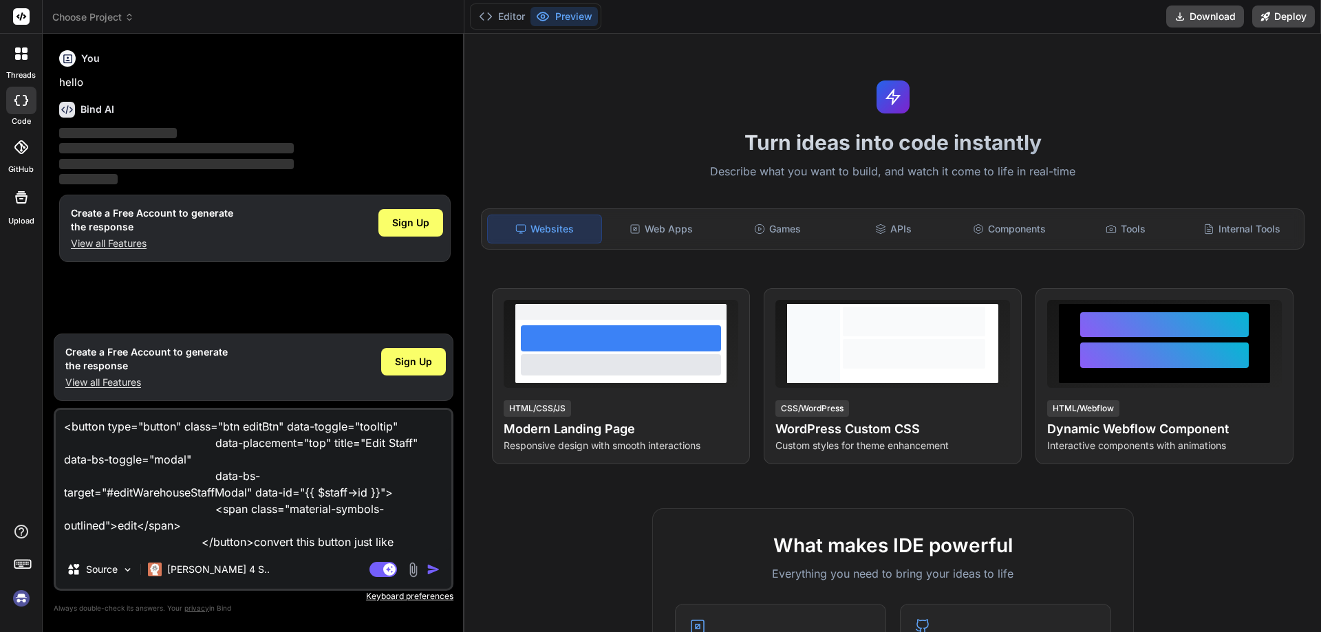
type textarea "<button type="button" class="btn editBtn" data-toggle="tooltip" data-placement=…"
type textarea "x"
type textarea "<button type="button" class="btn editBtn" data-toggle="tooltip" data-placement=…"
type textarea "x"
type textarea "<button type="button" class="btn editBtn" data-toggle="tooltip" data-placement=…"
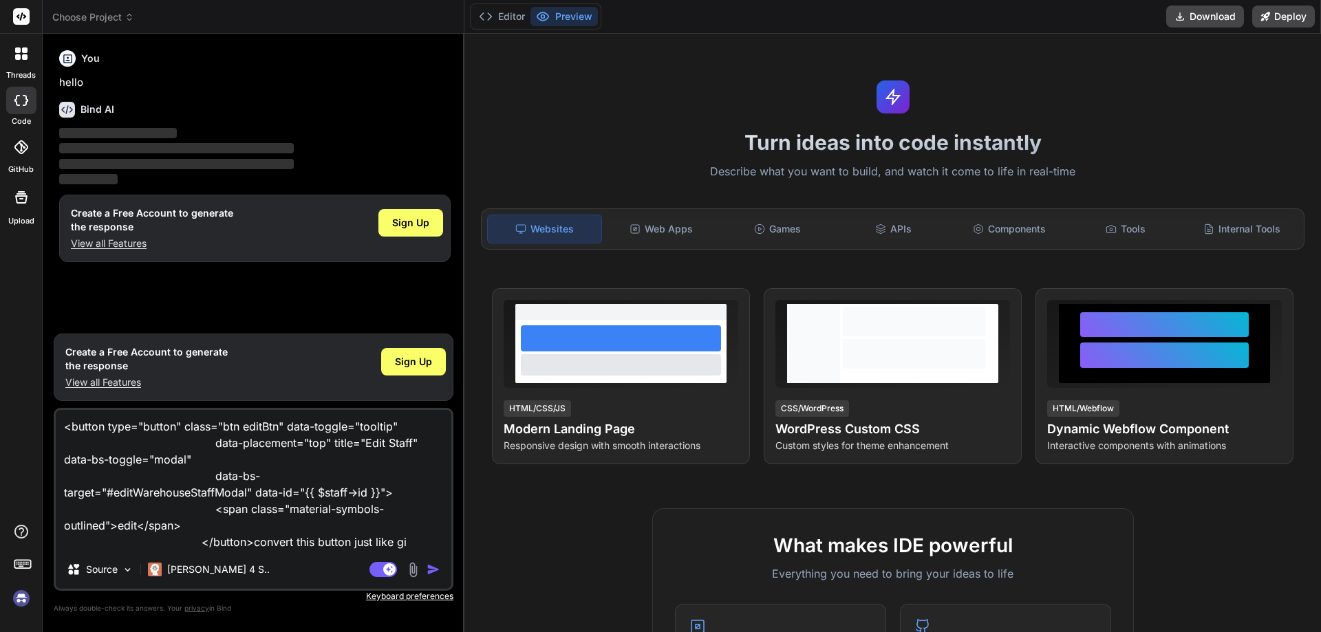
type textarea "x"
type textarea "<button type="button" class="btn editBtn" data-toggle="tooltip" data-placement=…"
type textarea "x"
type textarea "<button type="button" class="btn editBtn" data-toggle="tooltip" data-placement=…"
type textarea "x"
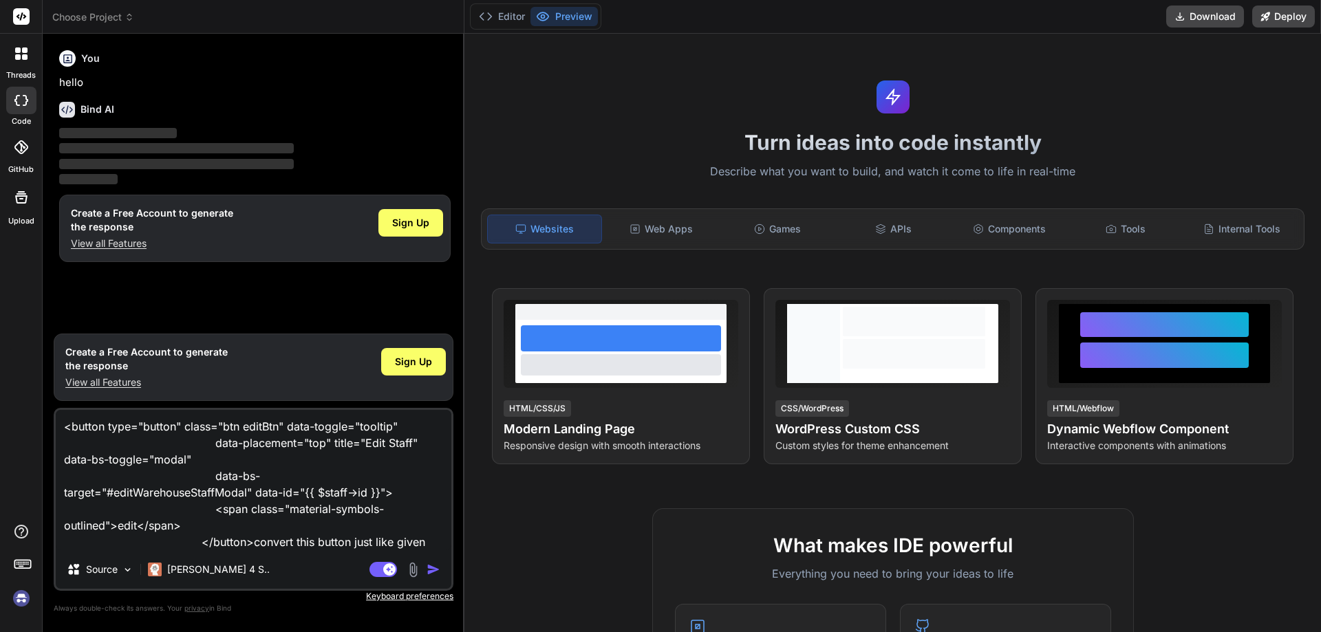
type textarea "<button type="button" class="btn editBtn" data-toggle="tooltip" data-placement=…"
type textarea "x"
type textarea "<button type="button" class="btn editBtn" data-toggle="tooltip" data-placement=…"
type textarea "x"
type textarea "<button type="button" class="btn editBtn" data-toggle="tooltip" data-placement=…"
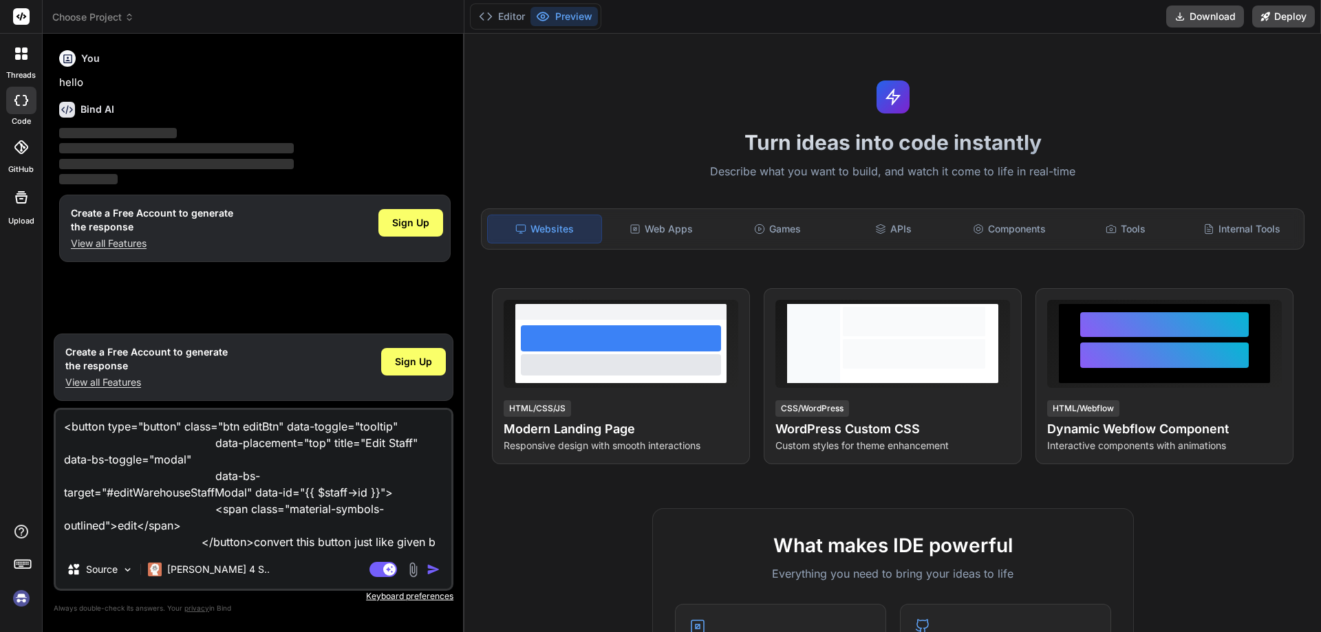
type textarea "x"
type textarea "<button type="button" class="btn editBtn" data-toggle="tooltip" data-placement=…"
type textarea "x"
type textarea "<button type="button" class="btn editBtn" data-toggle="tooltip" data-placement=…"
type textarea "x"
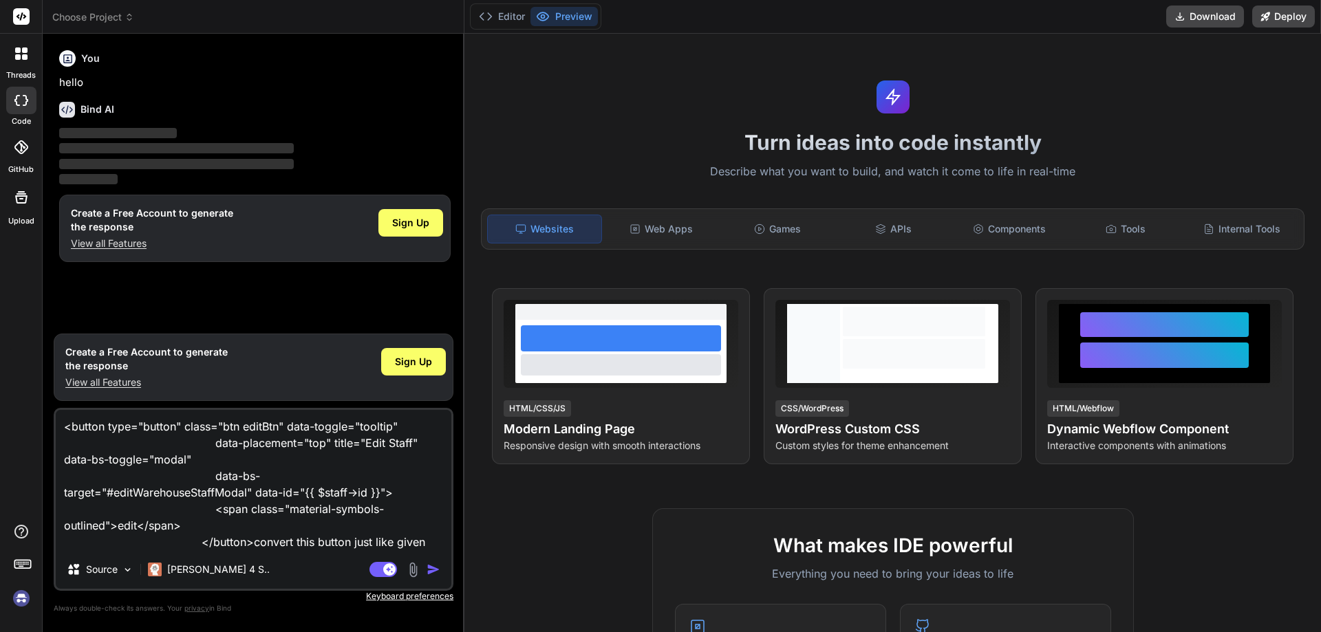
type textarea "<button type="button" class="btn editBtn" data-toggle="tooltip" data-placement=…"
type textarea "x"
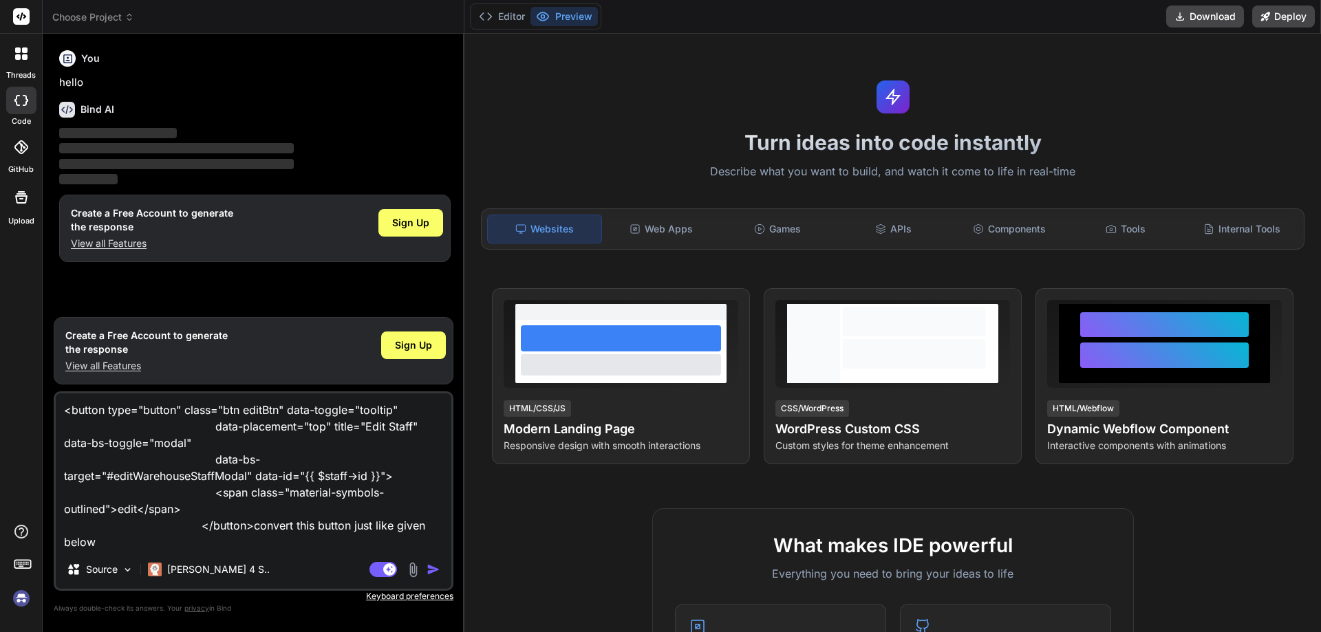
type textarea "<button type="button" class="btn editBtn" data-toggle="tooltip" data-placement=…"
type textarea "x"
type textarea "<button type="button" class="btn editBtn" data-toggle="tooltip" data-placement=…"
type textarea "x"
type textarea "<button type="button" class="btn editBtn" data-toggle="tooltip" data-placement=…"
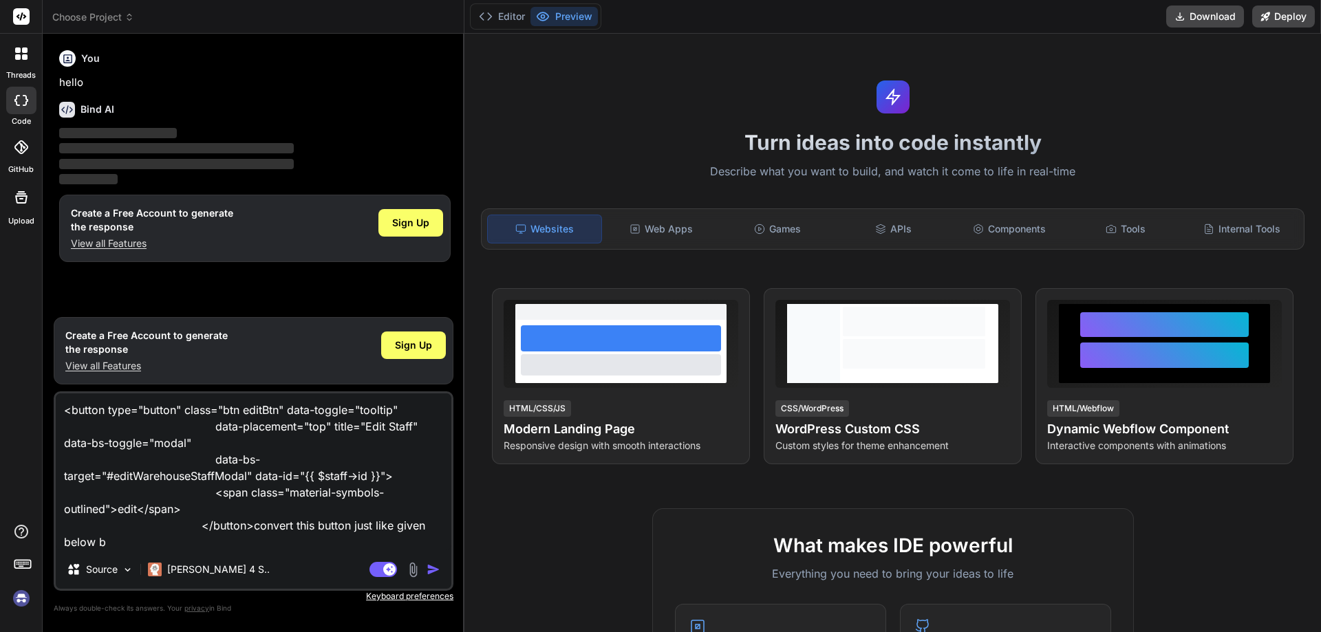
type textarea "x"
type textarea "<button type="button" class="btn editBtn" data-toggle="tooltip" data-placement=…"
type textarea "x"
type textarea "<button type="button" class="btn editBtn" data-toggle="tooltip" data-placement=…"
type textarea "x"
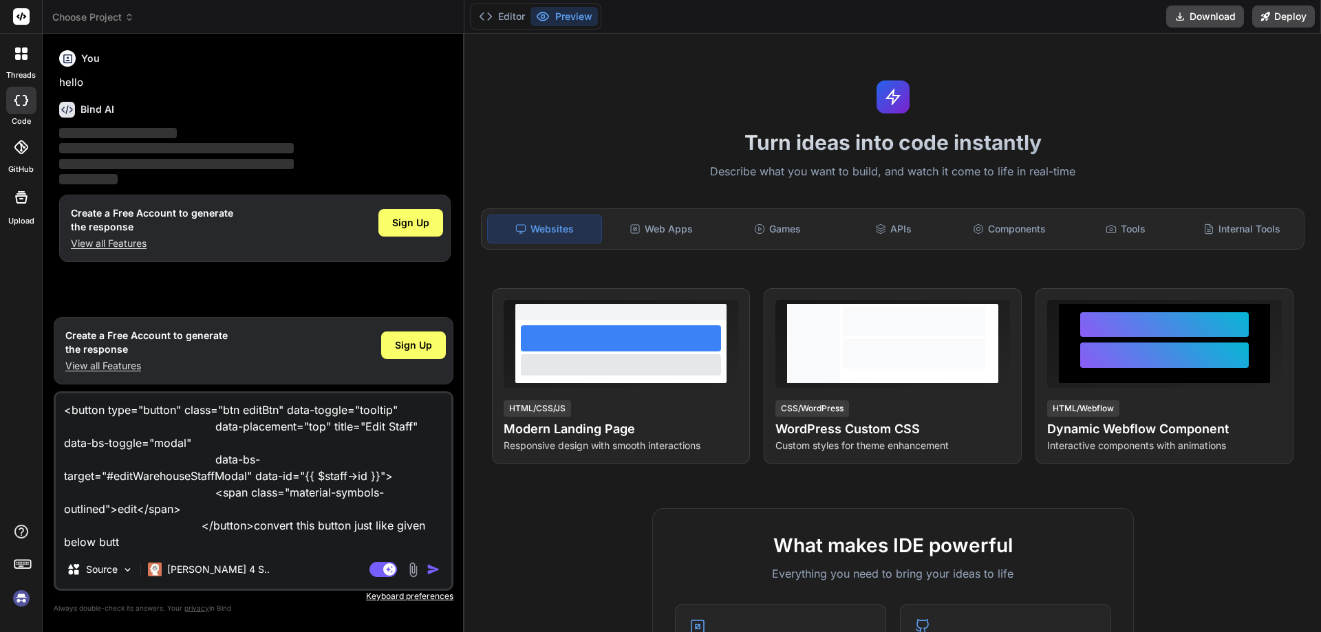
type textarea "<button type="button" class="btn editBtn" data-toggle="tooltip" data-placement=…"
type textarea "x"
type textarea "<button type="button" class="btn editBtn" data-toggle="tooltip" data-placement=…"
type textarea "x"
type textarea "<button type="button" class="btn editBtn" data-toggle="tooltip" data-placement=…"
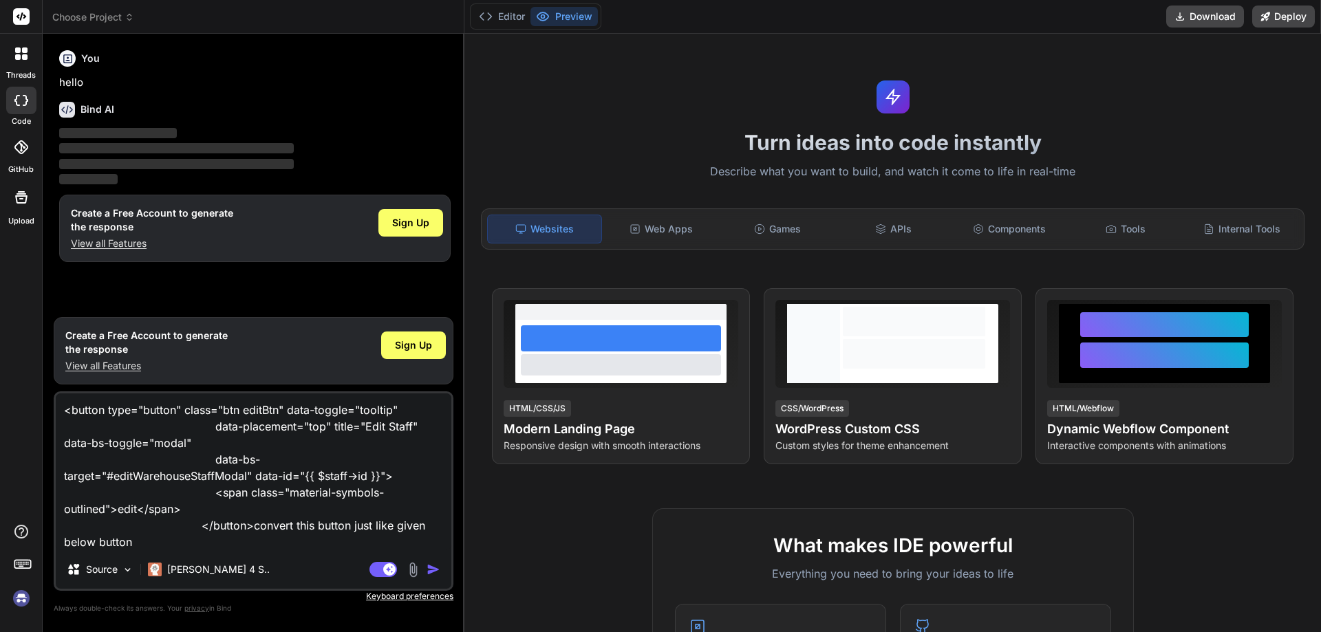
type textarea "x"
paste textarea "<button type="button" class="btn warehousestaffeditbtn" data-toggle="tooltip" d…"
type textarea "<button type="button" class="btn editBtn" data-toggle="tooltip" data-placement=…"
type textarea "x"
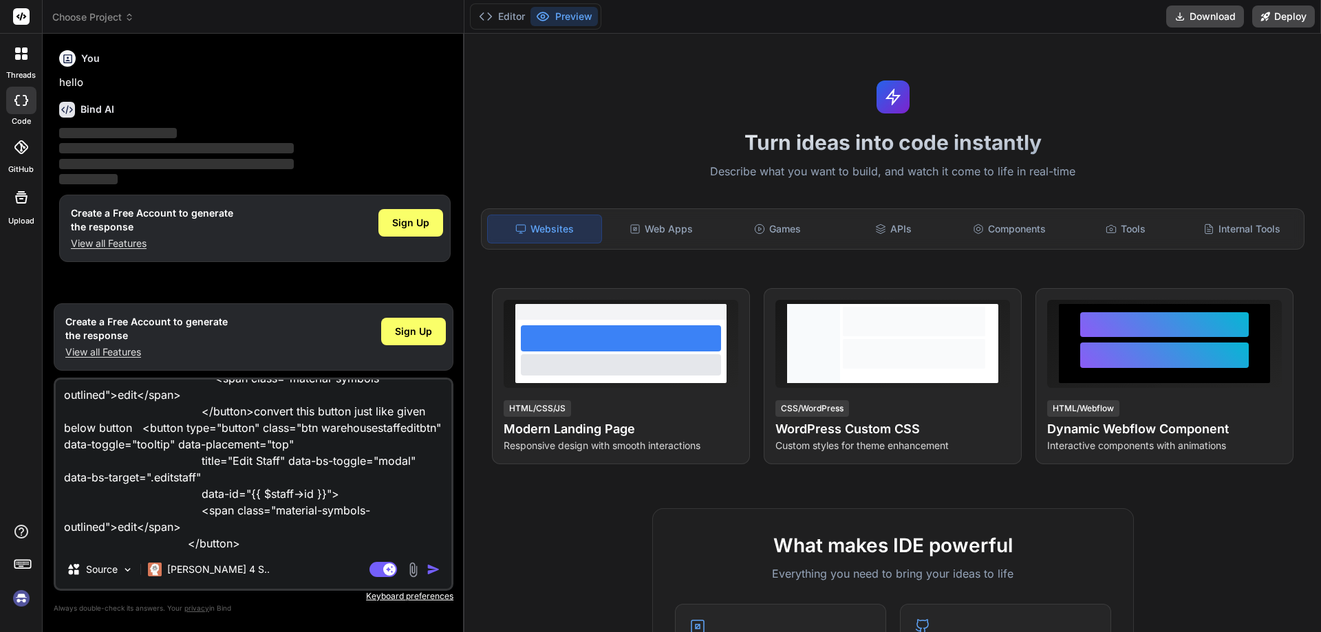
type textarea "<button type="button" class="btn editBtn" data-toggle="tooltip" data-placement=…"
click at [437, 566] on img "button" at bounding box center [434, 570] width 14 height 14
click at [429, 567] on img "button" at bounding box center [434, 570] width 14 height 14
click at [432, 566] on img "button" at bounding box center [434, 570] width 14 height 14
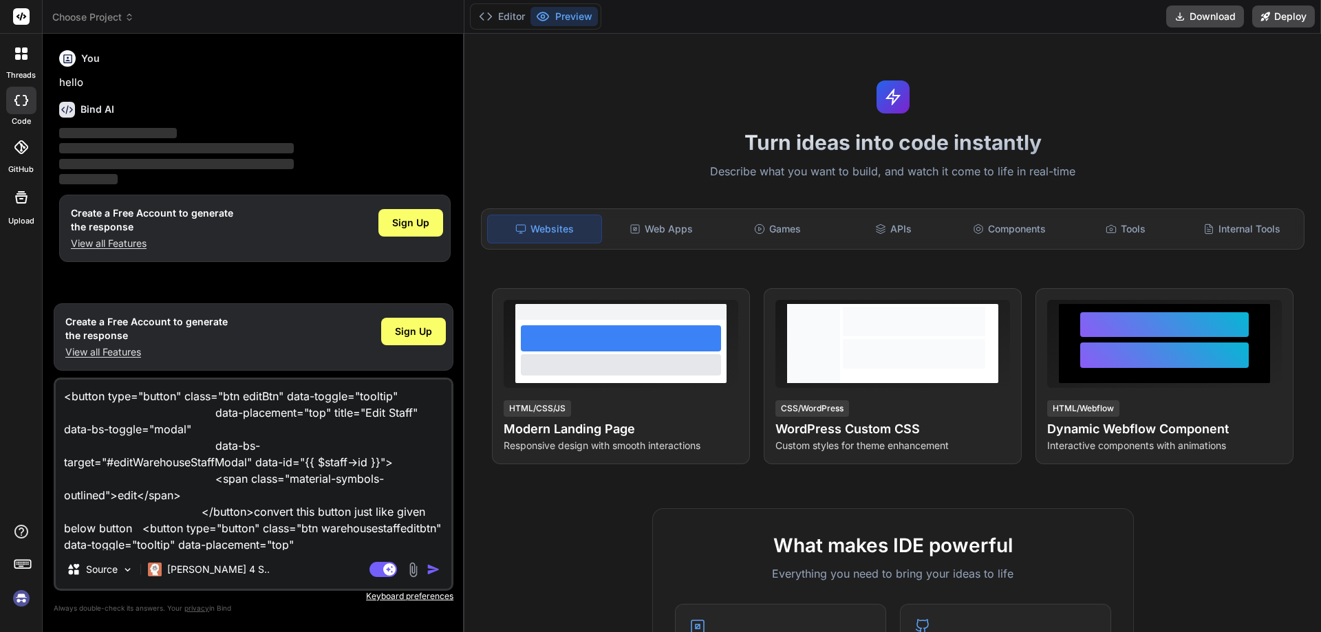
scroll to position [102, 0]
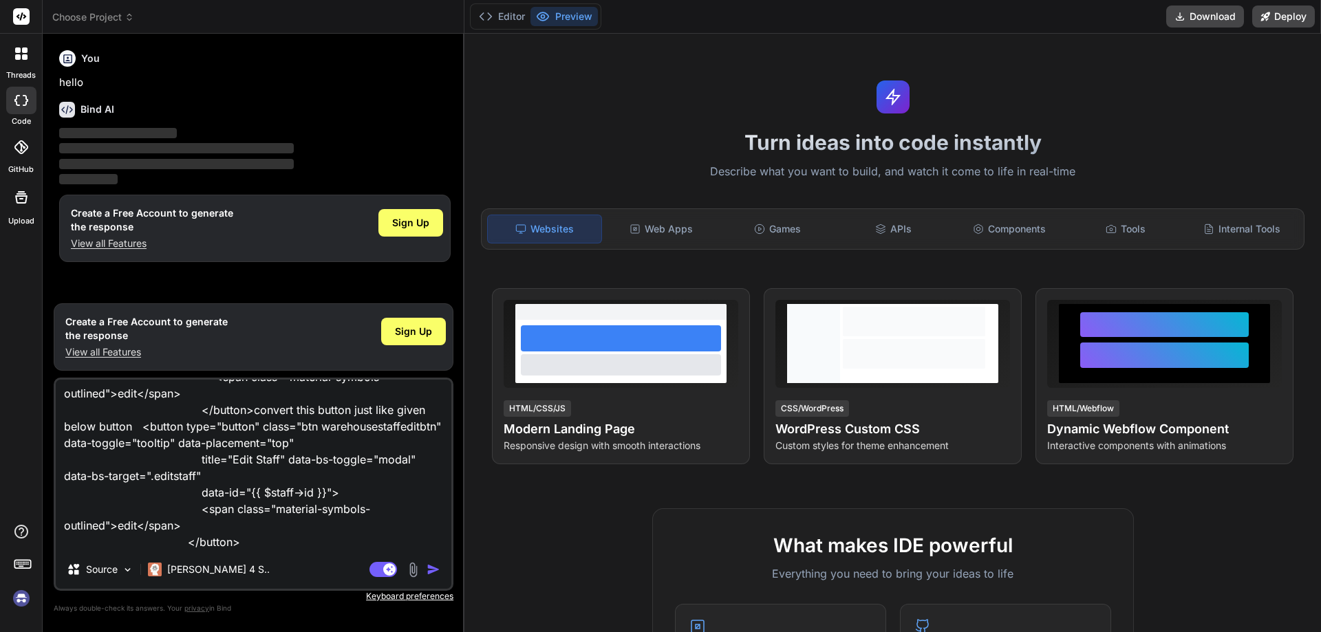
click at [431, 566] on img "button" at bounding box center [434, 570] width 14 height 14
click at [431, 568] on img "button" at bounding box center [434, 570] width 14 height 14
click at [430, 567] on img "button" at bounding box center [434, 570] width 14 height 14
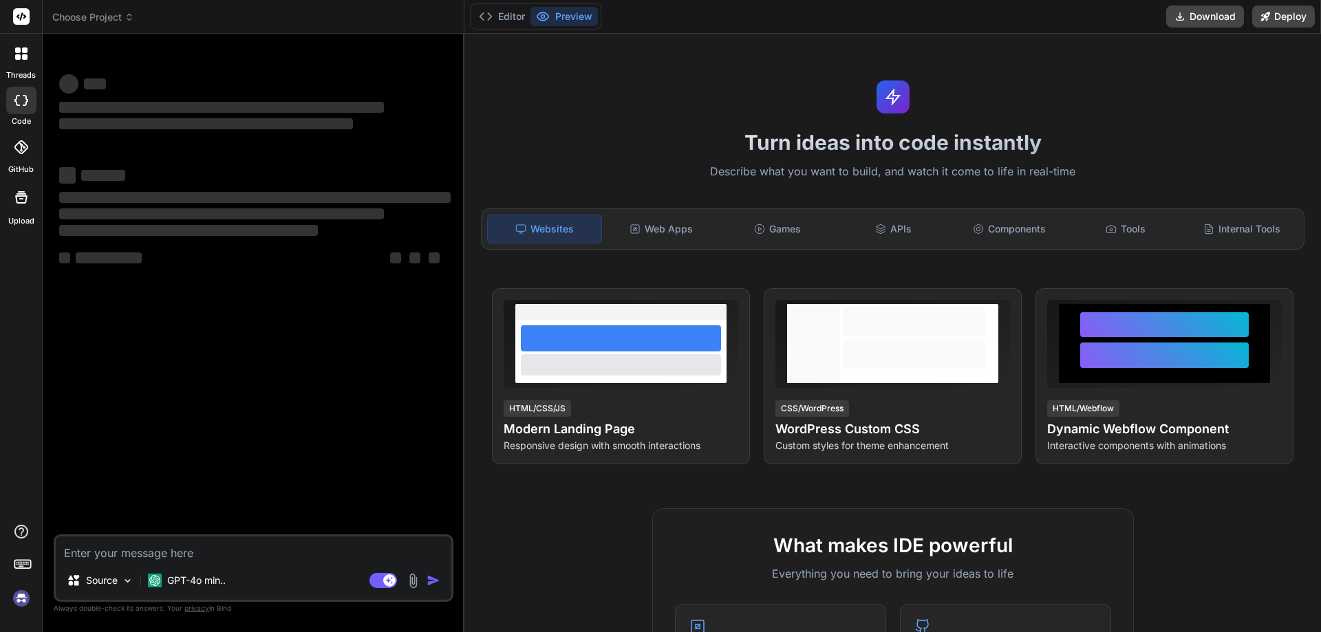
type textarea "x"
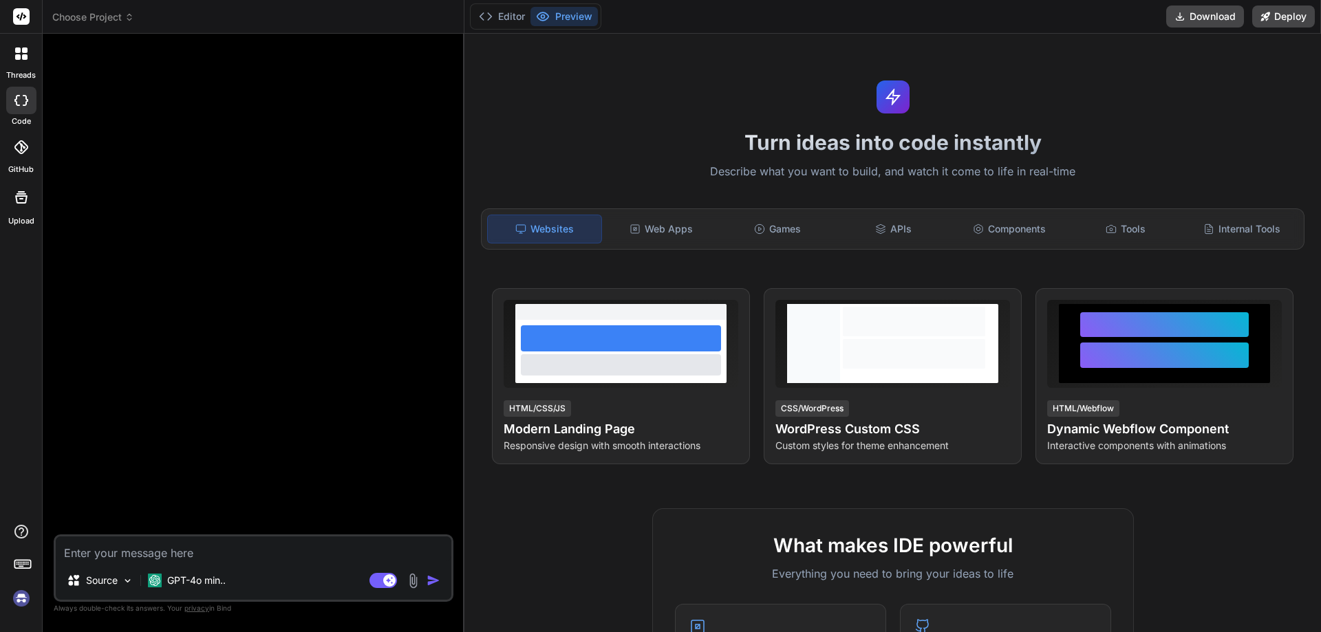
click at [162, 547] on textarea at bounding box center [254, 549] width 396 height 25
